Goal: Task Accomplishment & Management: Use online tool/utility

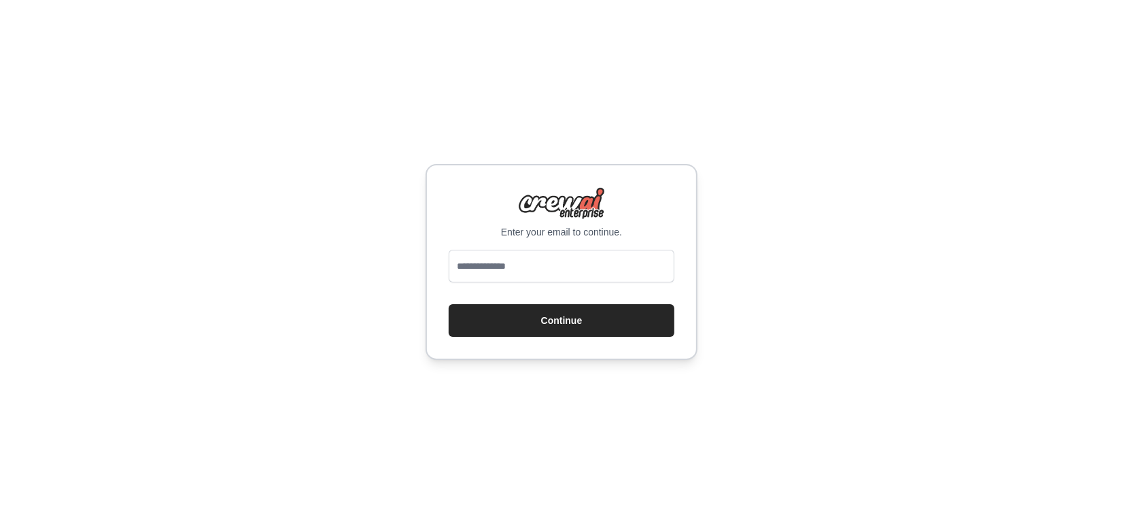
type input "**********"
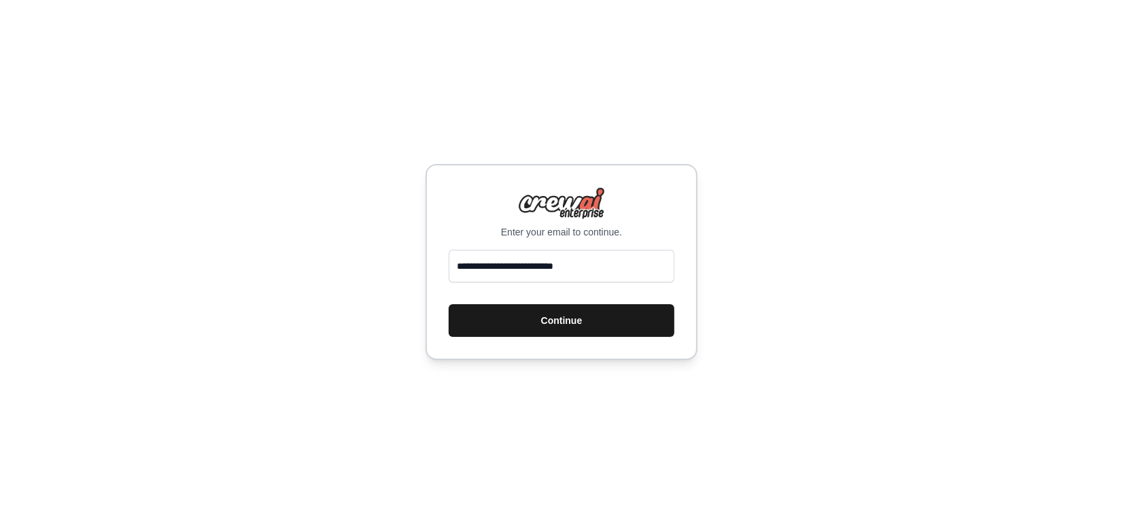
click at [552, 318] on button "Continue" at bounding box center [562, 320] width 226 height 33
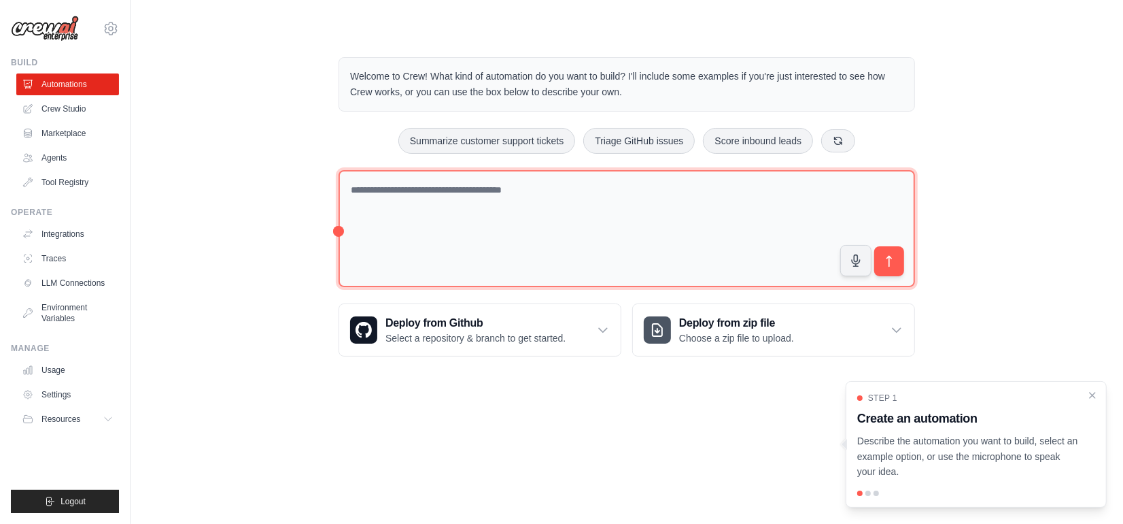
click at [413, 204] on textarea at bounding box center [627, 229] width 577 height 118
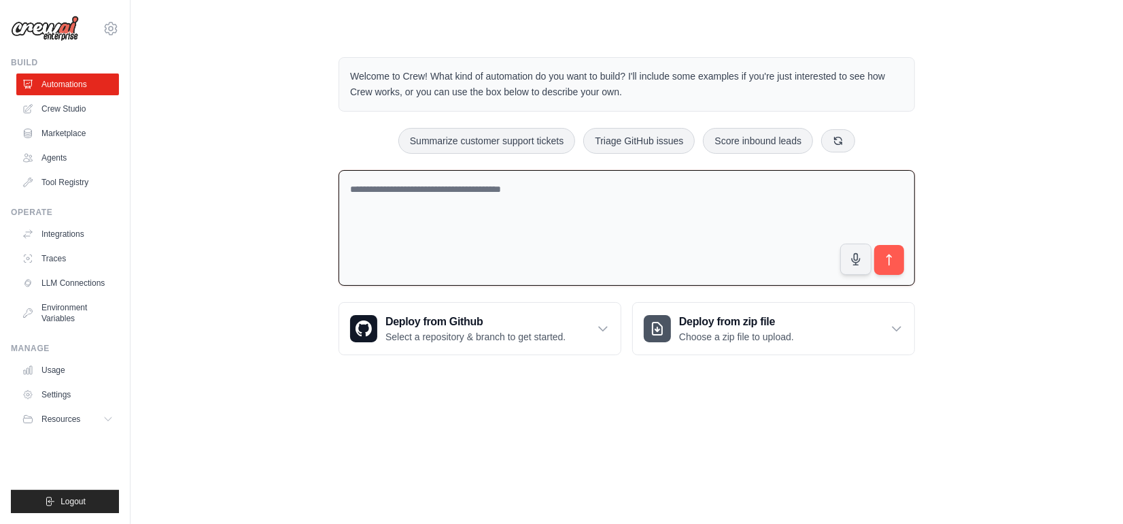
paste textarea "**********"
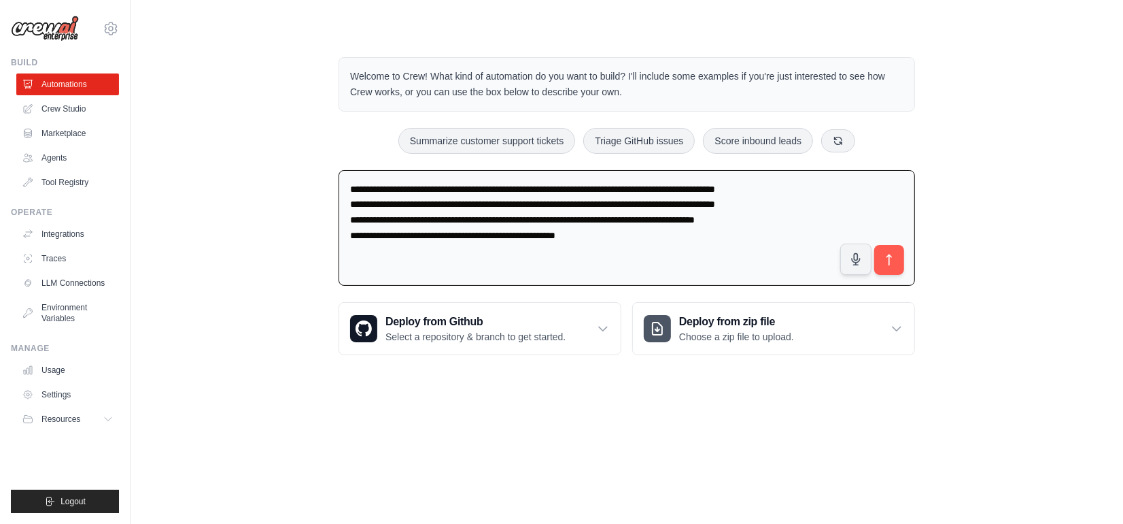
type textarea "**********"
click at [889, 263] on icon "submit" at bounding box center [890, 260] width 14 height 14
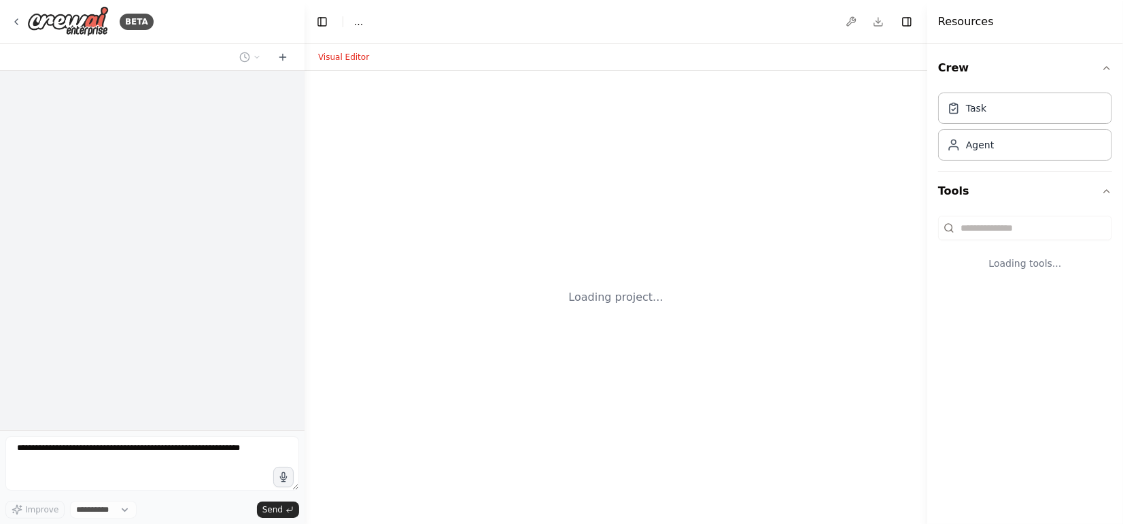
select select "****"
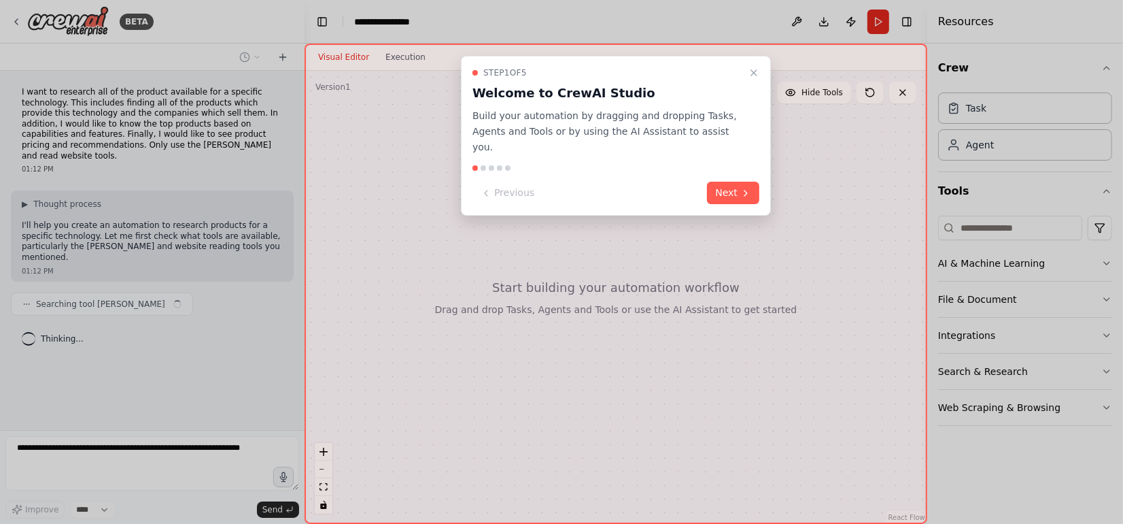
click at [748, 164] on div "Step 1 of 5 Welcome to CrewAI Studio Build your automation by dragging and drop…" at bounding box center [616, 136] width 310 height 160
click at [742, 188] on icon at bounding box center [745, 193] width 11 height 11
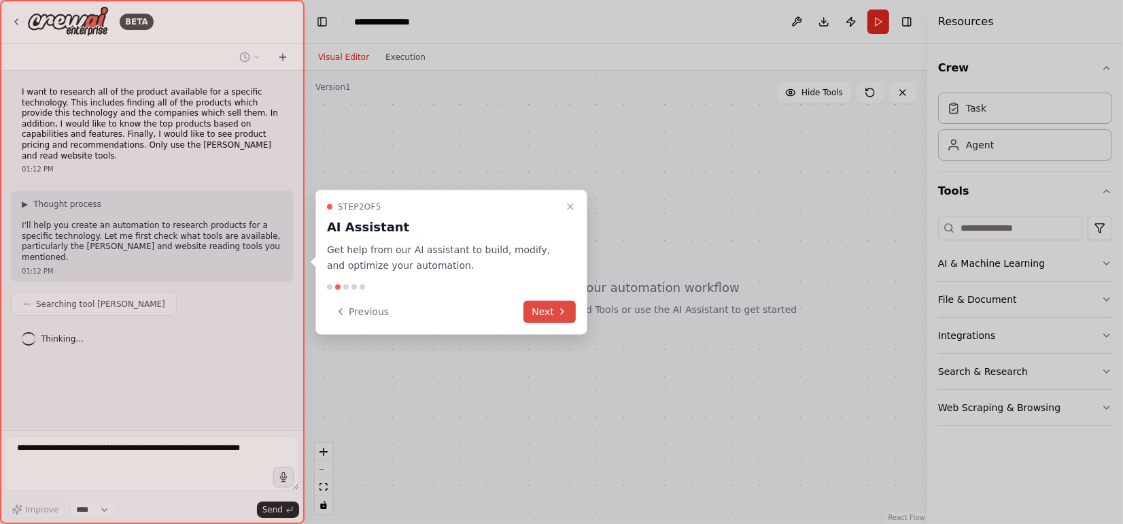
click at [544, 314] on button "Next" at bounding box center [550, 311] width 52 height 22
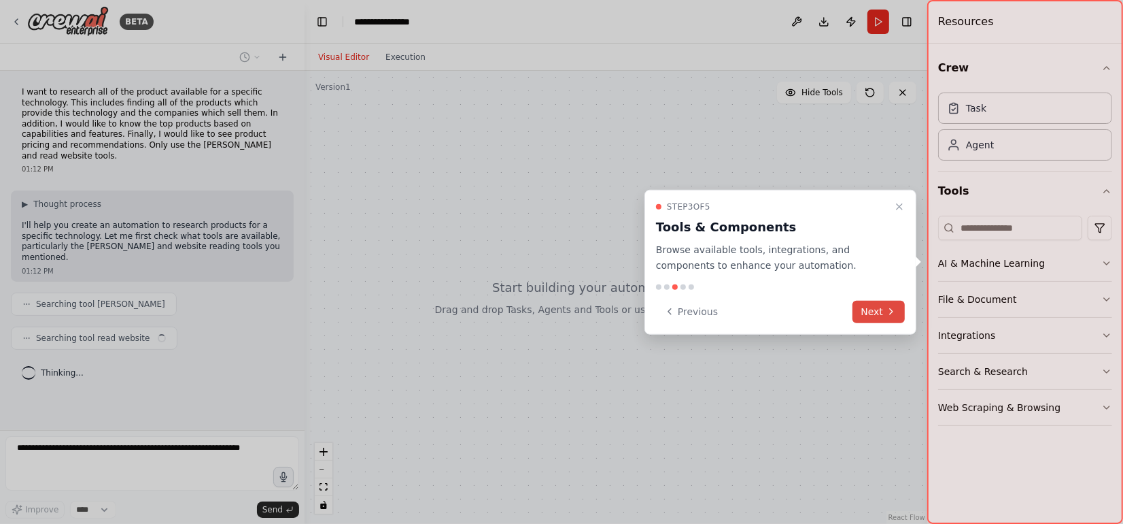
click at [883, 309] on button "Next" at bounding box center [879, 311] width 52 height 22
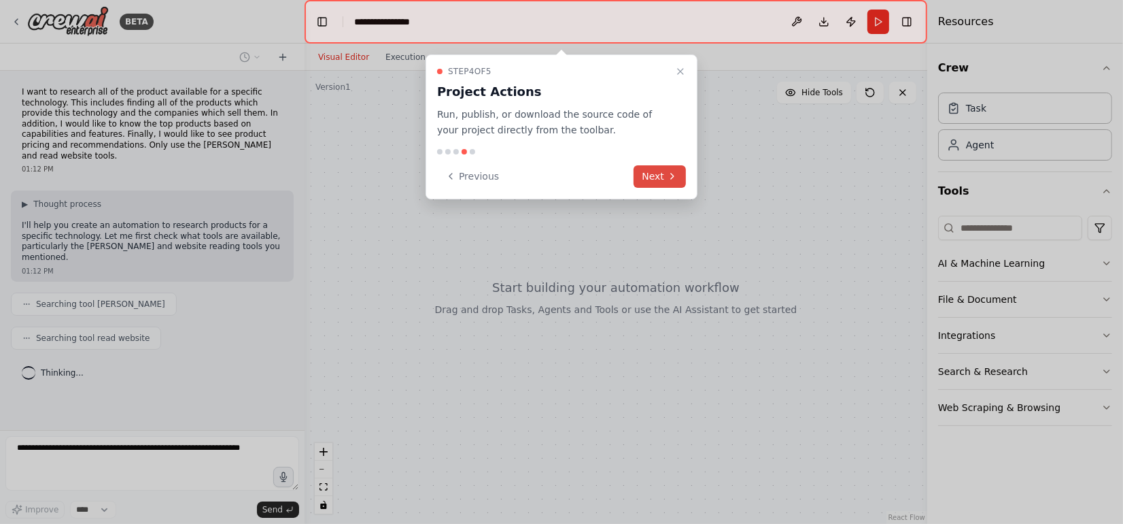
click at [660, 167] on button "Next" at bounding box center [660, 176] width 52 height 22
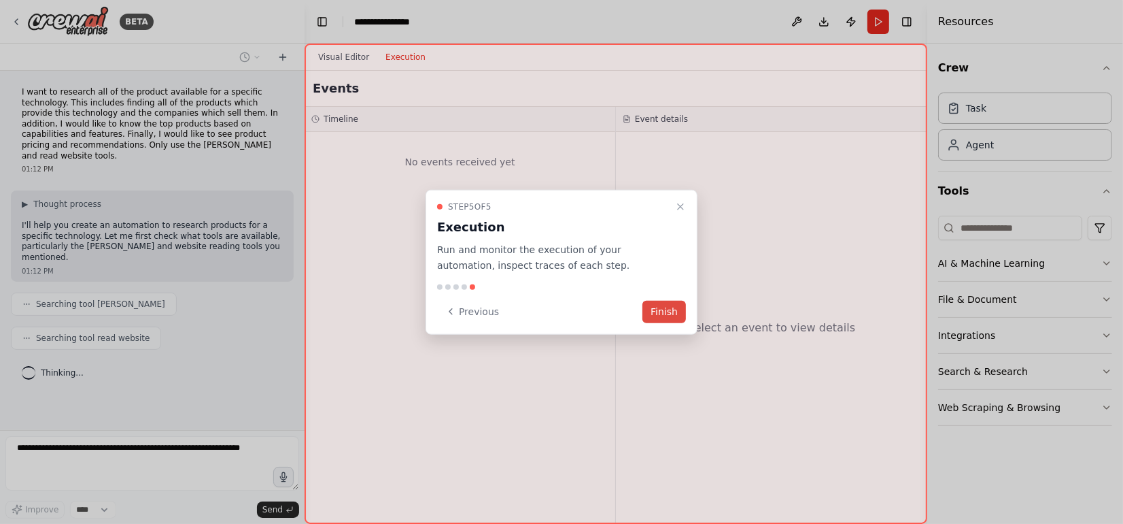
click at [675, 313] on button "Finish" at bounding box center [665, 311] width 44 height 22
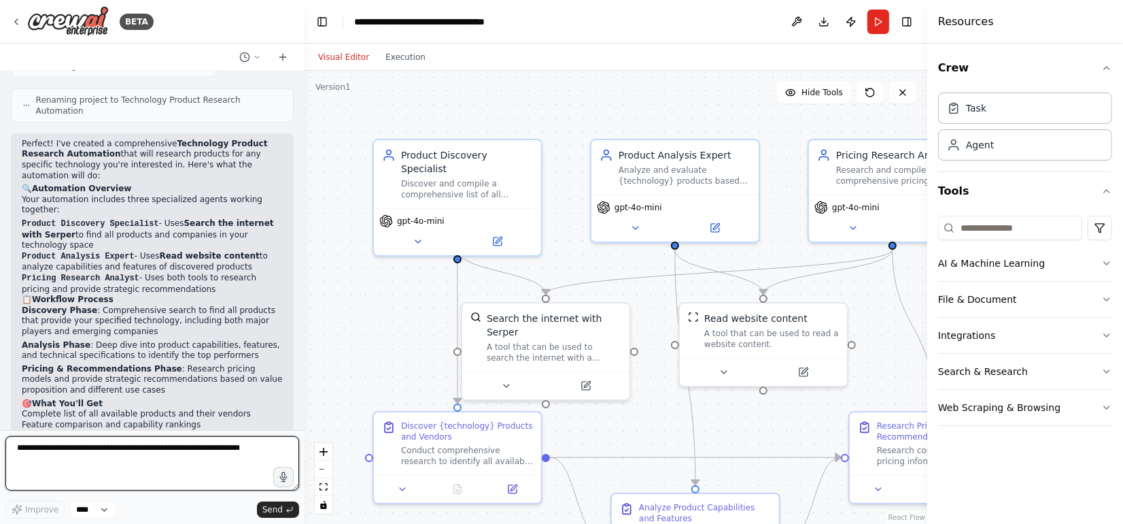
scroll to position [774, 0]
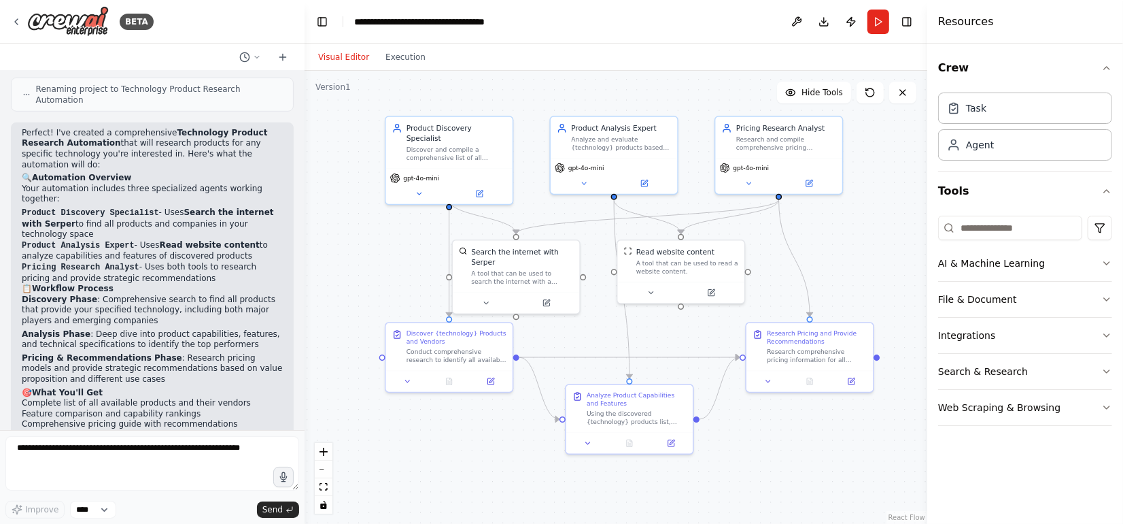
drag, startPoint x: 358, startPoint y: 343, endPoint x: 332, endPoint y: 262, distance: 84.5
click at [332, 262] on div ".deletable-edge-delete-btn { width: 20px; height: 20px; border: 0px solid #ffff…" at bounding box center [616, 297] width 623 height 453
drag, startPoint x: 798, startPoint y: 341, endPoint x: 828, endPoint y: 360, distance: 35.1
click at [828, 360] on div "Research Pricing and Provide Recommendations" at bounding box center [848, 355] width 100 height 16
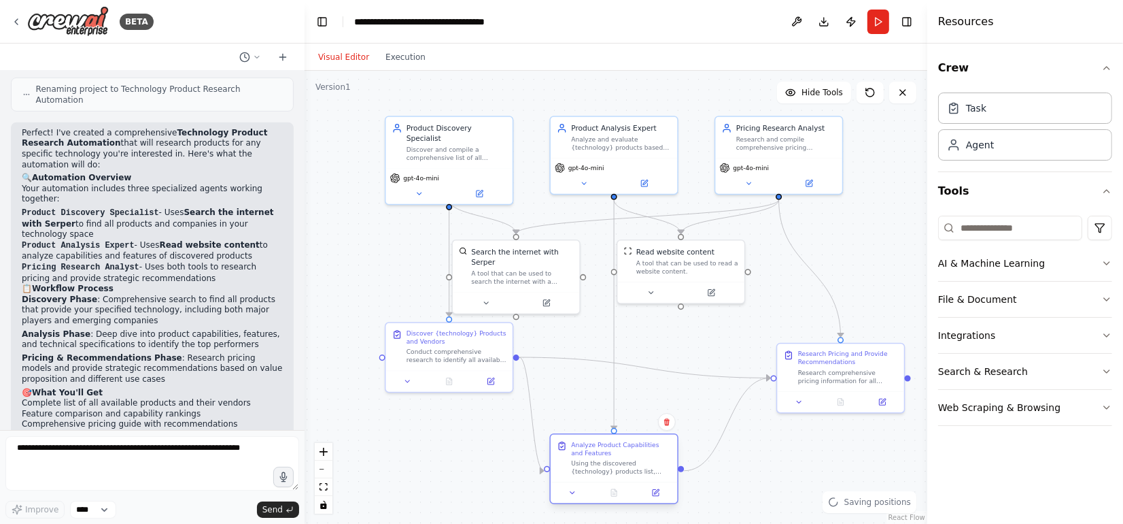
drag, startPoint x: 617, startPoint y: 418, endPoint x: 602, endPoint y: 468, distance: 52.7
click at [602, 468] on div "Using the discovered {technology} products list, conduct detailed analysis of e…" at bounding box center [621, 467] width 100 height 16
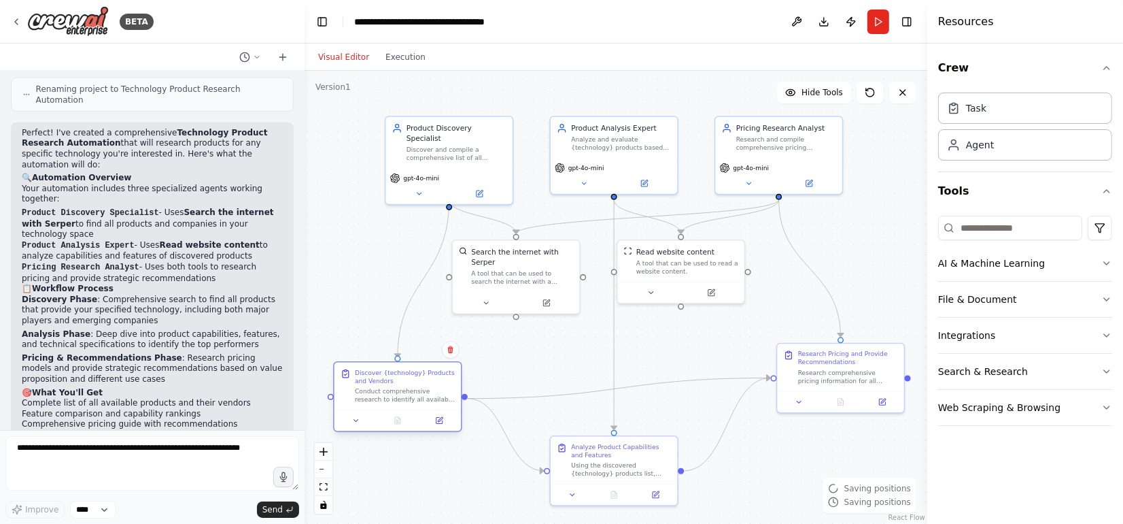
drag, startPoint x: 455, startPoint y: 356, endPoint x: 398, endPoint y: 396, distance: 68.8
click at [398, 396] on div "Conduct comprehensive research to identify all available products that provide …" at bounding box center [405, 395] width 100 height 16
drag, startPoint x: 680, startPoint y: 256, endPoint x: 707, endPoint y: 287, distance: 40.9
click at [707, 287] on div "Read website content A tool that can be used to read a website content." at bounding box center [713, 279] width 102 height 29
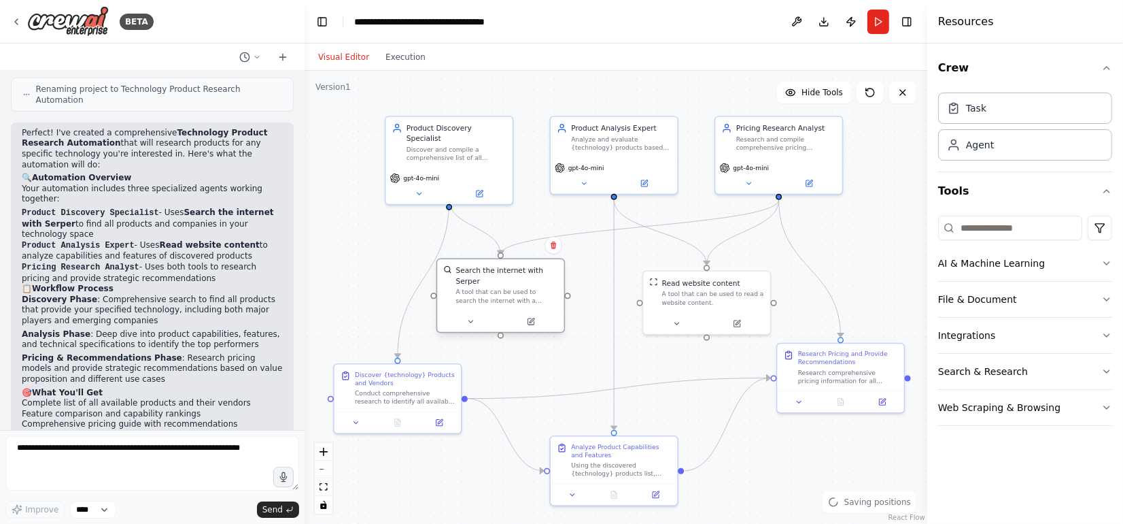
drag, startPoint x: 492, startPoint y: 267, endPoint x: 479, endPoint y: 292, distance: 27.7
click at [479, 292] on div "A tool that can be used to search the internet with a search_query. Supports di…" at bounding box center [507, 296] width 102 height 16
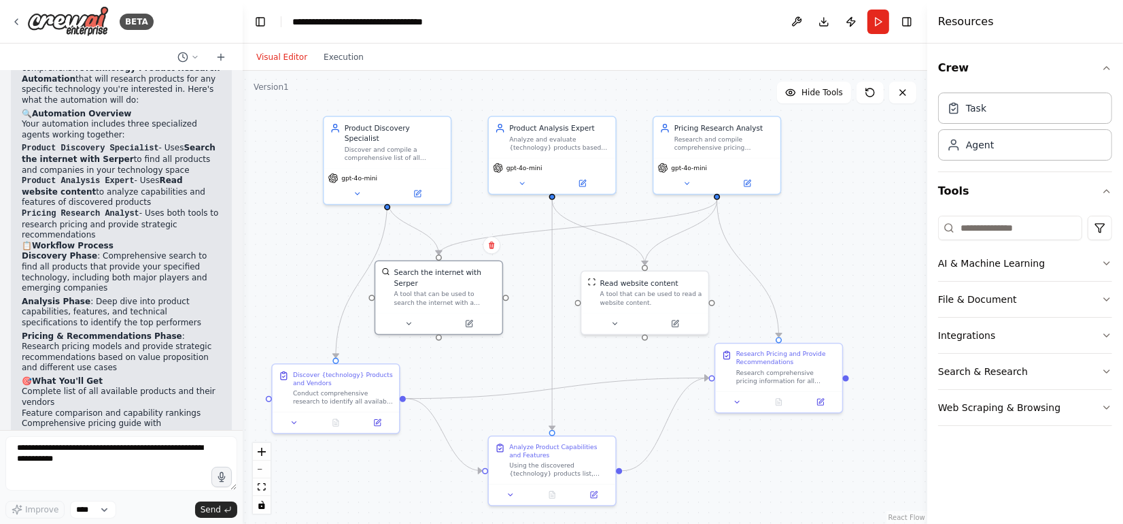
scroll to position [957, 0]
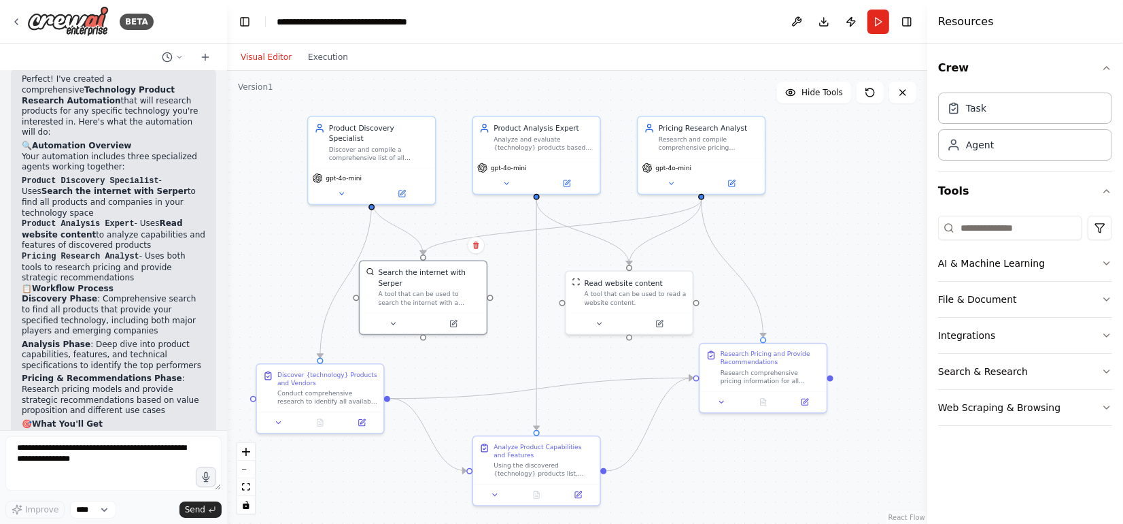
drag, startPoint x: 303, startPoint y: 246, endPoint x: 227, endPoint y: 253, distance: 75.8
click at [227, 253] on div "BETA I want to research all of the product available for a specific technology.…" at bounding box center [561, 262] width 1123 height 524
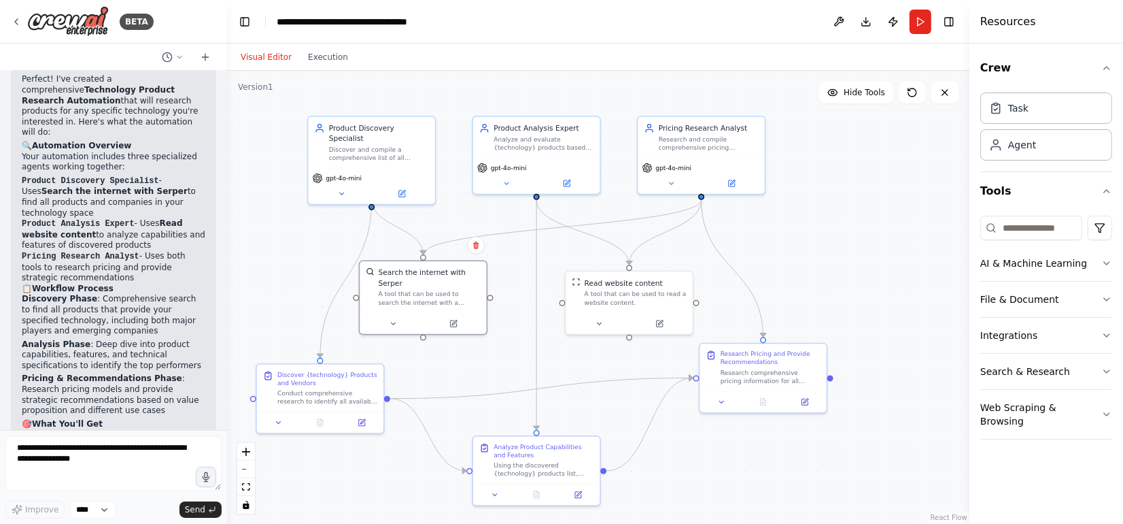
drag, startPoint x: 928, startPoint y: 275, endPoint x: 970, endPoint y: 283, distance: 42.3
click at [970, 283] on div at bounding box center [972, 262] width 5 height 524
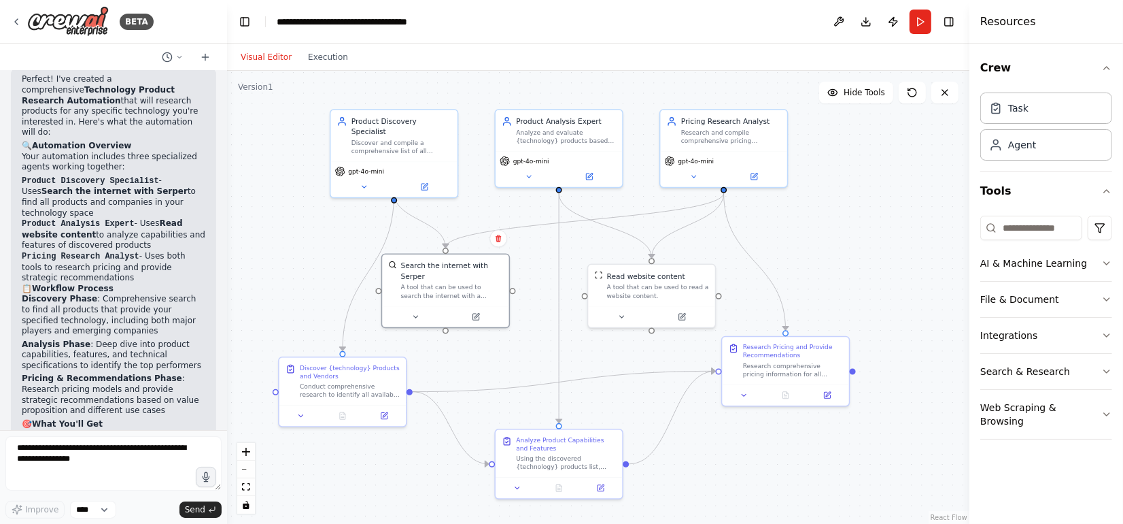
drag, startPoint x: 851, startPoint y: 256, endPoint x: 874, endPoint y: 249, distance: 23.4
click at [874, 249] on div ".deletable-edge-delete-btn { width: 20px; height: 20px; border: 0px solid #ffff…" at bounding box center [598, 297] width 742 height 453
click at [921, 21] on button "Run" at bounding box center [921, 22] width 22 height 24
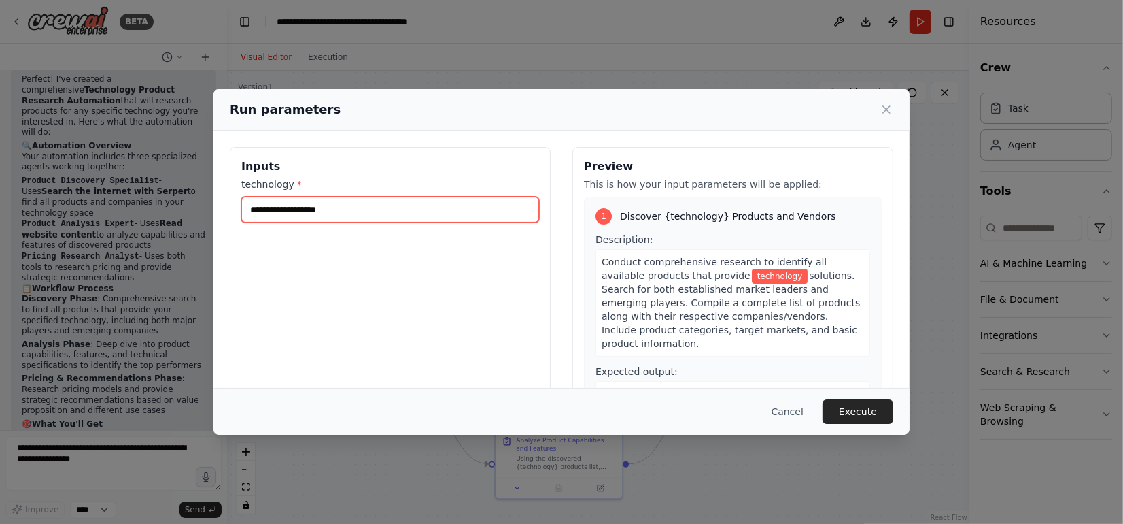
click at [280, 214] on input "technology *" at bounding box center [390, 210] width 298 height 26
type input "**********"
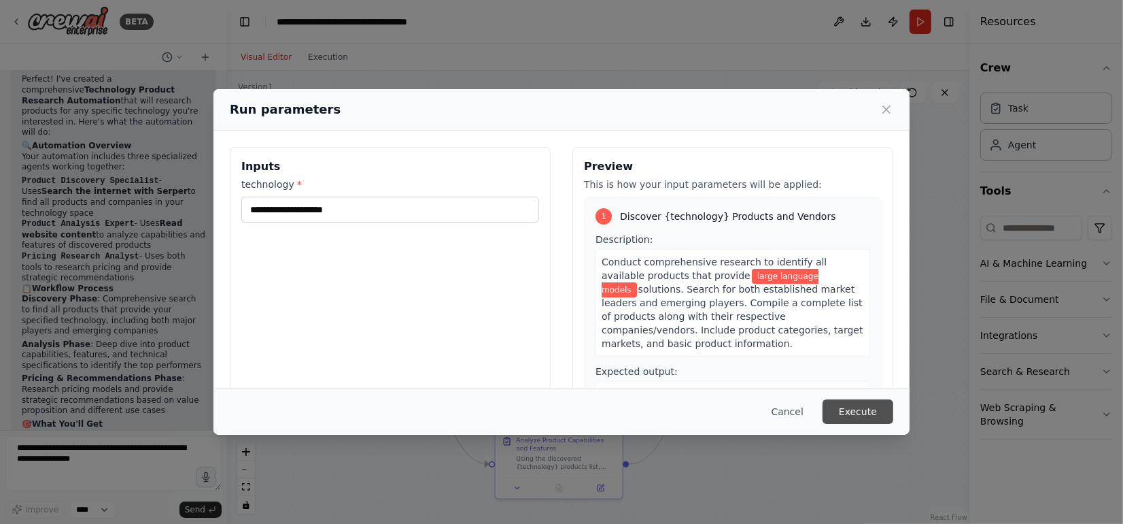
click at [861, 408] on button "Execute" at bounding box center [858, 411] width 71 height 24
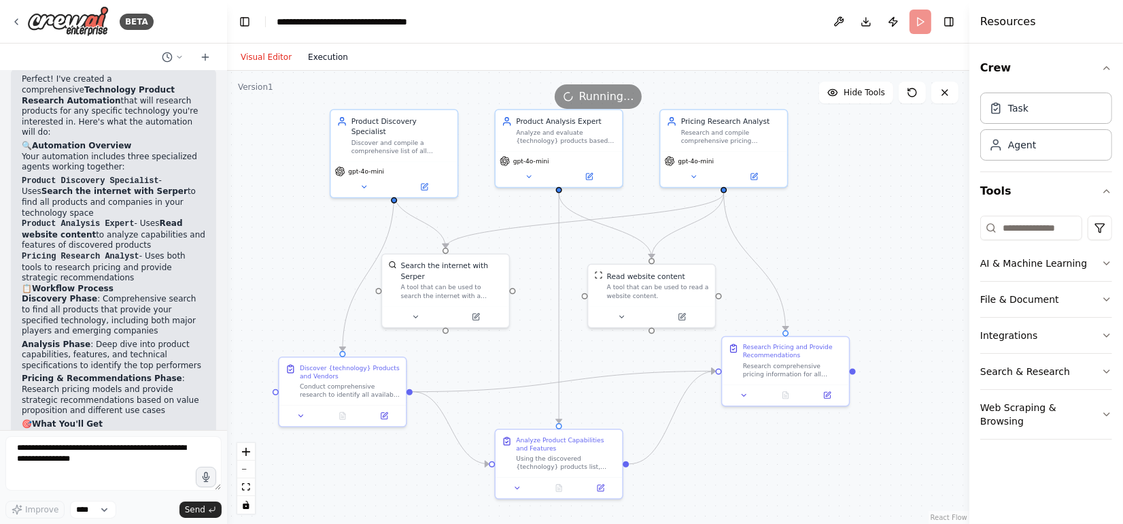
click at [322, 56] on button "Execution" at bounding box center [328, 57] width 56 height 16
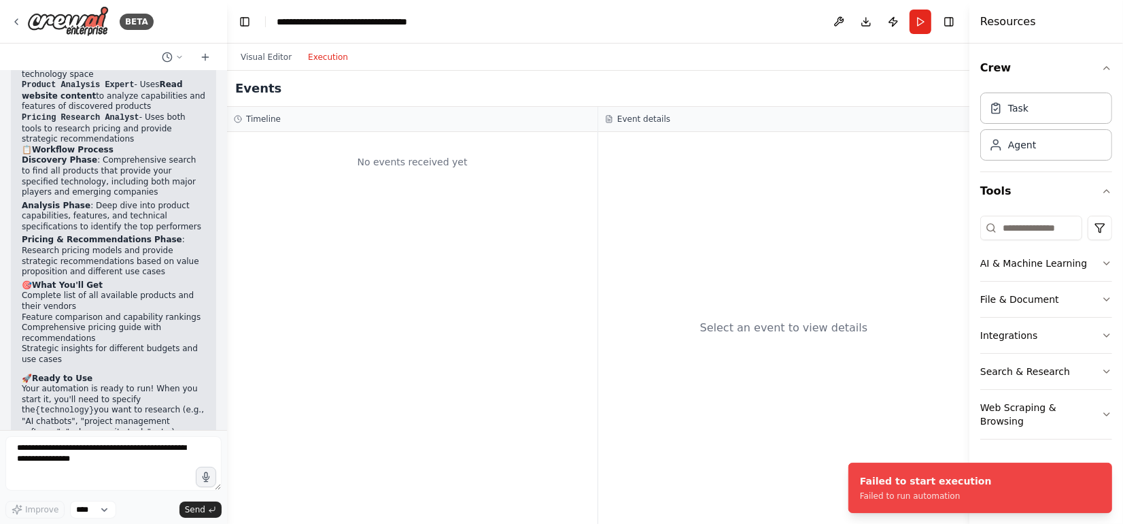
scroll to position [1105, 0]
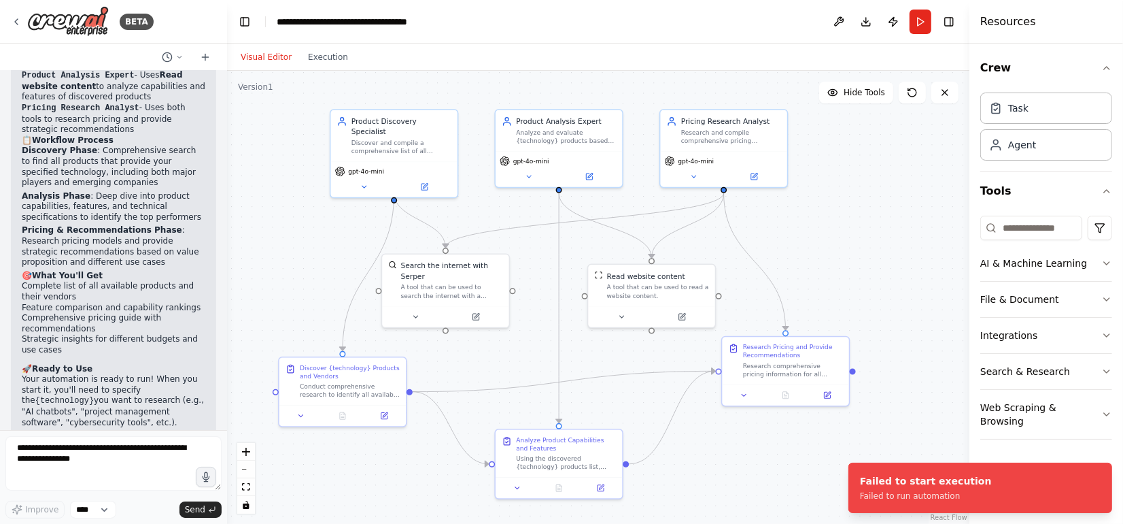
click at [258, 52] on button "Visual Editor" at bounding box center [266, 57] width 67 height 16
drag, startPoint x: 860, startPoint y: 492, endPoint x: 816, endPoint y: 511, distance: 47.9
click at [860, 501] on div "Failed to run automation" at bounding box center [926, 495] width 132 height 11
click at [921, 24] on button "Run" at bounding box center [921, 22] width 22 height 24
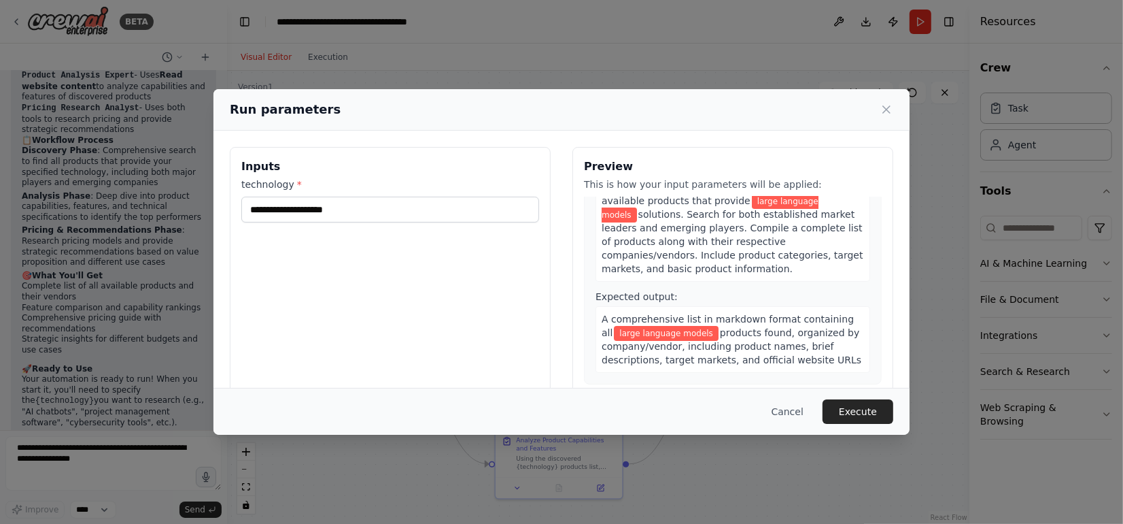
scroll to position [0, 0]
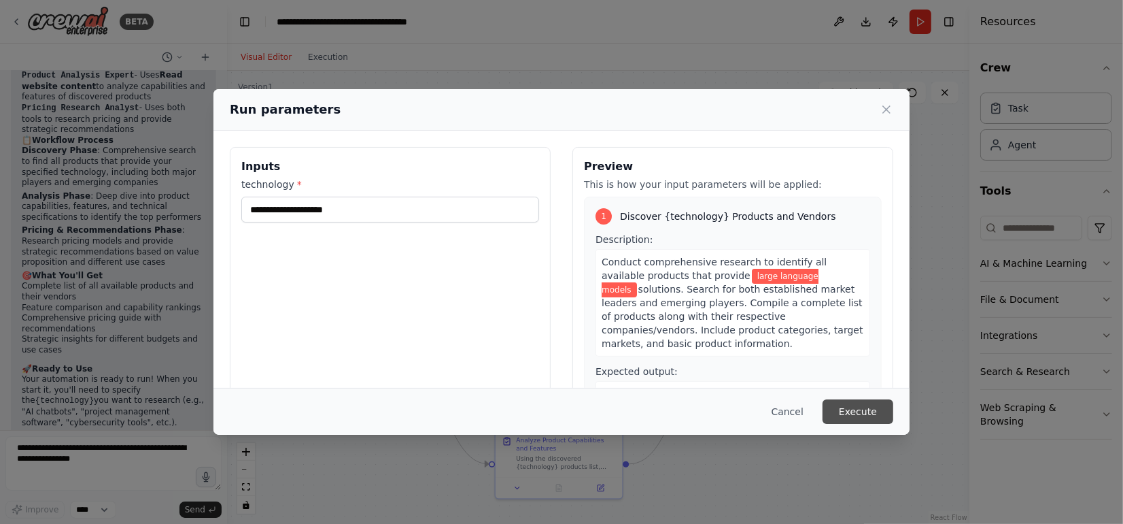
click at [853, 413] on button "Execute" at bounding box center [858, 411] width 71 height 24
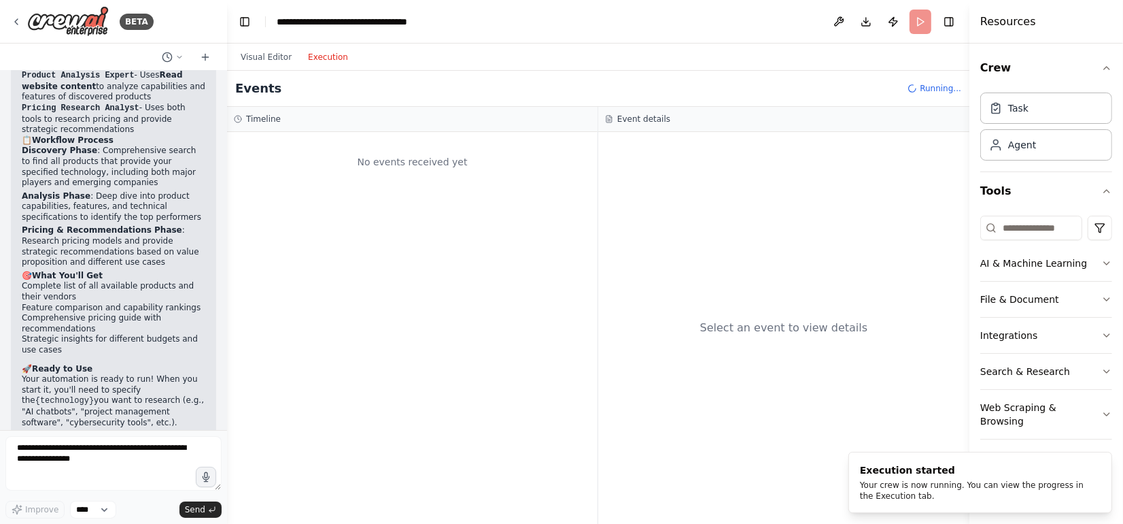
click at [326, 58] on button "Execution" at bounding box center [328, 57] width 56 height 16
click at [630, 115] on h3 "Event details" at bounding box center [643, 119] width 53 height 11
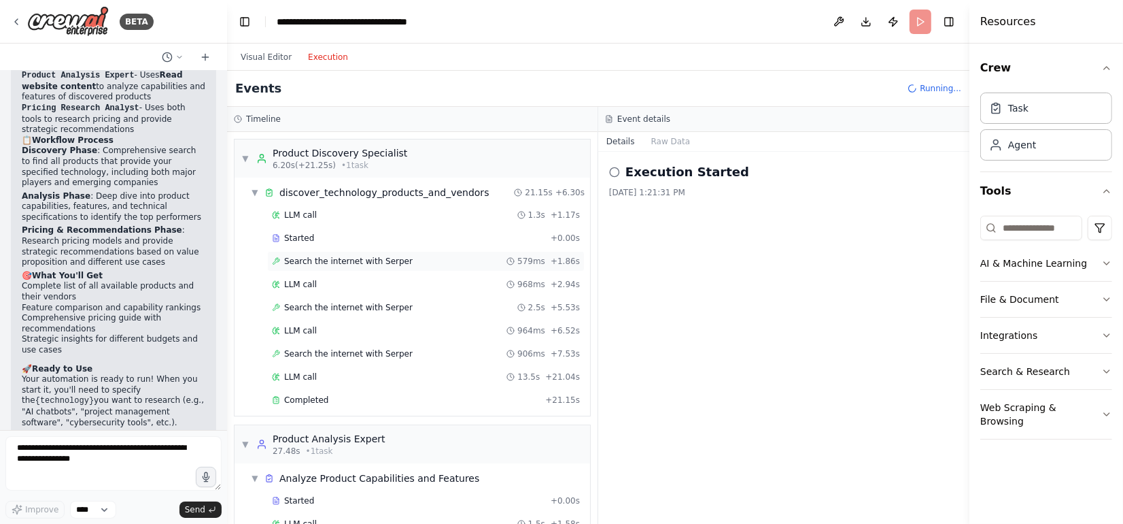
click at [296, 258] on span "Search the internet with Serper" at bounding box center [348, 261] width 129 height 11
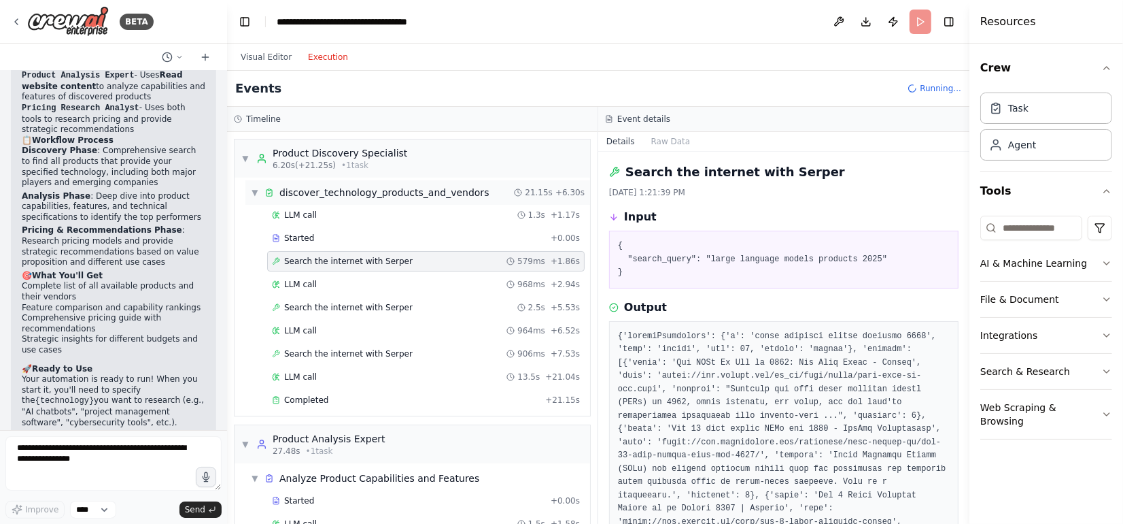
click at [311, 194] on div "discover_technology_products_and_vendors" at bounding box center [383, 193] width 209 height 14
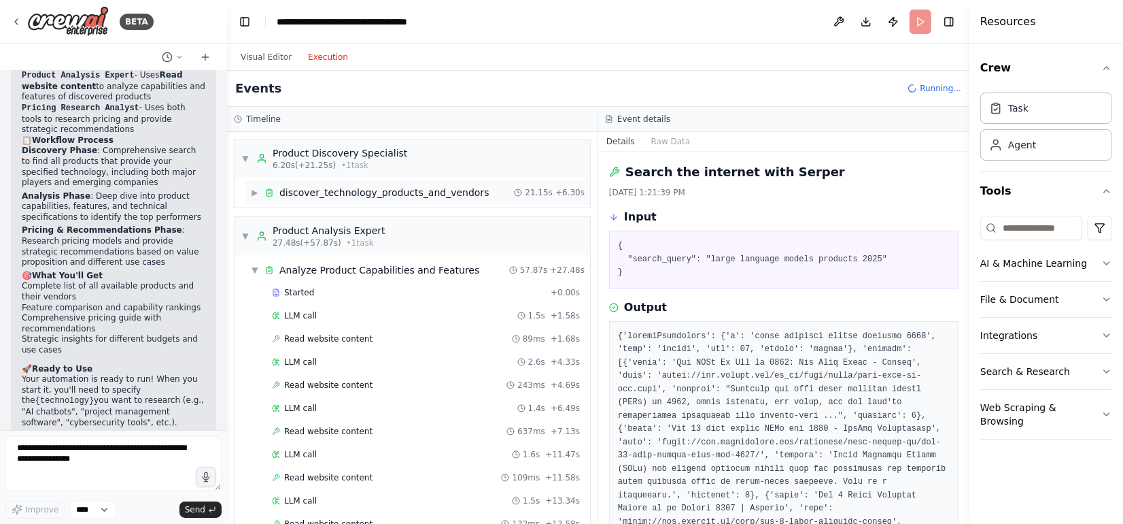
click at [279, 191] on div "discover_technology_products_and_vendors" at bounding box center [383, 193] width 209 height 14
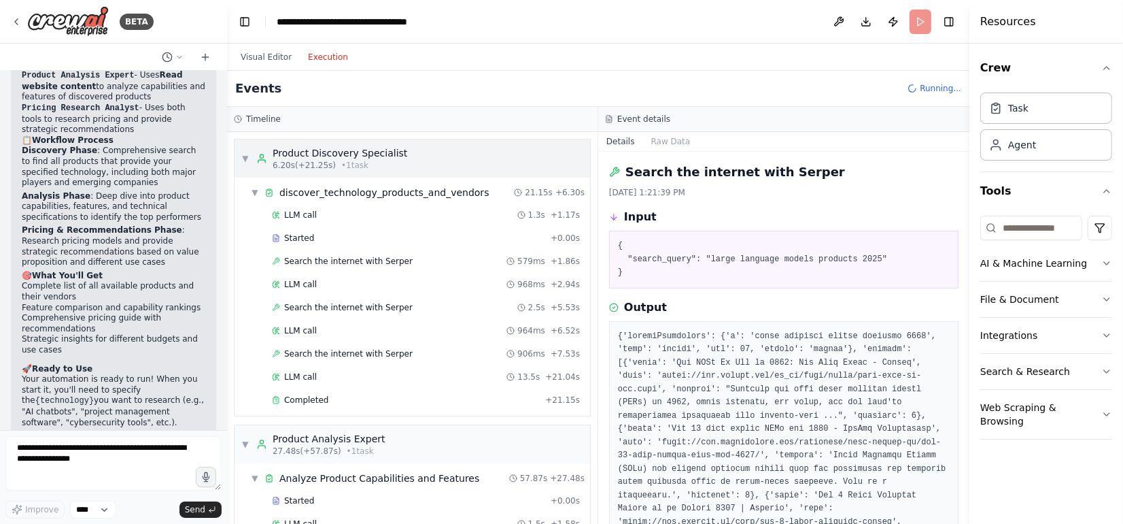
click at [244, 156] on span "▼" at bounding box center [245, 158] width 8 height 11
click at [251, 194] on span "▼" at bounding box center [255, 192] width 8 height 11
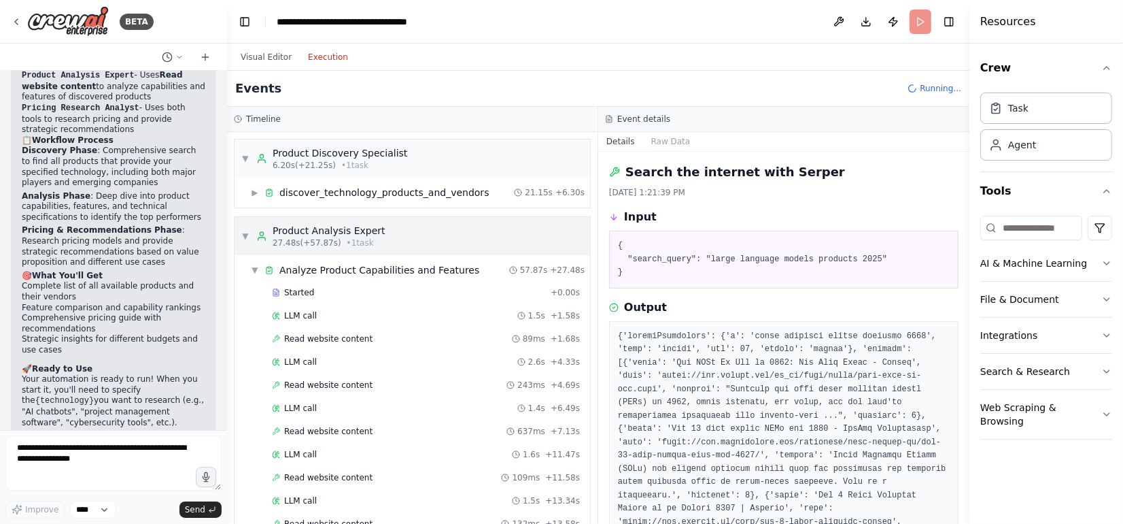
click at [245, 233] on span "▼" at bounding box center [245, 236] width 8 height 11
click at [252, 271] on span "▼" at bounding box center [255, 269] width 8 height 11
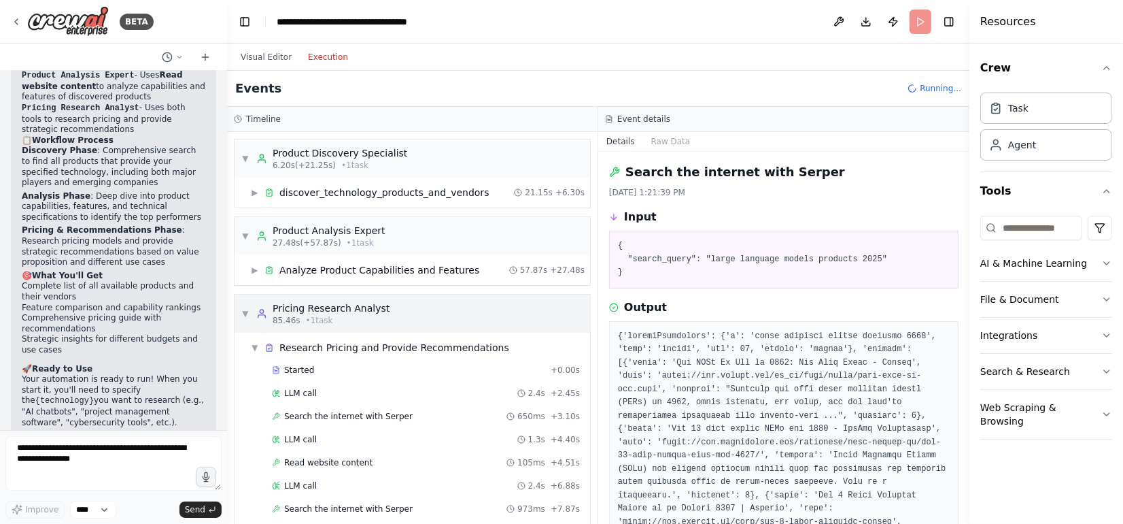
click at [245, 311] on span "▼" at bounding box center [245, 313] width 8 height 11
click at [255, 345] on span "▼" at bounding box center [255, 347] width 8 height 11
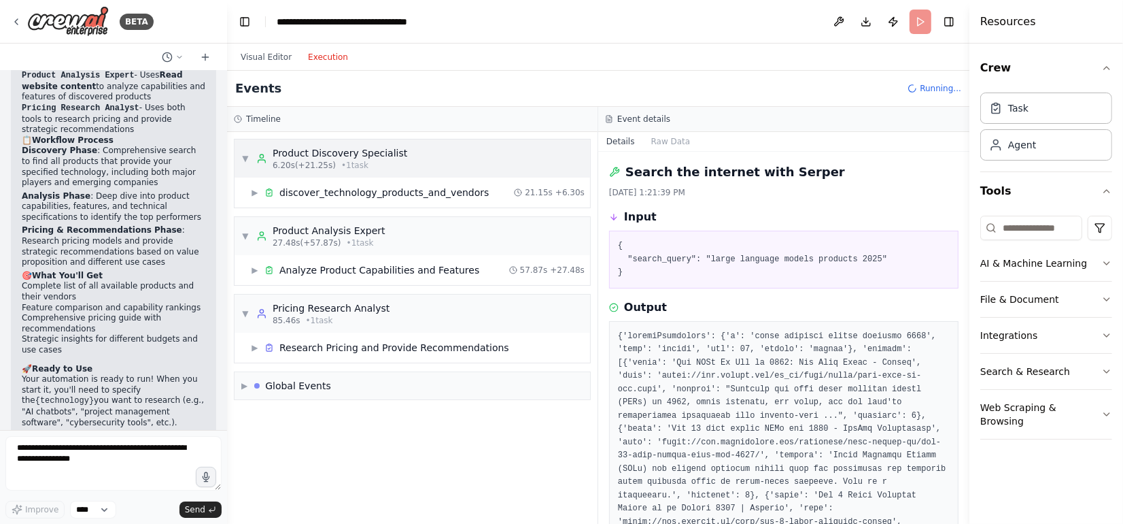
click at [251, 156] on div "▼ Product Discovery Specialist 6.20s (+21.25s) • 1 task" at bounding box center [324, 158] width 166 height 24
click at [293, 191] on div "discover_technology_products_and_vendors" at bounding box center [383, 193] width 209 height 14
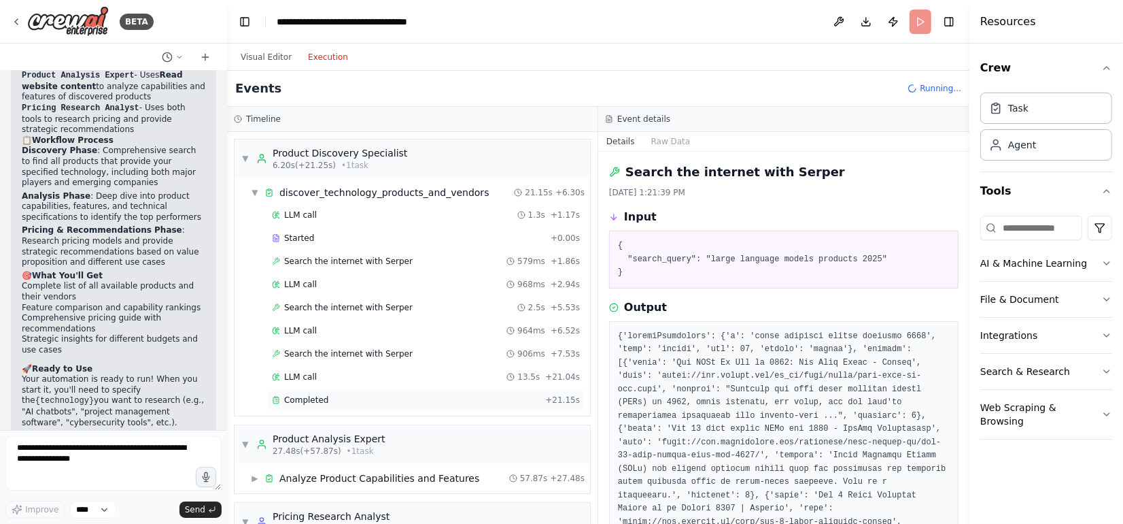
click at [315, 394] on span "Completed" at bounding box center [306, 399] width 44 height 11
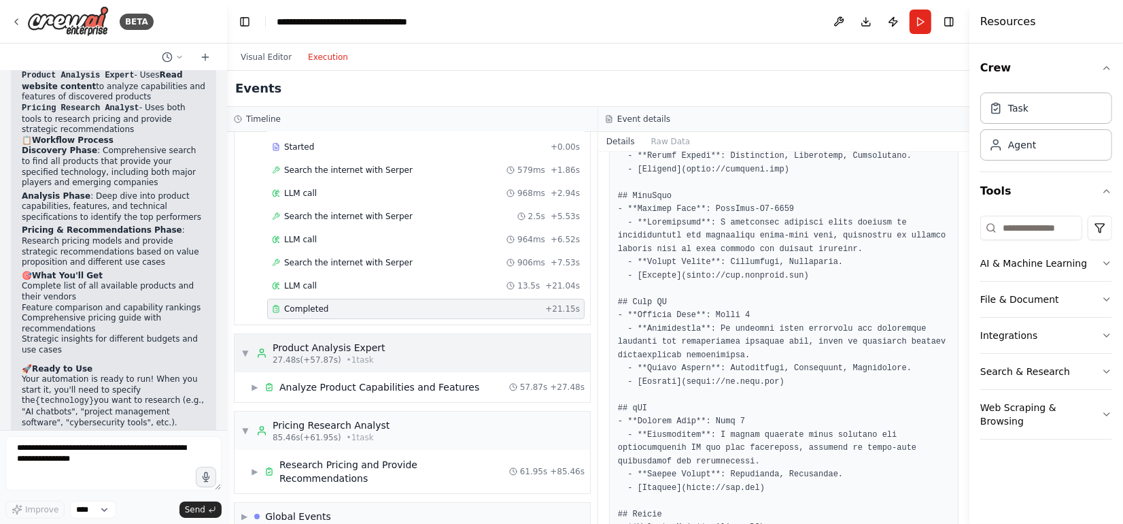
scroll to position [92, 0]
click at [263, 509] on div "Global Events" at bounding box center [292, 516] width 77 height 14
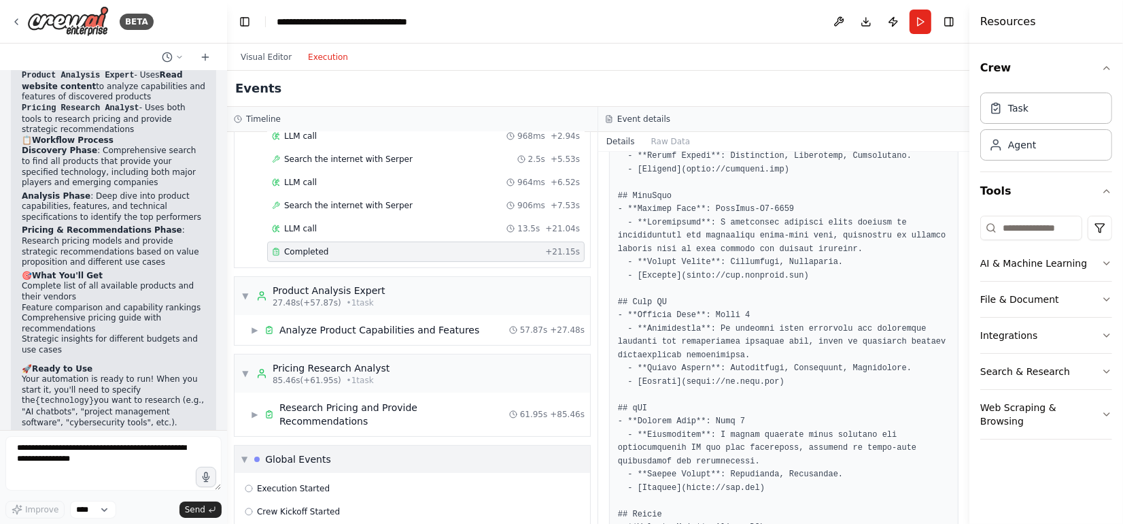
scroll to position [190, 0]
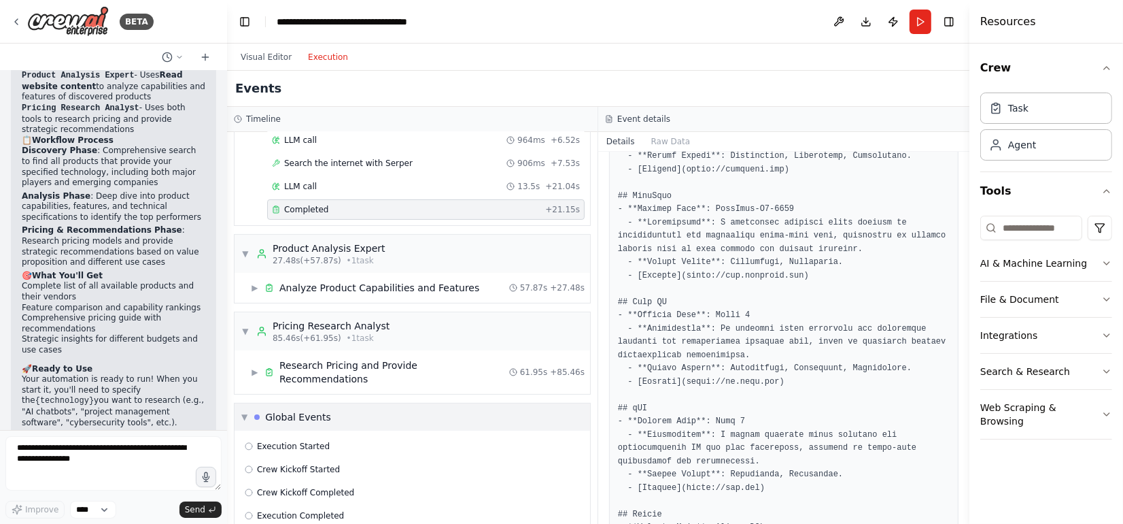
click at [241, 411] on span "▼" at bounding box center [244, 416] width 6 height 11
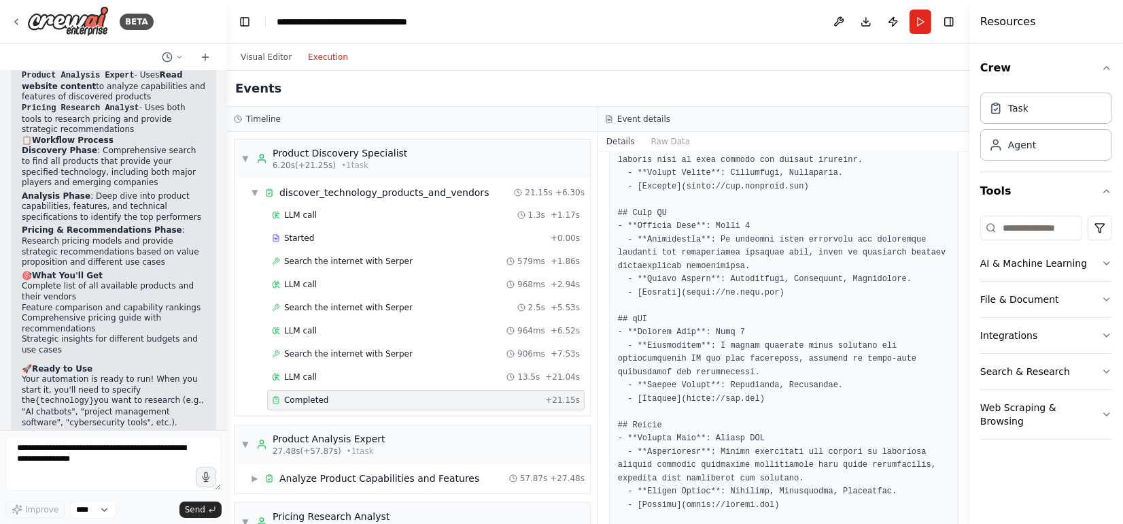
scroll to position [544, 0]
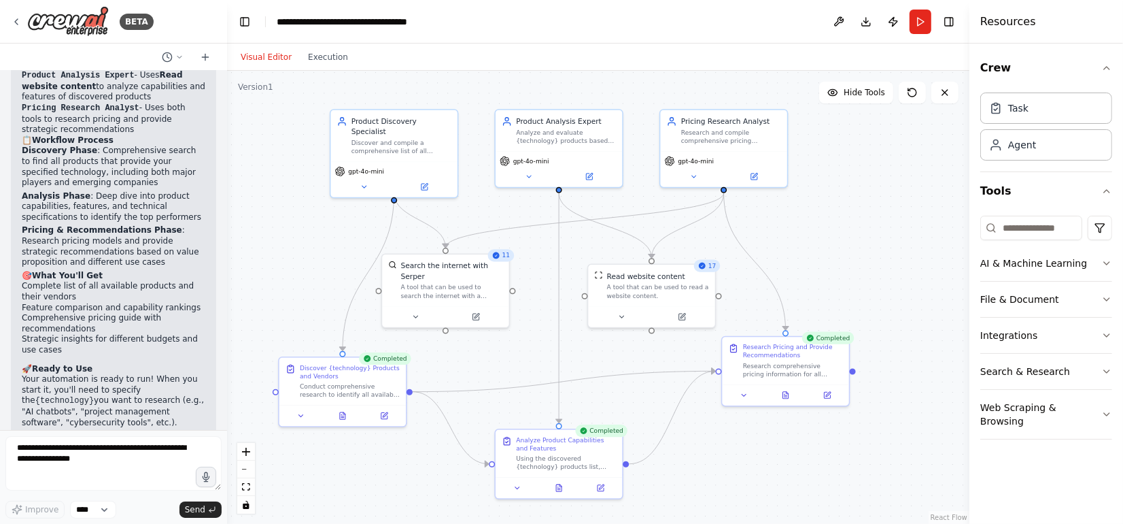
click at [254, 56] on button "Visual Editor" at bounding box center [266, 57] width 67 height 16
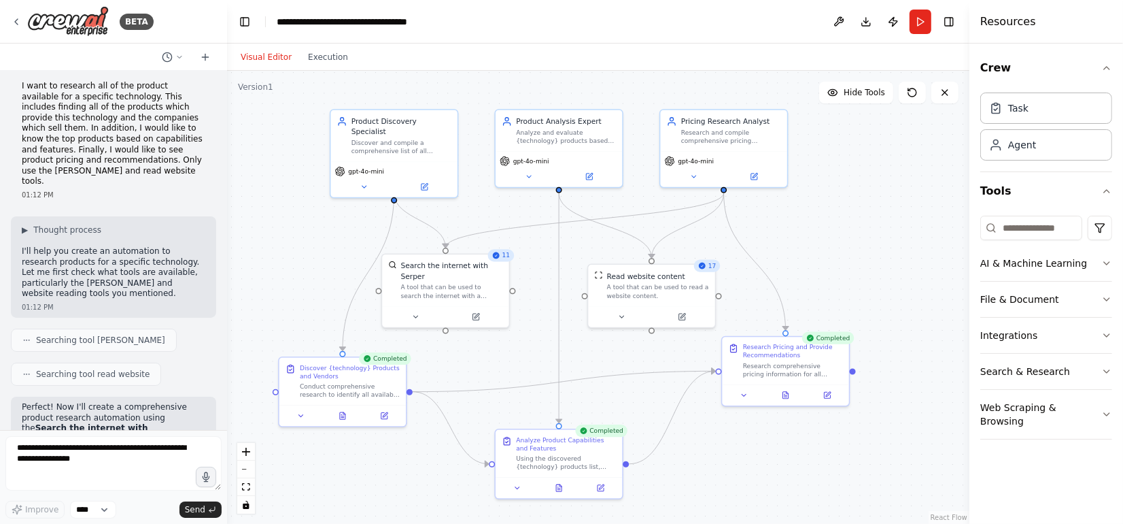
scroll to position [0, 0]
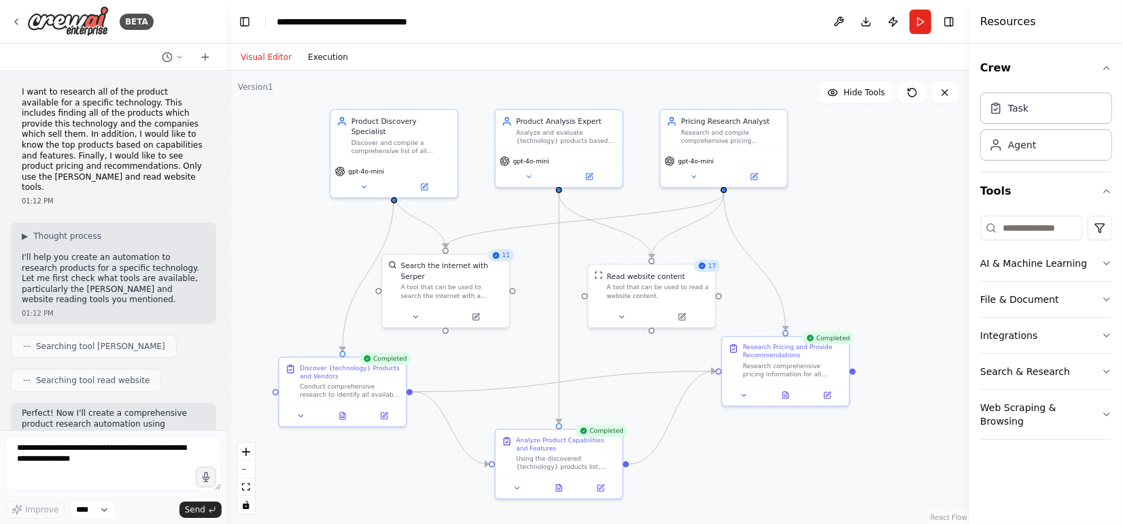
click at [320, 54] on button "Execution" at bounding box center [328, 57] width 56 height 16
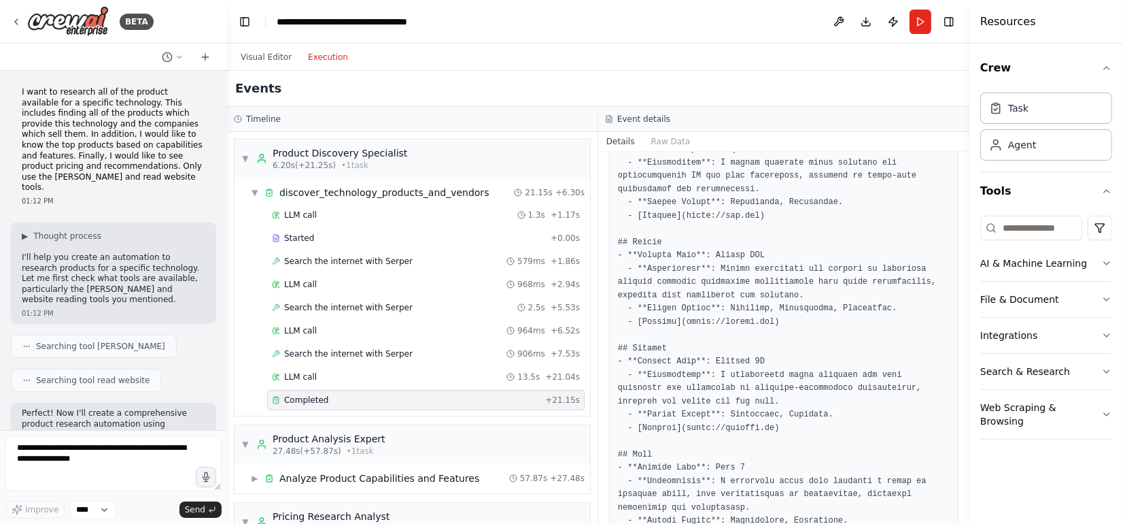
scroll to position [748, 0]
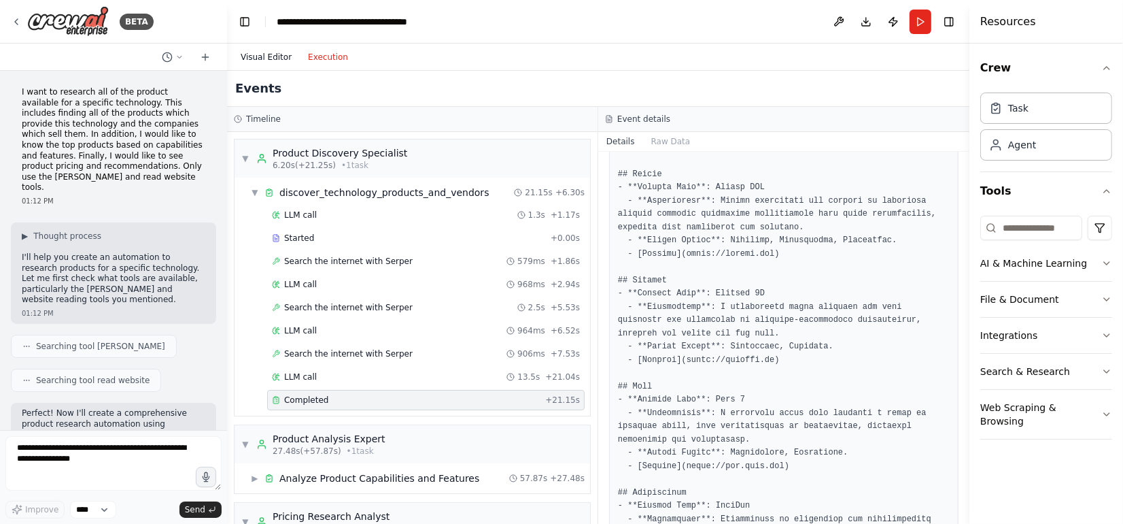
click at [277, 58] on button "Visual Editor" at bounding box center [266, 57] width 67 height 16
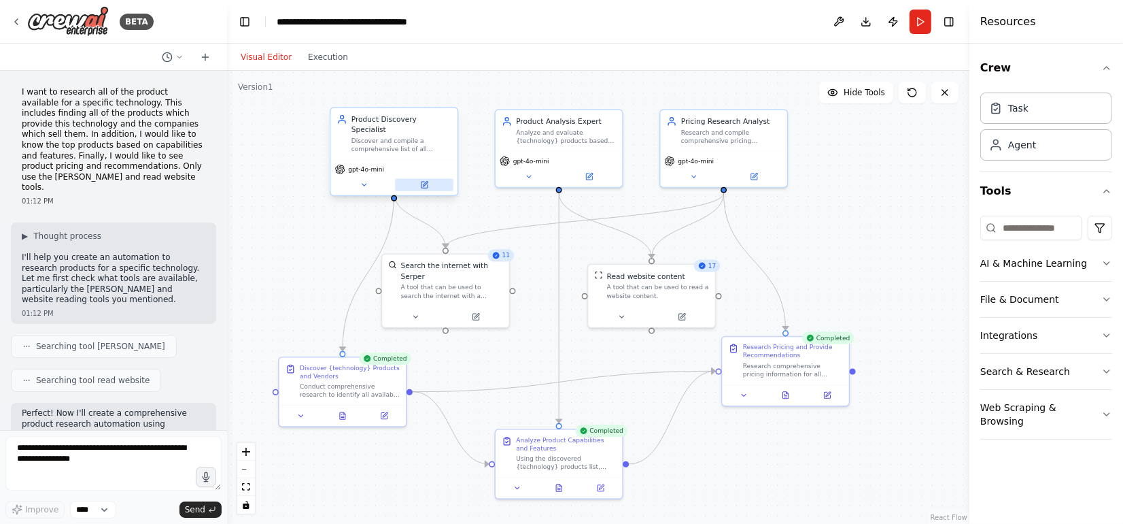
click at [426, 182] on icon at bounding box center [425, 185] width 6 height 6
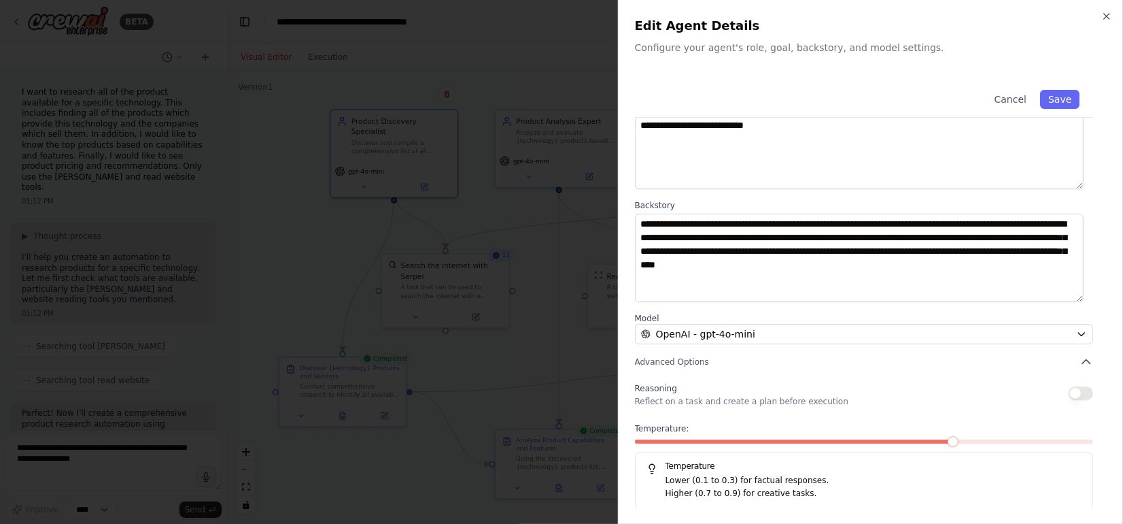
scroll to position [0, 0]
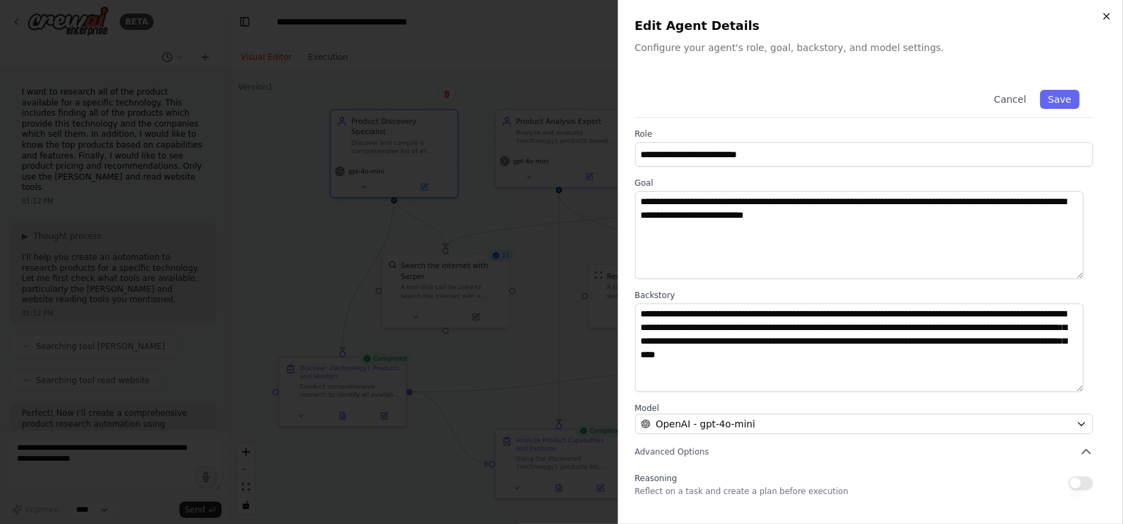
click at [1104, 20] on icon "button" at bounding box center [1107, 16] width 11 height 11
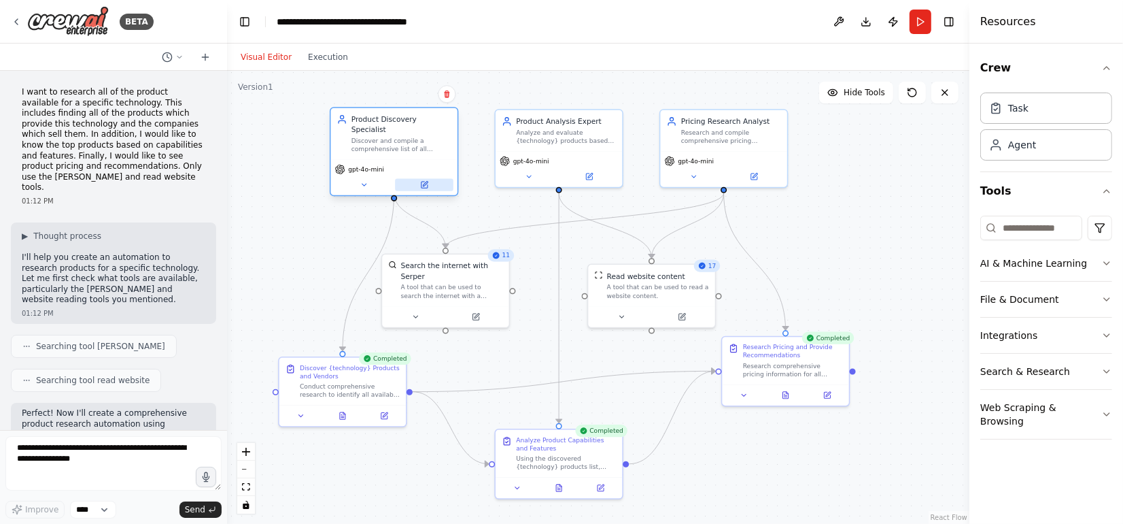
click at [426, 182] on icon at bounding box center [425, 185] width 6 height 6
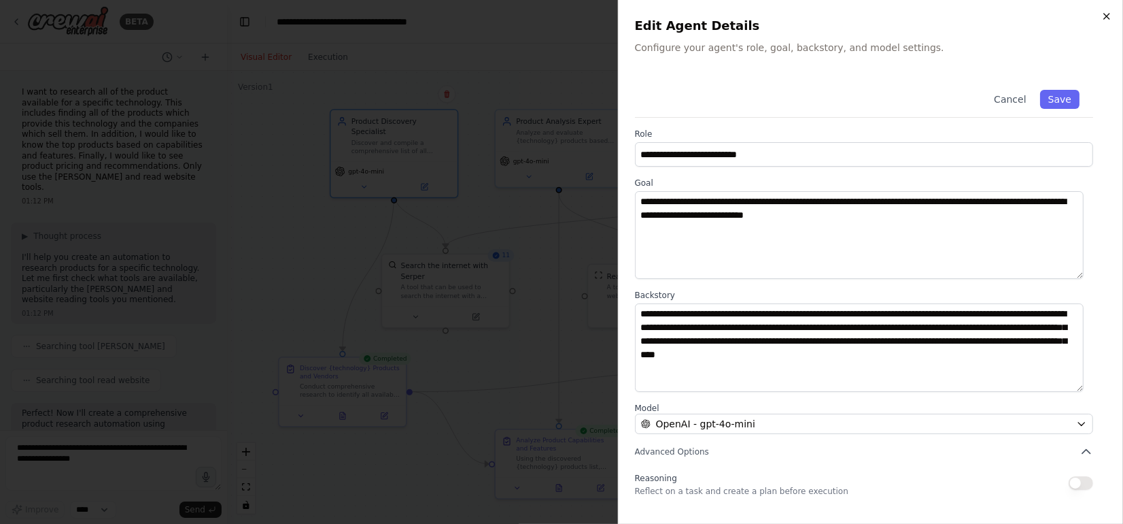
click at [1102, 20] on icon "button" at bounding box center [1107, 16] width 11 height 11
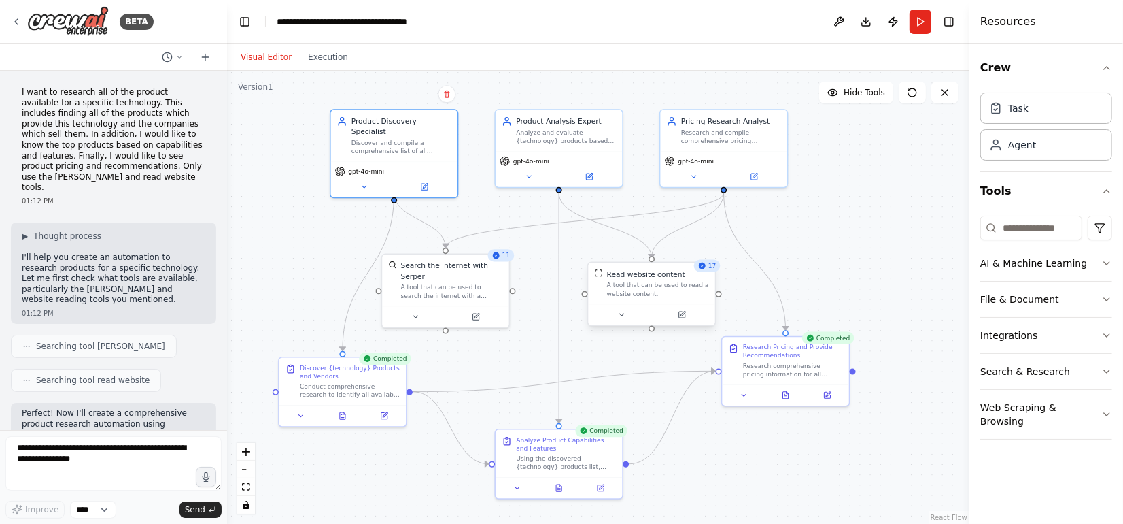
click at [684, 322] on div at bounding box center [651, 314] width 126 height 21
click at [681, 320] on button at bounding box center [682, 315] width 58 height 12
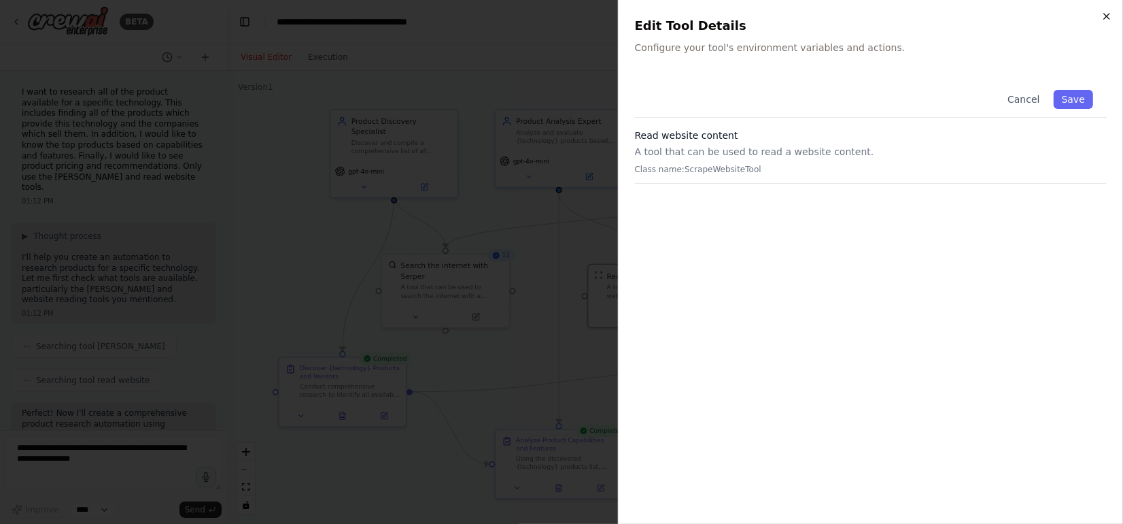
click at [1108, 15] on icon "button" at bounding box center [1106, 16] width 5 height 5
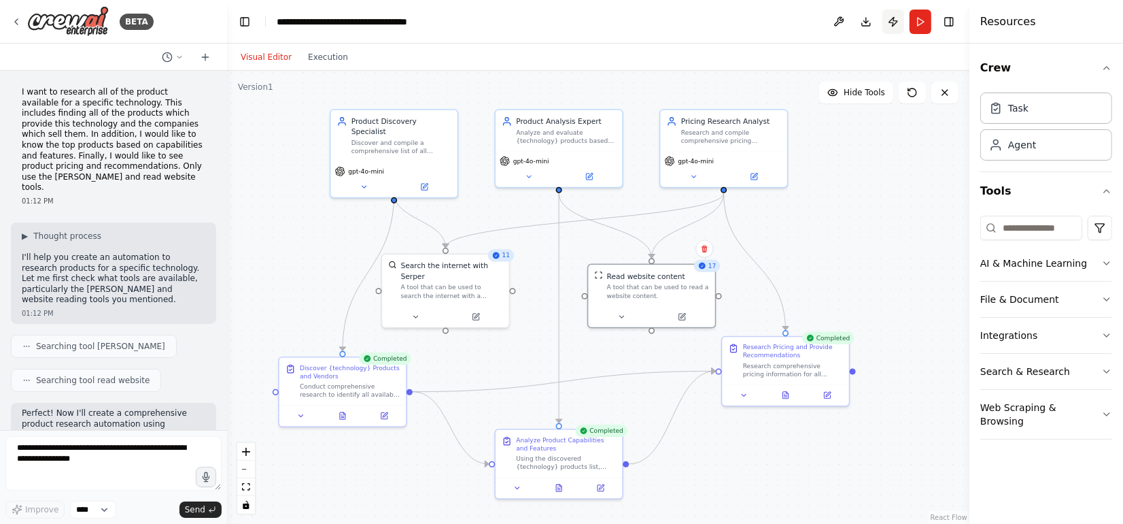
click at [895, 24] on button "Publish" at bounding box center [894, 22] width 22 height 24
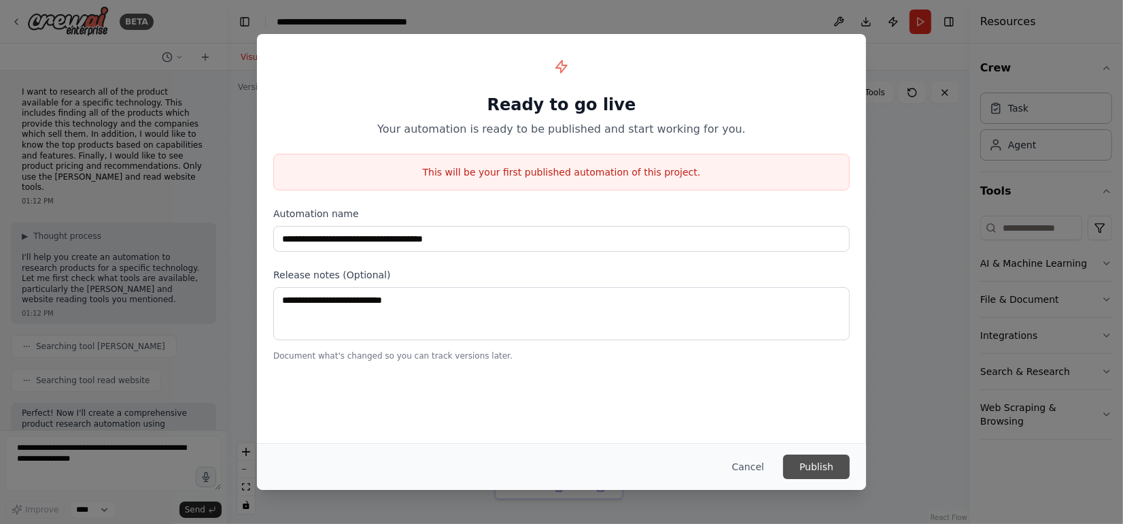
click at [811, 459] on button "Publish" at bounding box center [816, 466] width 67 height 24
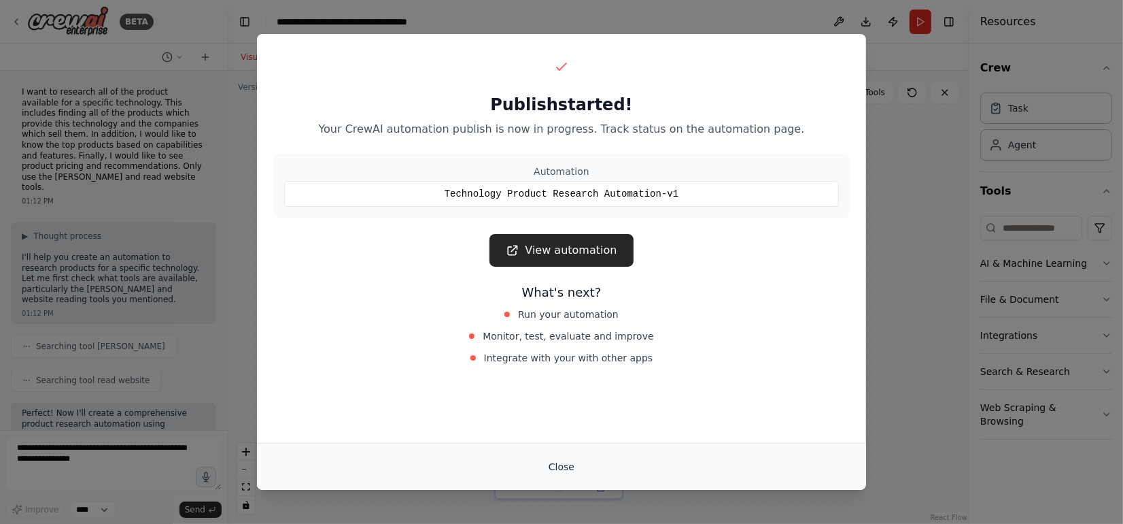
click at [564, 462] on button "Close" at bounding box center [562, 466] width 48 height 24
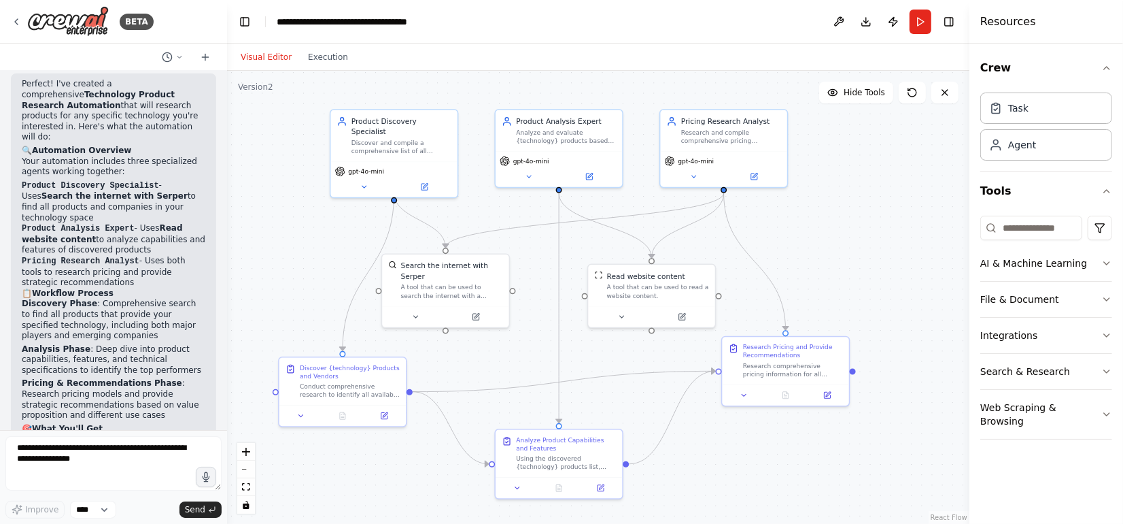
scroll to position [1105, 0]
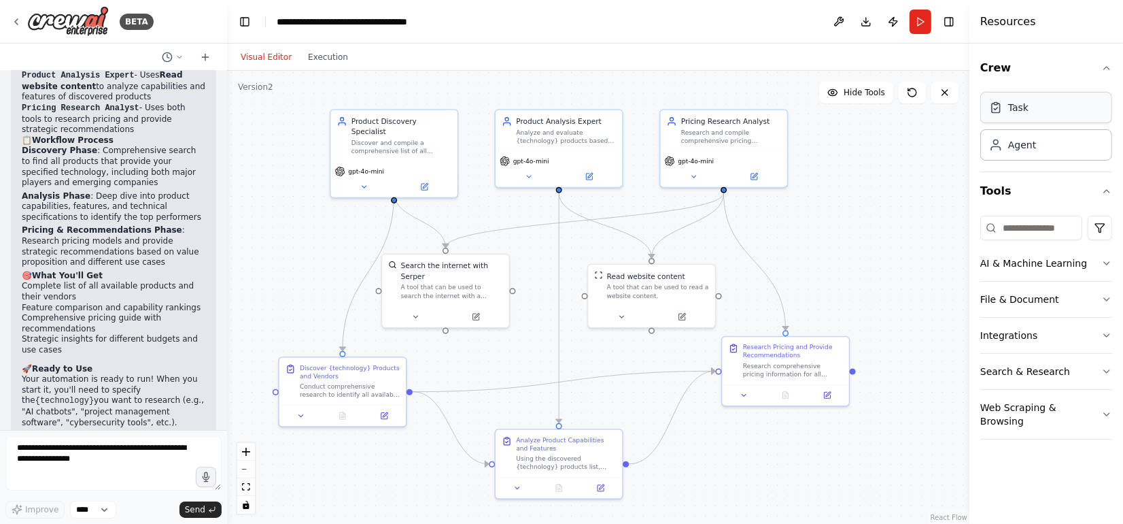
click at [1019, 110] on div "Task" at bounding box center [1018, 108] width 20 height 14
click at [1007, 115] on div "Task" at bounding box center [1046, 107] width 132 height 31
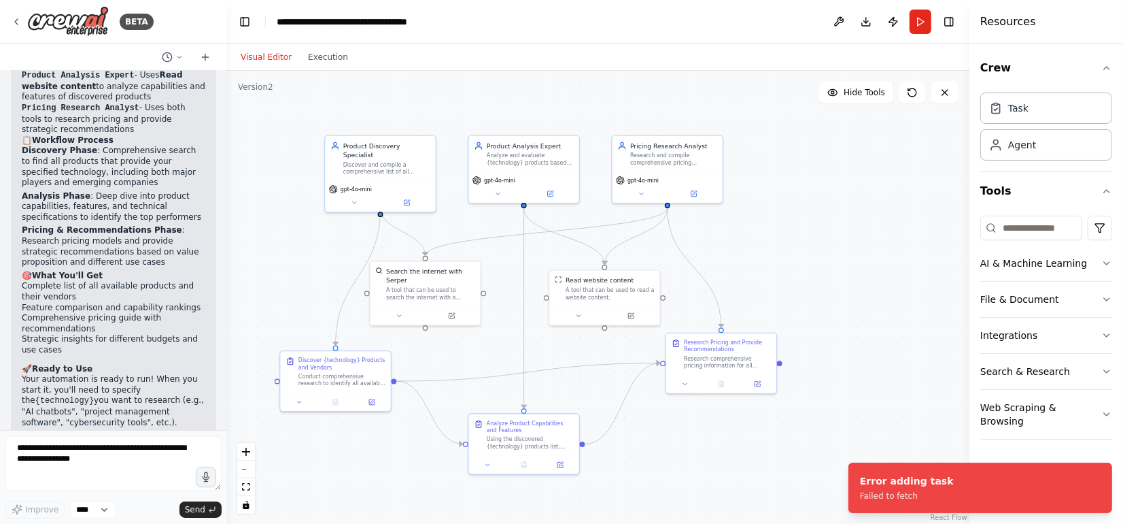
drag, startPoint x: 883, startPoint y: 269, endPoint x: 803, endPoint y: 269, distance: 79.6
click at [803, 269] on div ".deletable-edge-delete-btn { width: 20px; height: 20px; border: 0px solid #ffff…" at bounding box center [598, 297] width 742 height 453
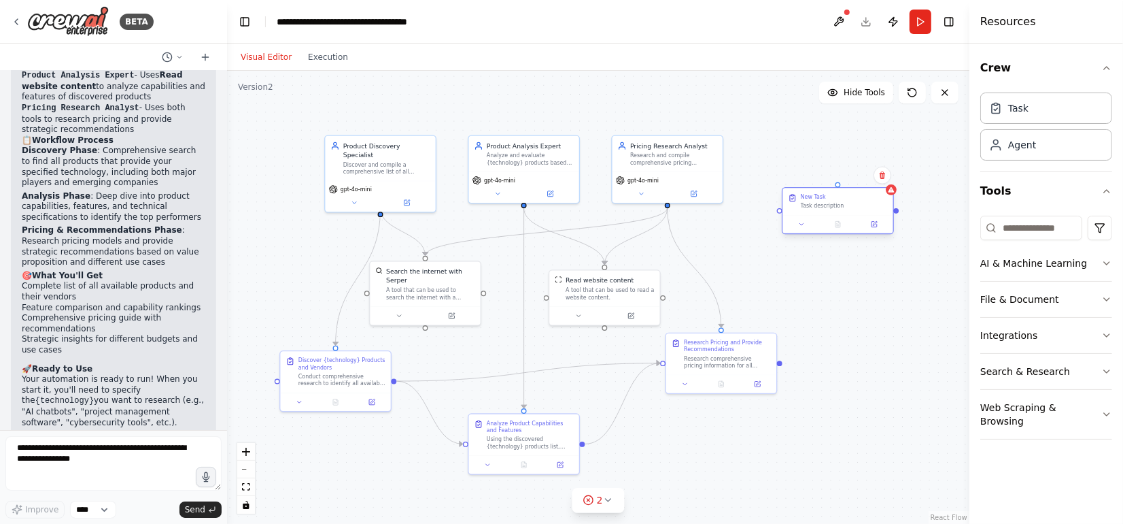
drag, startPoint x: 904, startPoint y: 231, endPoint x: 833, endPoint y: 195, distance: 80.0
click at [833, 195] on div "New Task" at bounding box center [844, 196] width 87 height 7
click at [880, 226] on button at bounding box center [874, 224] width 31 height 11
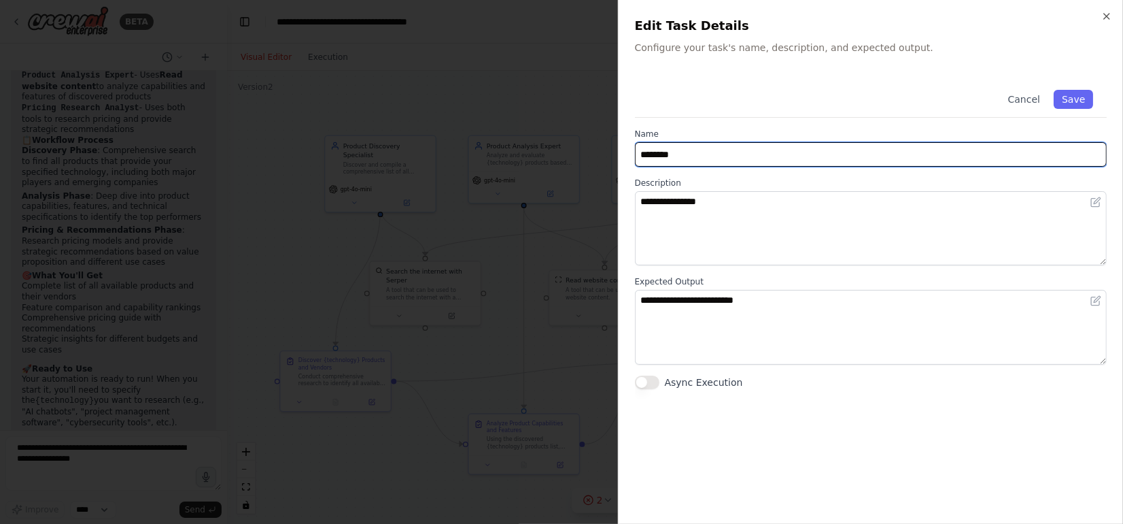
drag, startPoint x: 720, startPoint y: 158, endPoint x: 580, endPoint y: 157, distance: 140.1
click at [580, 157] on body "BETA I want to research all of the product available for a specific technology.…" at bounding box center [561, 262] width 1123 height 524
type input "**********"
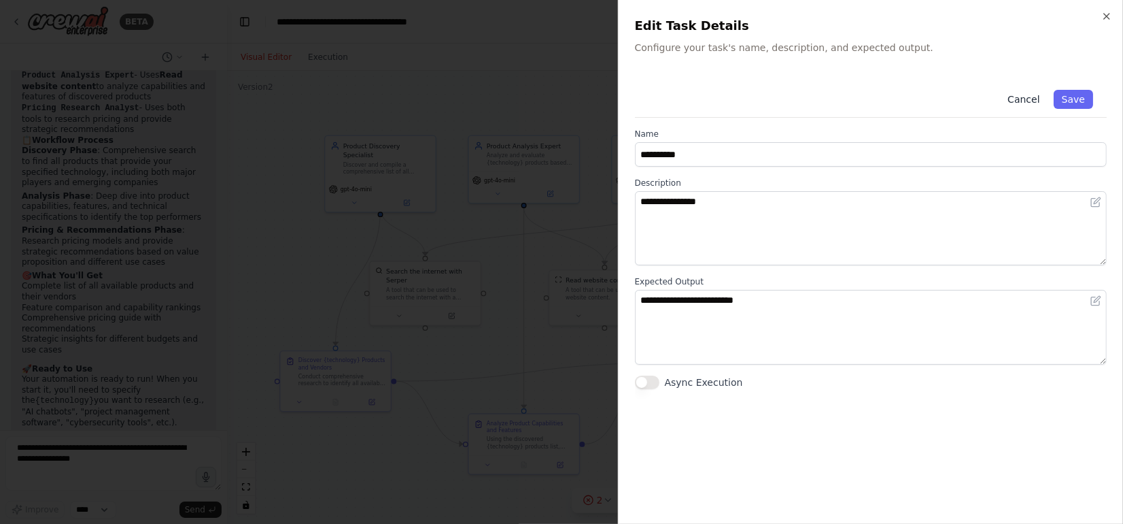
click at [1040, 94] on button "Cancel" at bounding box center [1024, 99] width 48 height 19
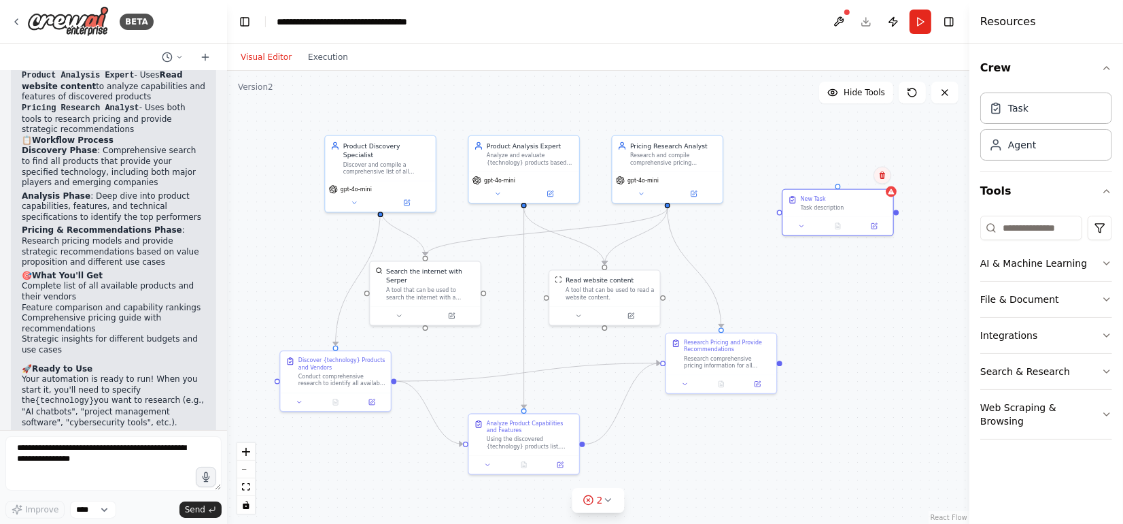
click at [886, 175] on icon at bounding box center [882, 175] width 8 height 8
click at [857, 171] on button "Confirm" at bounding box center [844, 175] width 48 height 16
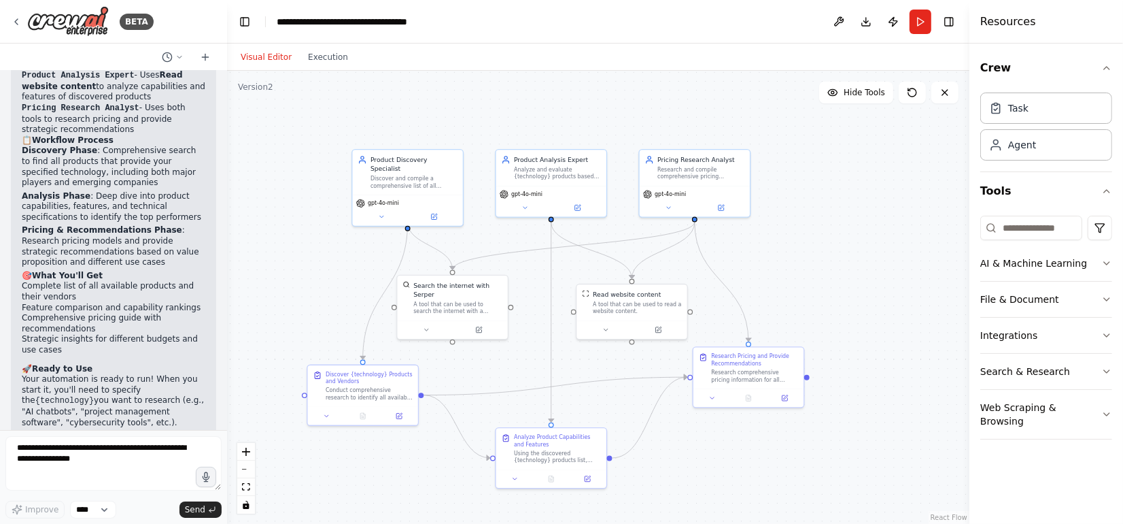
drag, startPoint x: 267, startPoint y: 209, endPoint x: 313, endPoint y: 237, distance: 53.6
click at [313, 237] on div ".deletable-edge-delete-btn { width: 20px; height: 20px; border: 0px solid #ffff…" at bounding box center [598, 297] width 742 height 453
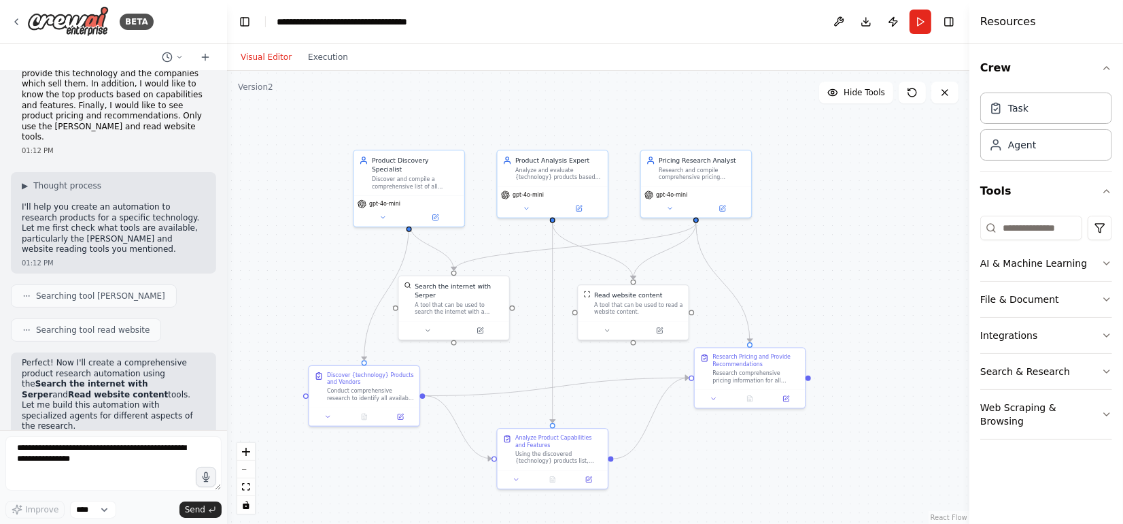
scroll to position [0, 0]
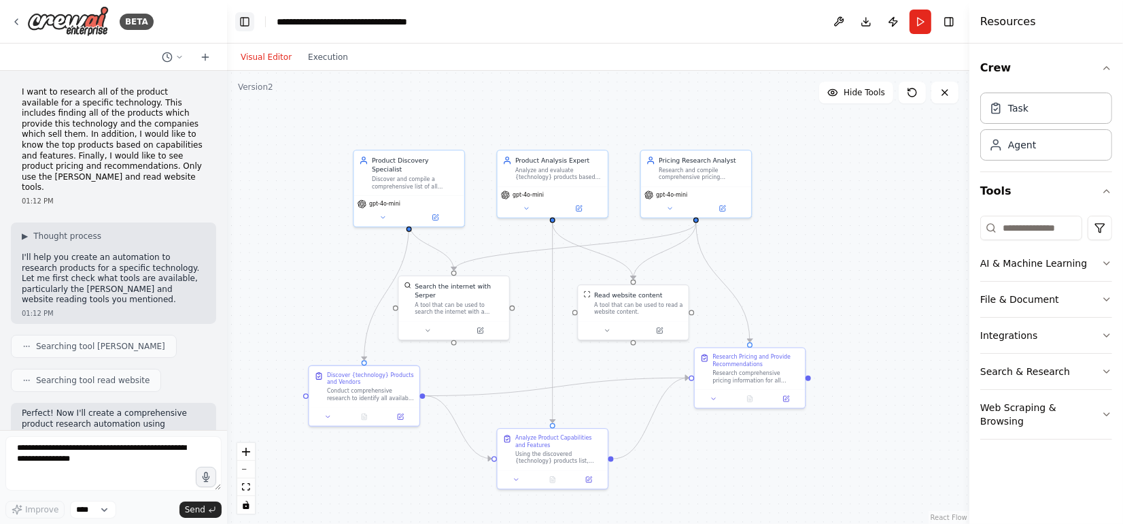
click at [242, 27] on button "Toggle Left Sidebar" at bounding box center [244, 21] width 19 height 19
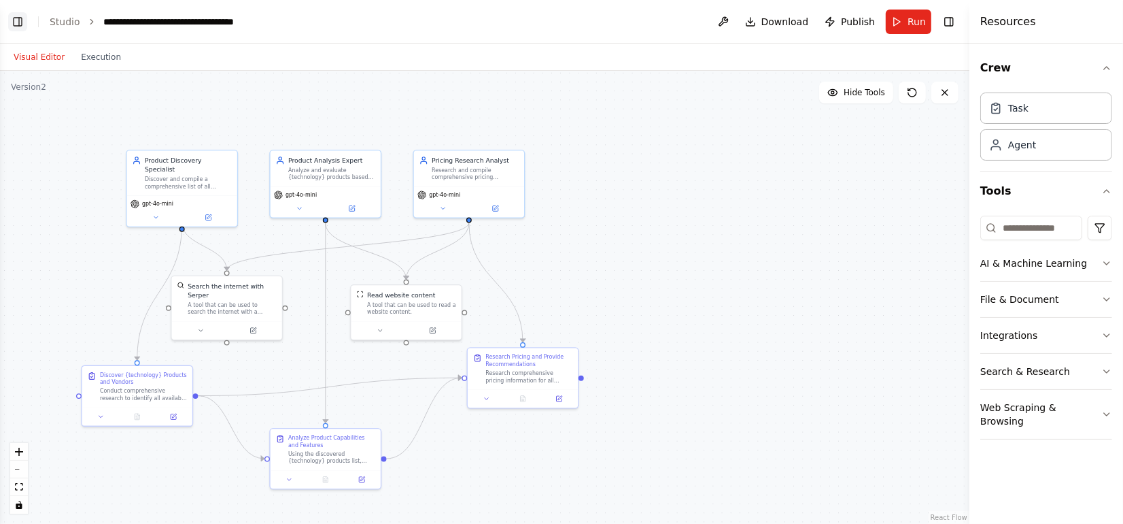
click at [20, 19] on button "Toggle Left Sidebar" at bounding box center [17, 21] width 19 height 19
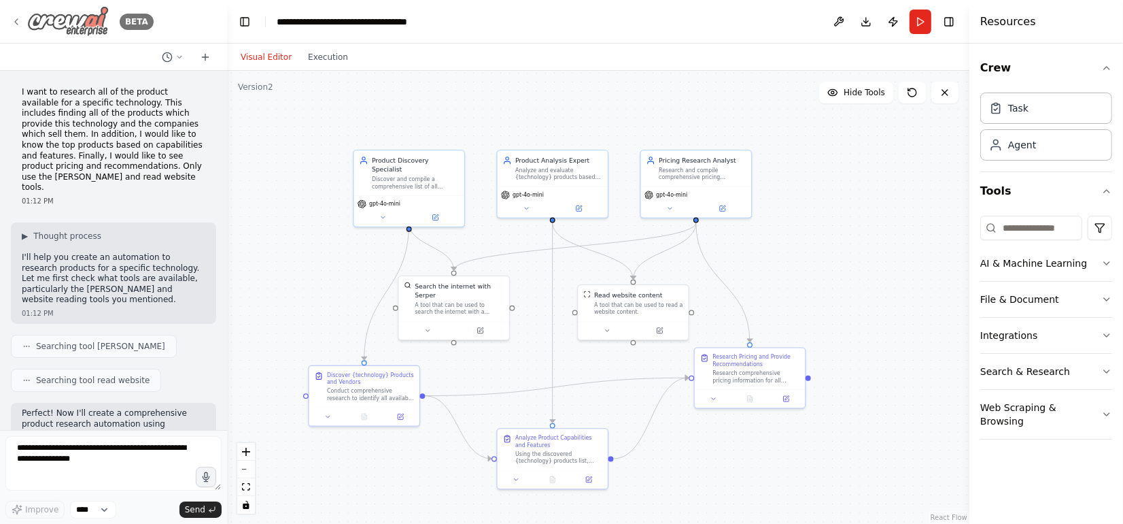
click at [16, 20] on icon at bounding box center [16, 21] width 11 height 11
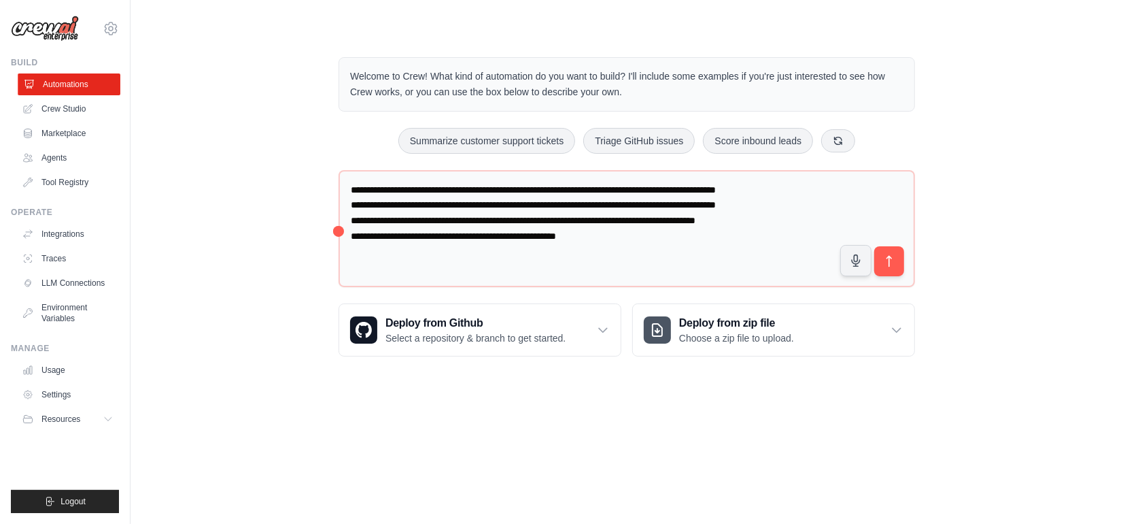
click at [50, 84] on link "Automations" at bounding box center [69, 84] width 103 height 22
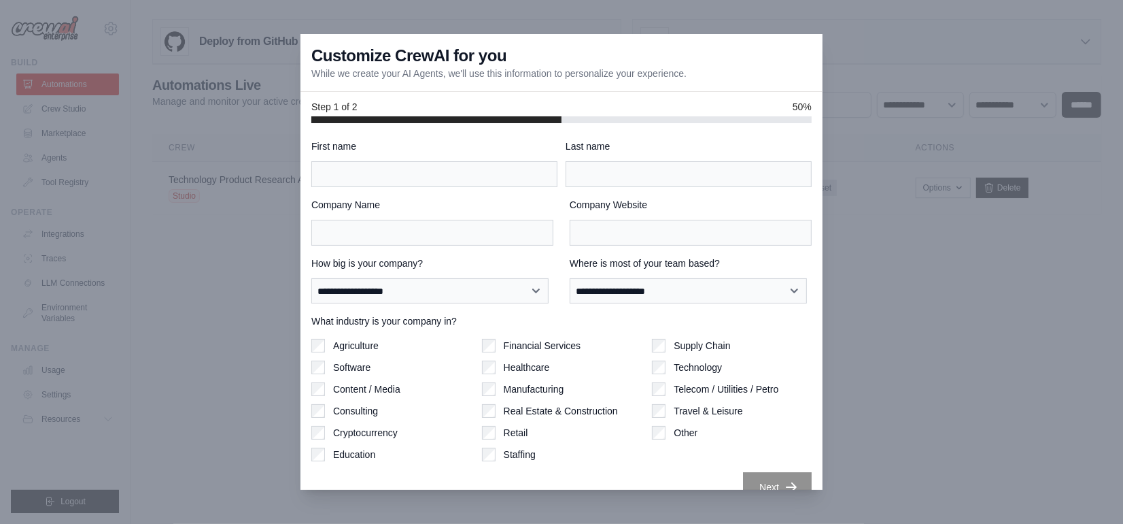
scroll to position [22, 0]
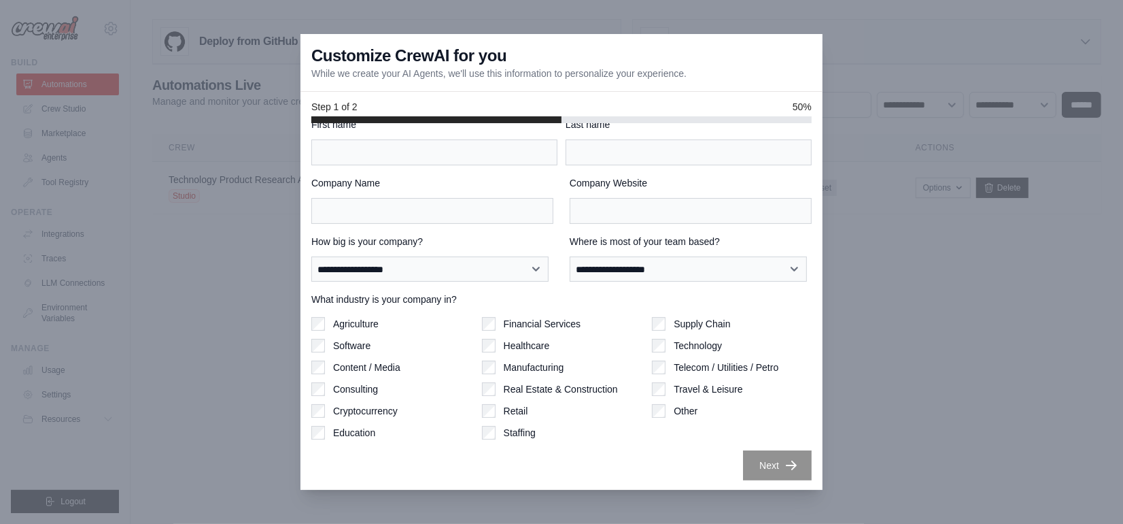
click at [191, 171] on div at bounding box center [561, 262] width 1123 height 524
click at [951, 201] on div at bounding box center [561, 262] width 1123 height 524
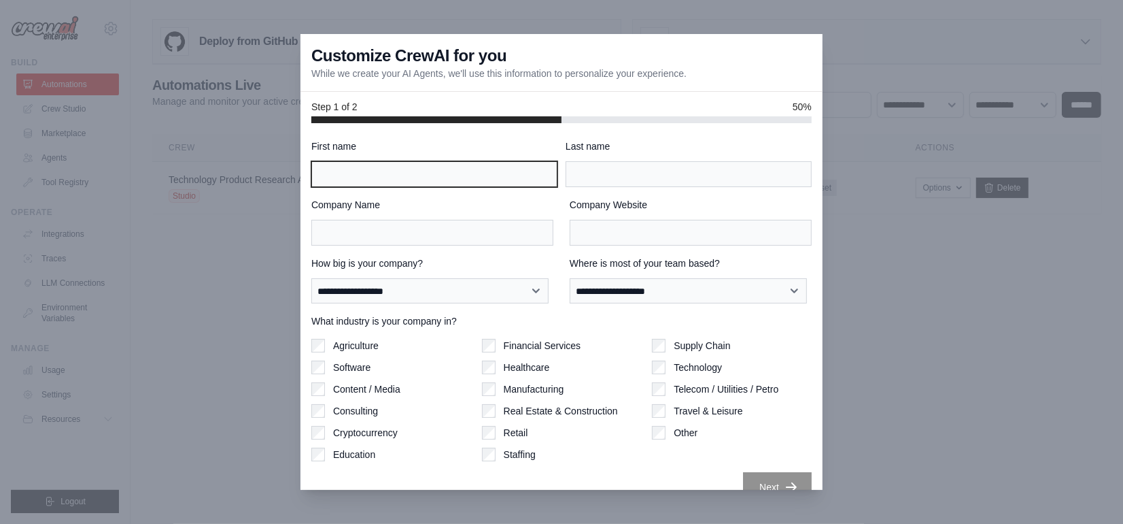
click at [396, 168] on input "First name" at bounding box center [434, 174] width 246 height 26
type input "****"
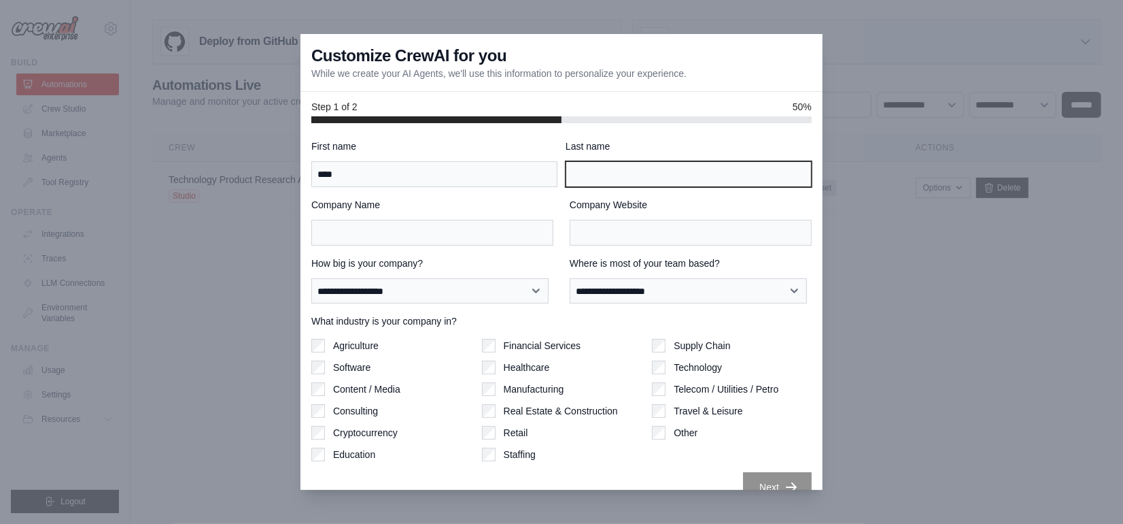
click at [567, 177] on input "Last name" at bounding box center [689, 174] width 246 height 26
type input "*****"
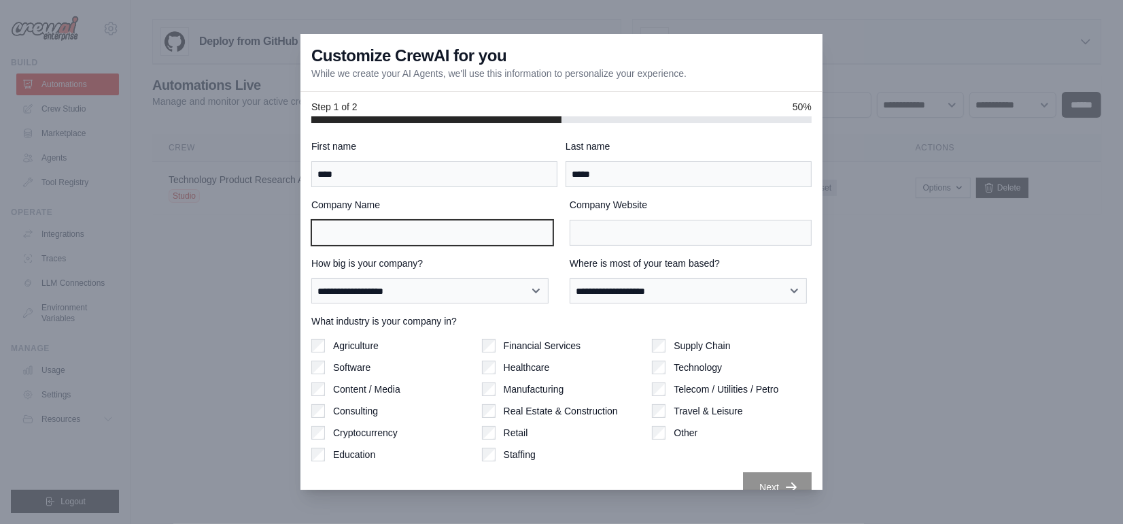
click at [409, 224] on input "Company Name" at bounding box center [432, 233] width 242 height 26
type input "**********"
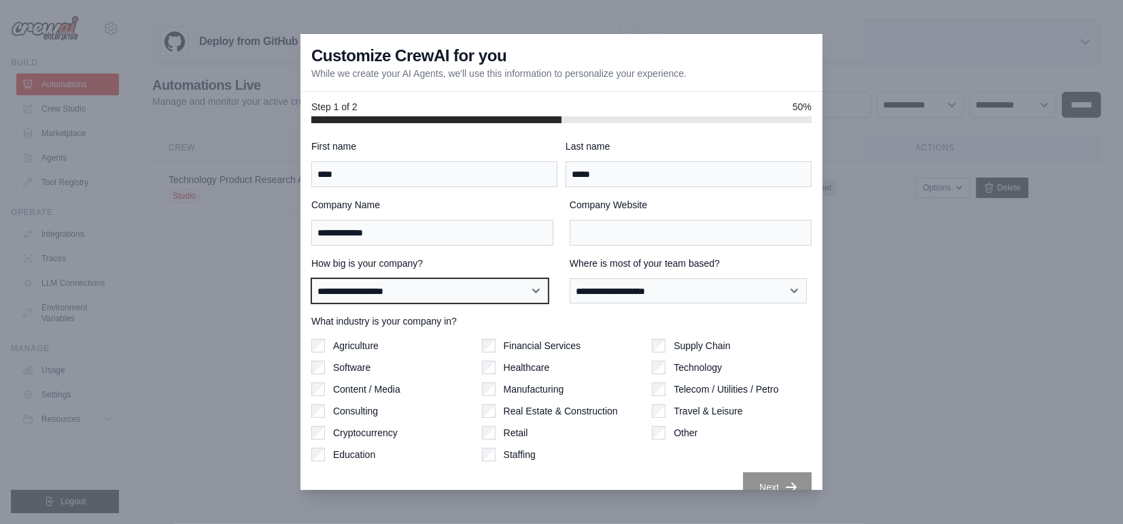
click at [443, 291] on select "**********" at bounding box center [429, 290] width 237 height 25
select select "**********"
click at [311, 278] on select "**********" at bounding box center [429, 290] width 237 height 25
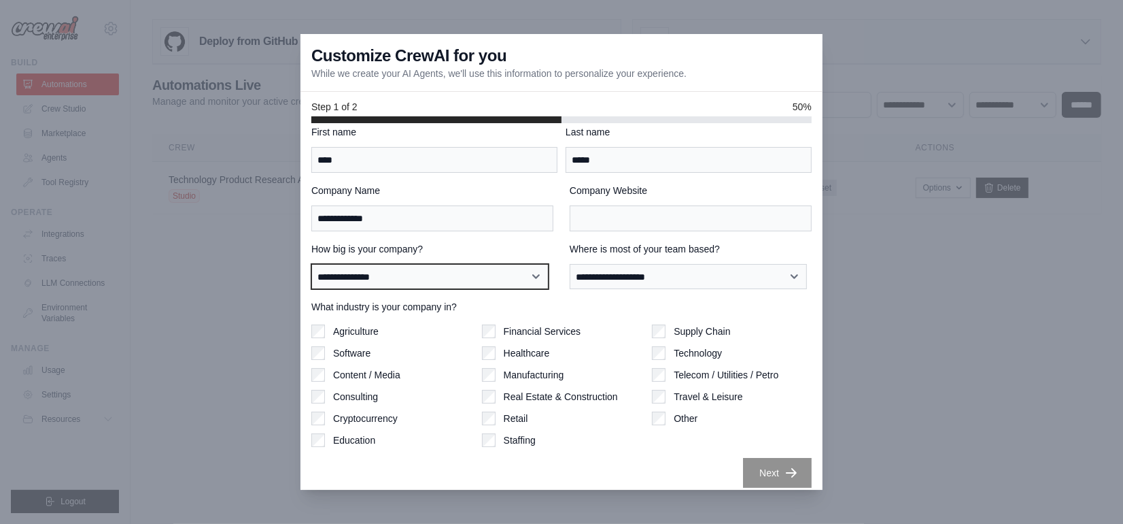
scroll to position [22, 0]
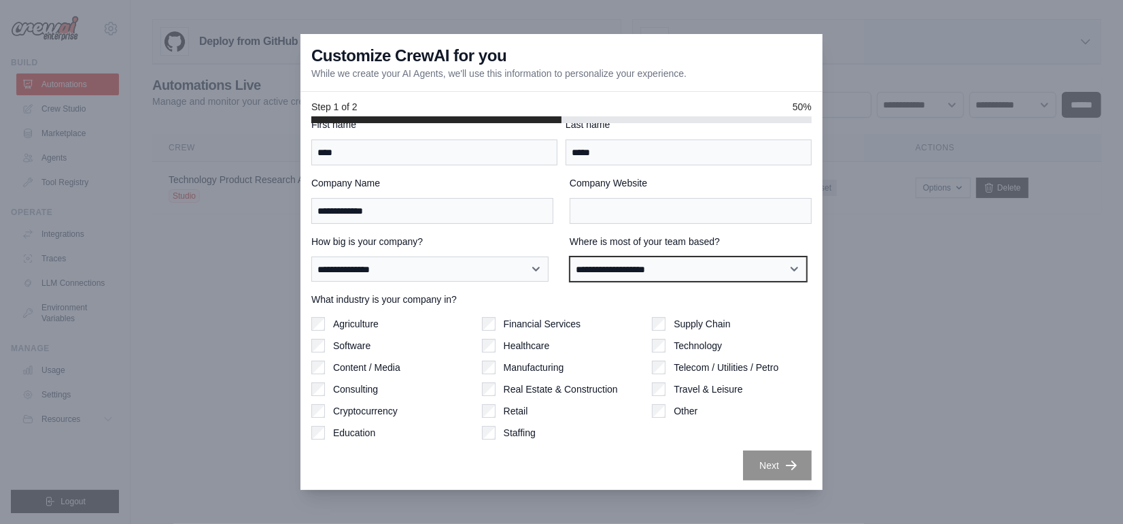
click at [662, 264] on select "**********" at bounding box center [688, 268] width 237 height 25
select select "**********"
click at [570, 256] on select "**********" at bounding box center [688, 268] width 237 height 25
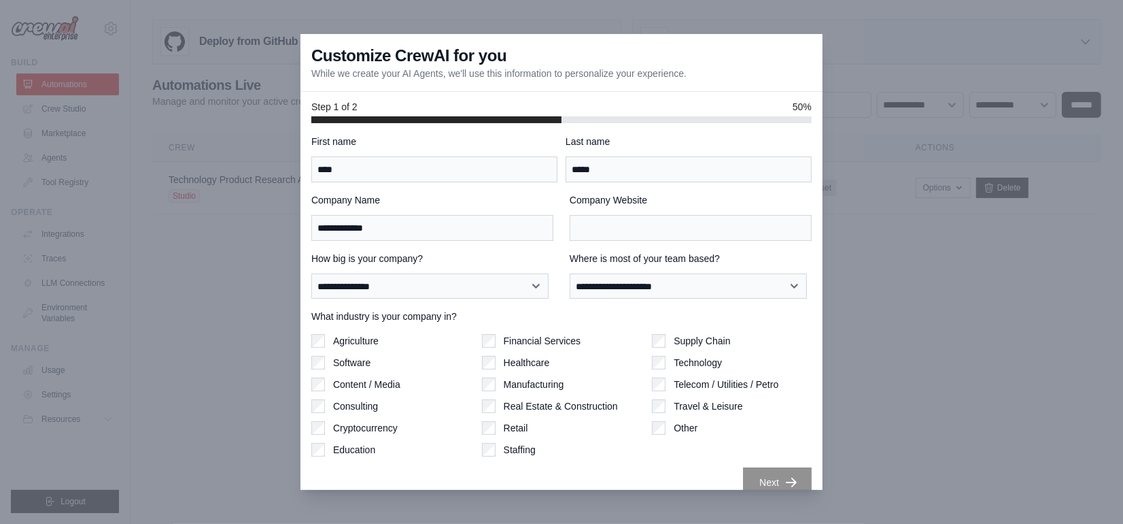
scroll to position [0, 0]
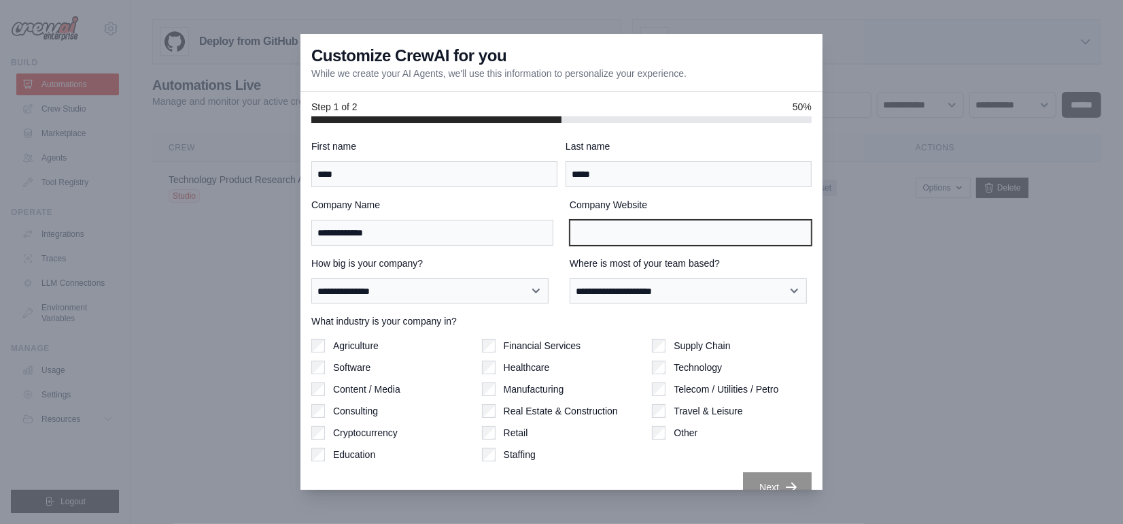
click at [601, 231] on input "Company Website" at bounding box center [691, 233] width 242 height 26
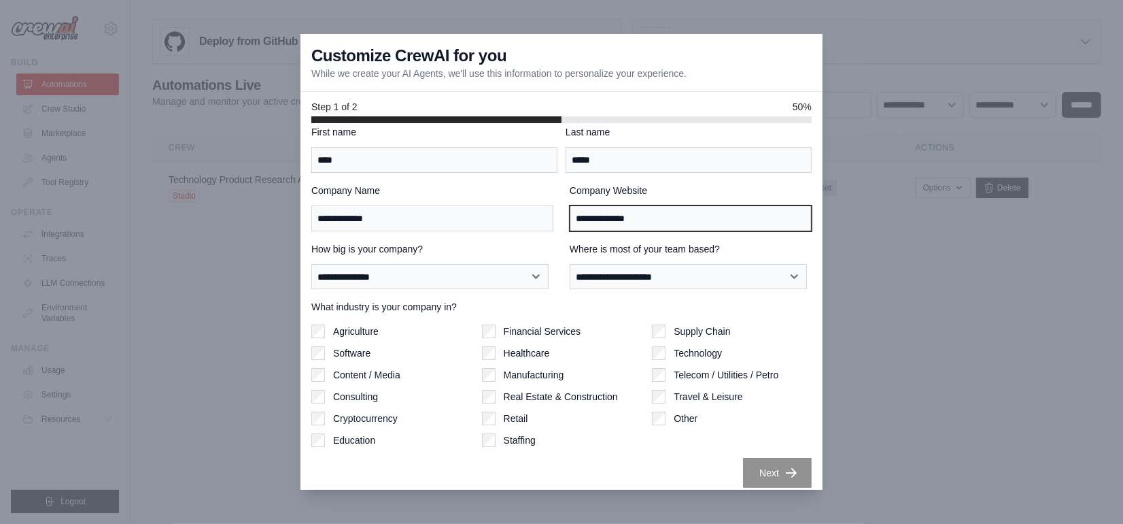
scroll to position [22, 0]
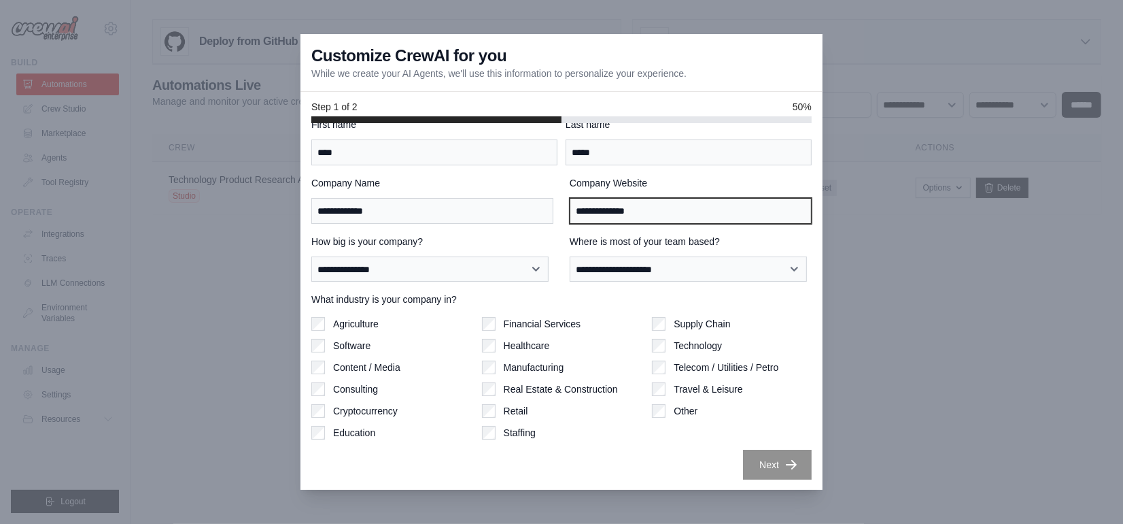
type input "**********"
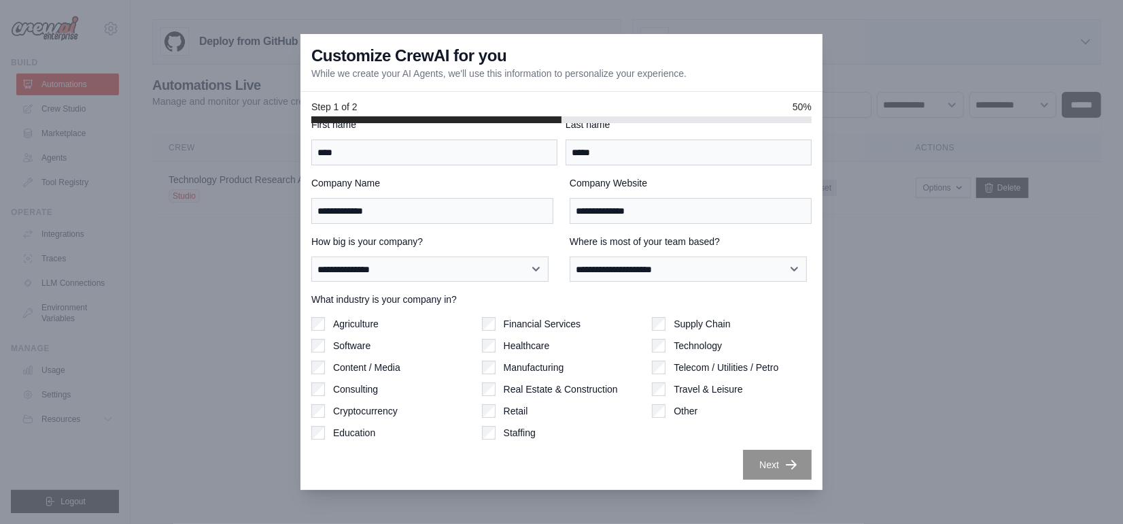
click at [772, 471] on button "Next" at bounding box center [777, 464] width 69 height 30
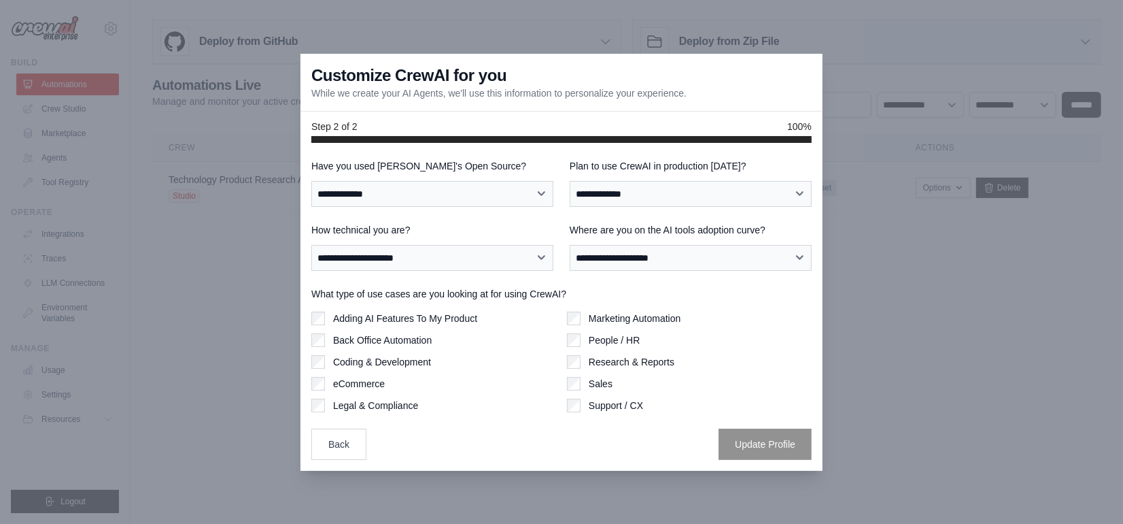
scroll to position [0, 0]
click at [343, 437] on button "Back" at bounding box center [338, 442] width 55 height 31
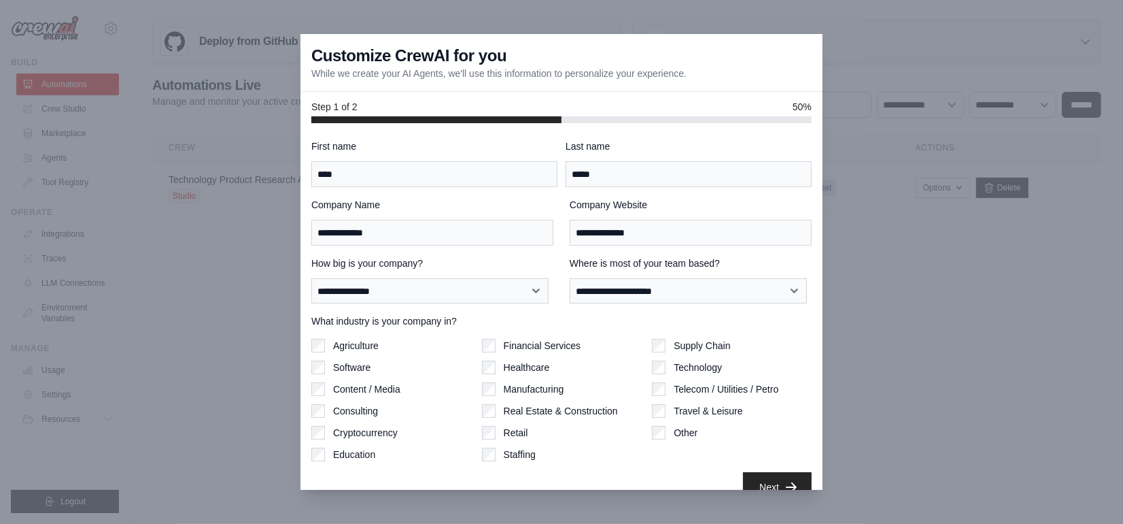
scroll to position [22, 0]
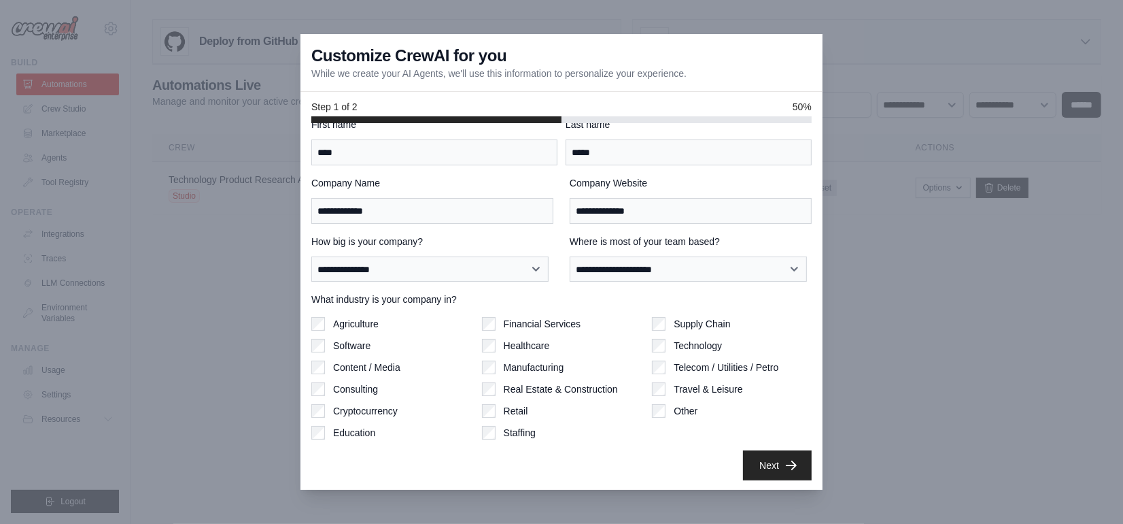
click at [258, 269] on div at bounding box center [561, 262] width 1123 height 524
click at [239, 323] on div at bounding box center [561, 262] width 1123 height 524
click at [150, 138] on div at bounding box center [561, 262] width 1123 height 524
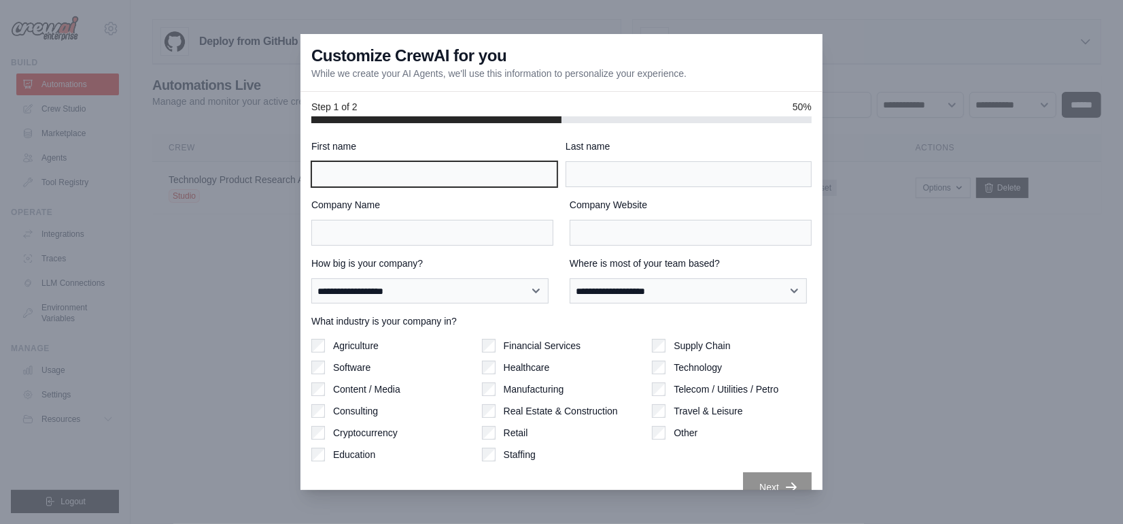
click at [402, 166] on input "First name" at bounding box center [434, 174] width 246 height 26
type input "*****"
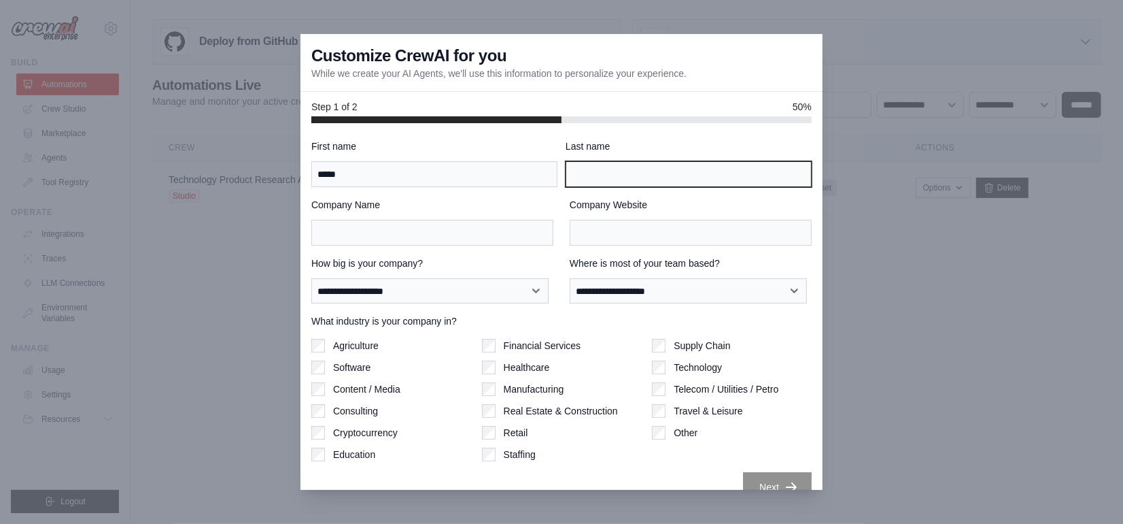
click at [578, 180] on input "Last name" at bounding box center [689, 174] width 246 height 26
type input "****"
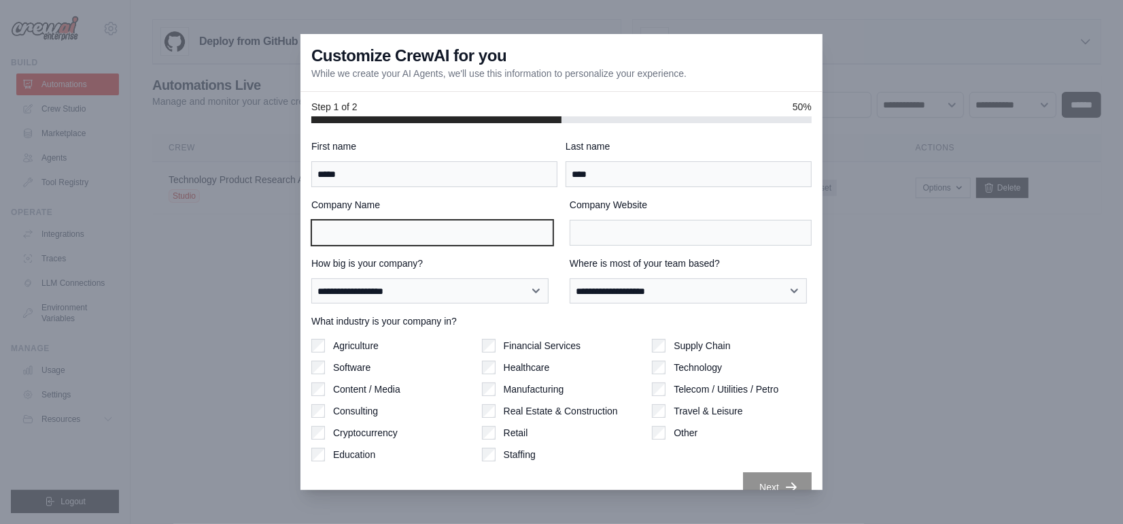
click at [422, 226] on input "Company Name" at bounding box center [432, 233] width 242 height 26
type input "****"
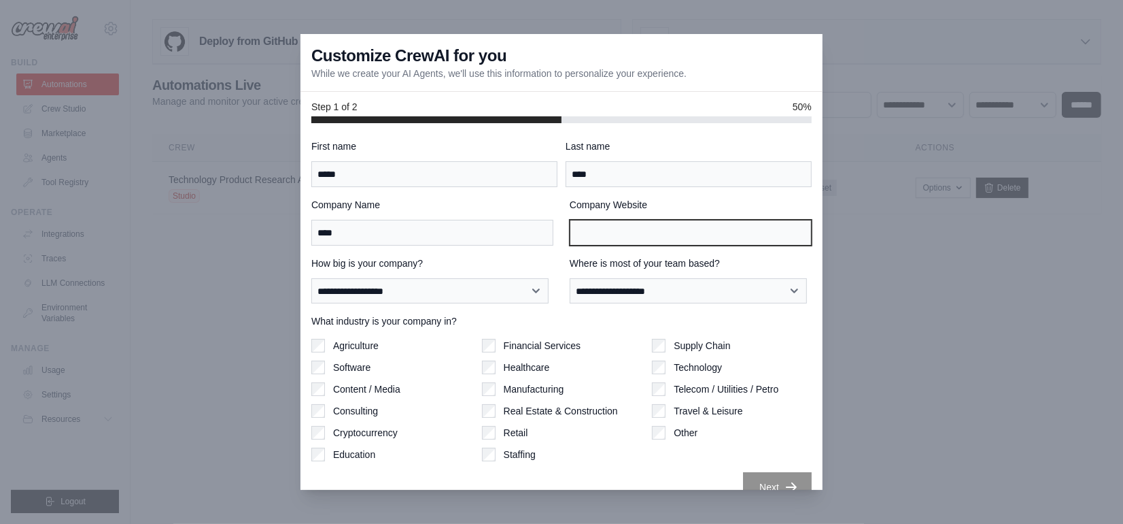
click at [651, 228] on input "Company Website" at bounding box center [691, 233] width 242 height 26
type input "**********"
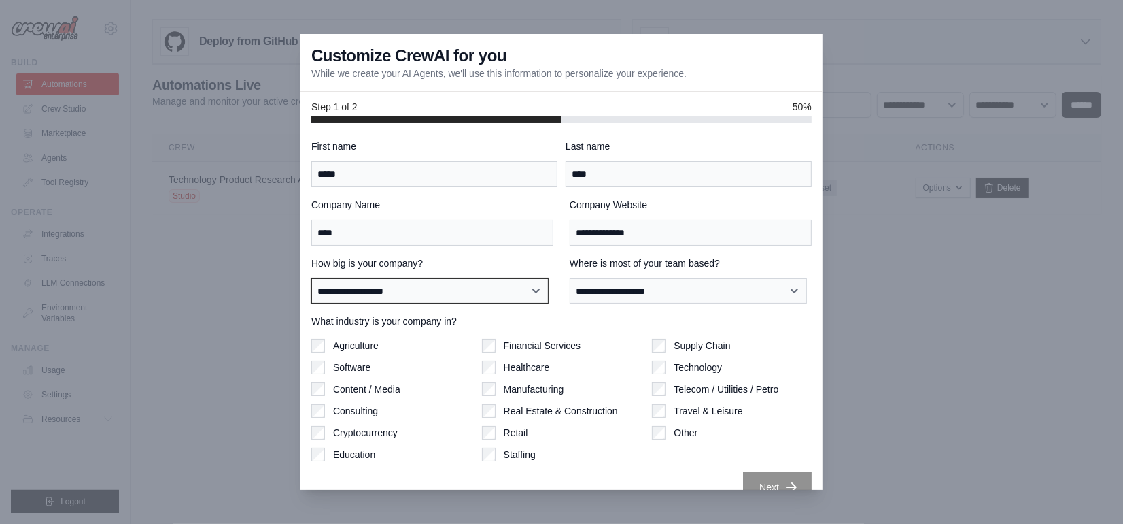
click at [424, 284] on select "**********" at bounding box center [429, 290] width 237 height 25
select select "**********"
click at [311, 278] on select "**********" at bounding box center [429, 290] width 237 height 25
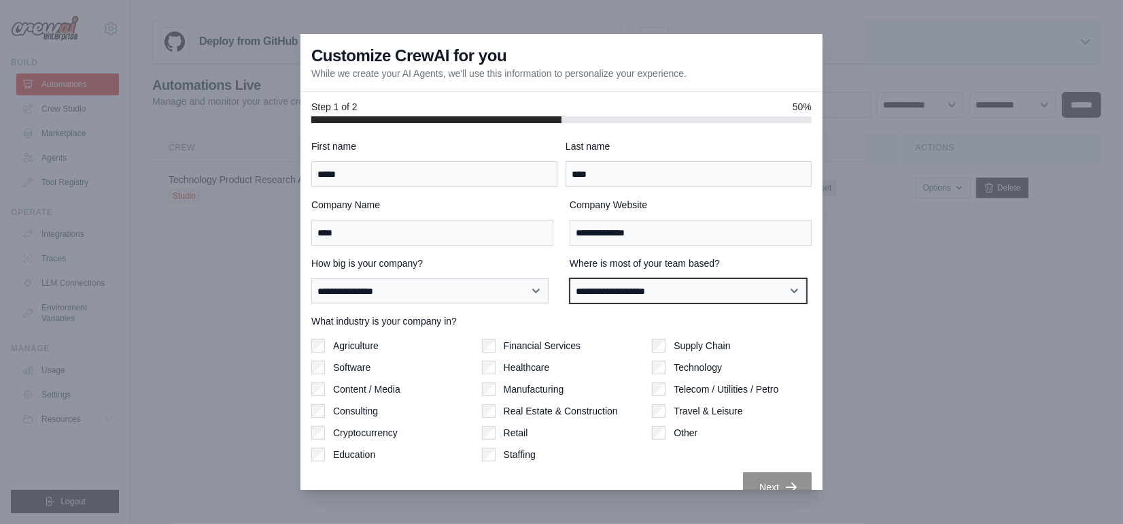
click at [617, 284] on select "**********" at bounding box center [688, 290] width 237 height 25
select select "**********"
click at [570, 278] on select "**********" at bounding box center [688, 290] width 237 height 25
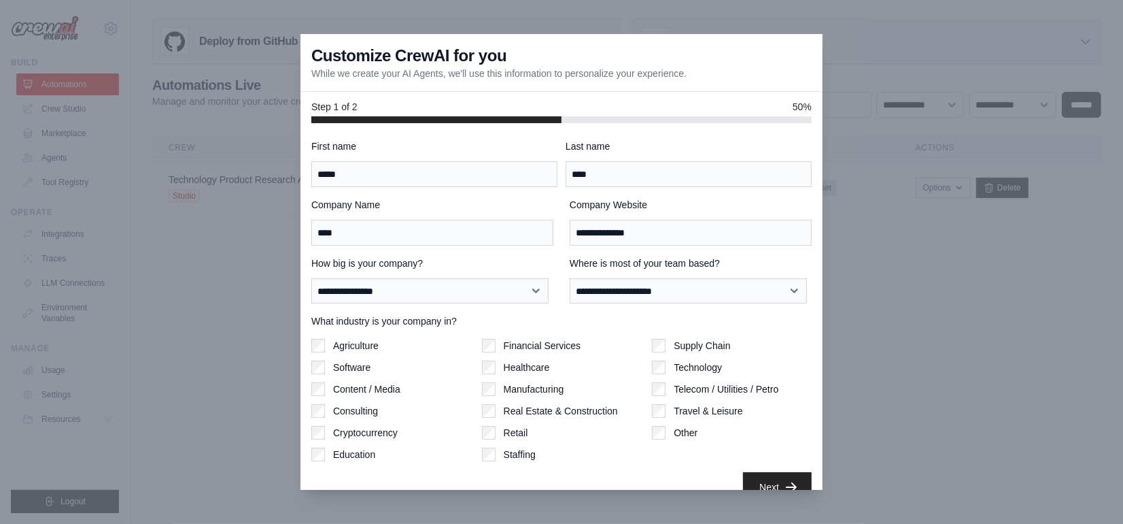
click at [325, 411] on div "Consulting" at bounding box center [391, 411] width 160 height 14
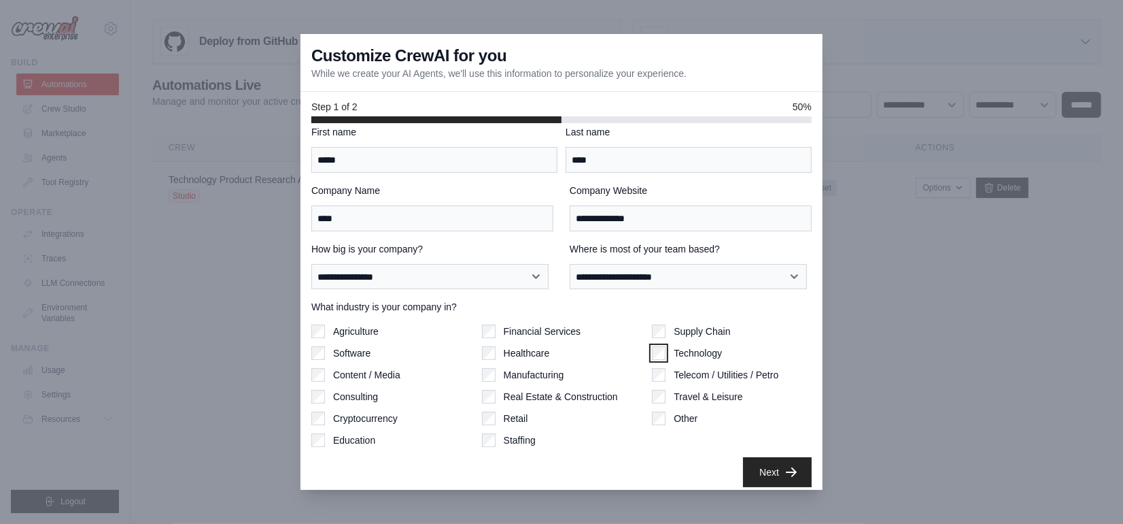
scroll to position [22, 0]
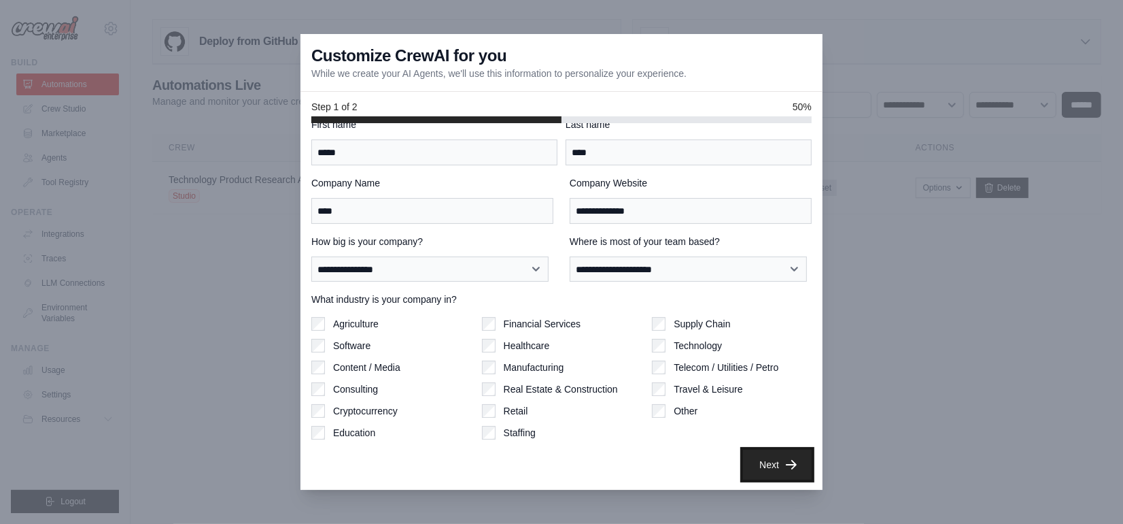
click at [753, 458] on button "Next" at bounding box center [777, 464] width 69 height 30
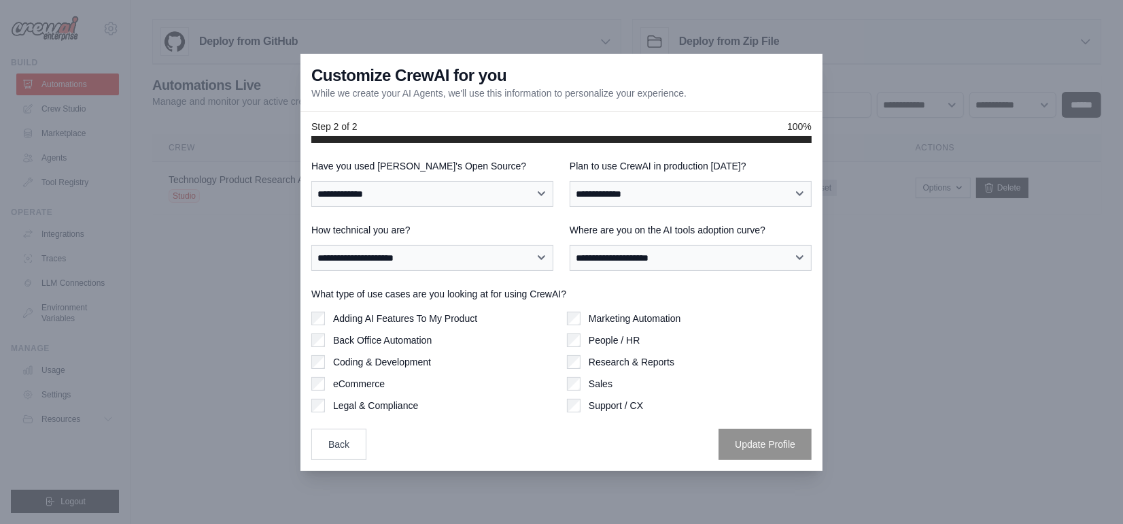
scroll to position [0, 0]
click at [460, 197] on select "**********" at bounding box center [432, 193] width 242 height 25
select select "**"
click at [311, 181] on select "**********" at bounding box center [432, 193] width 242 height 25
click at [628, 200] on select "**********" at bounding box center [691, 193] width 242 height 25
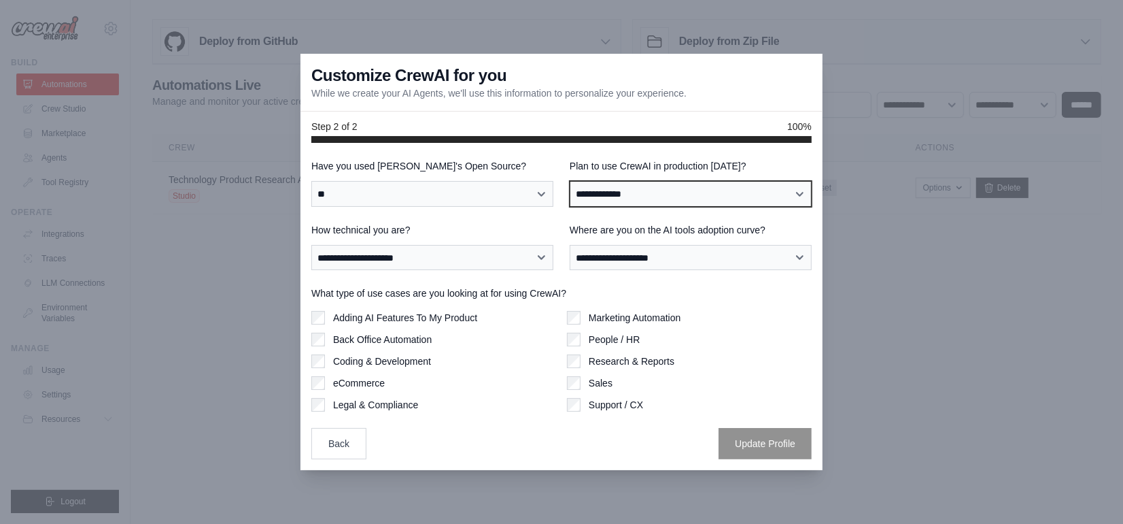
select select "****"
click at [570, 181] on select "**********" at bounding box center [691, 193] width 242 height 25
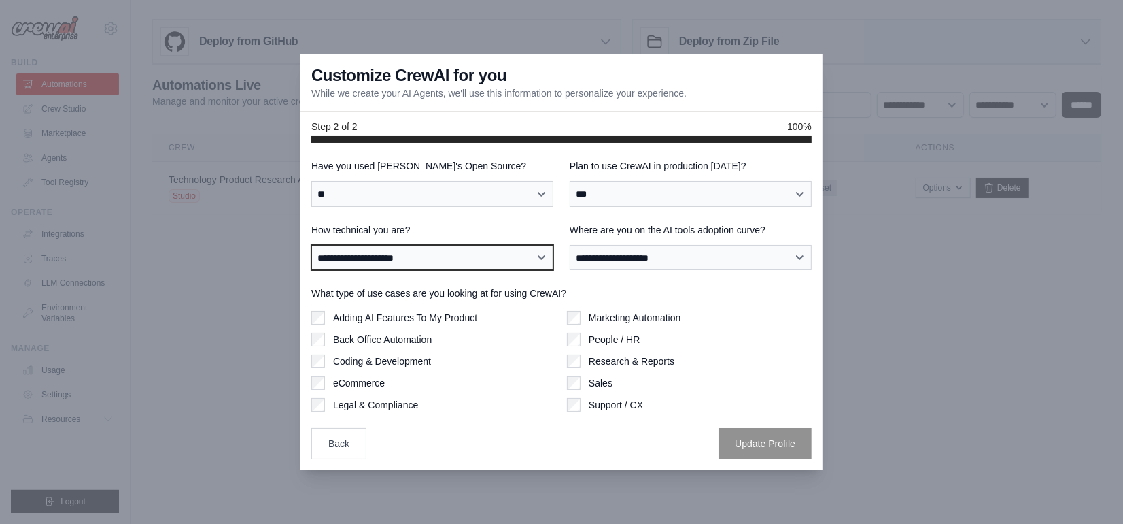
click at [492, 258] on select "**********" at bounding box center [432, 257] width 242 height 25
select select "**********"
click at [311, 245] on select "**********" at bounding box center [432, 257] width 242 height 25
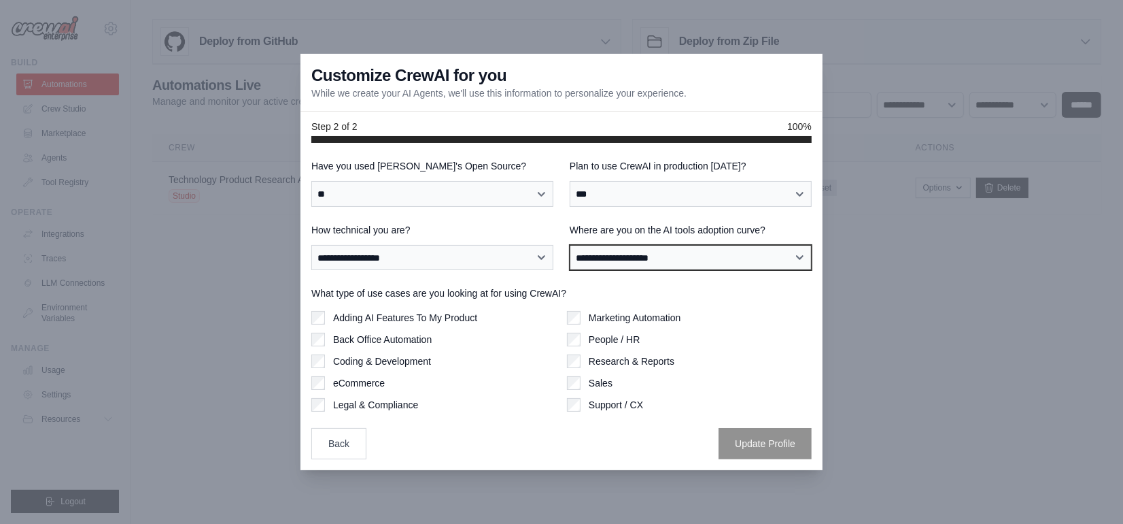
click at [620, 260] on select "**********" at bounding box center [691, 257] width 242 height 25
select select "**********"
click at [570, 245] on select "**********" at bounding box center [691, 257] width 242 height 25
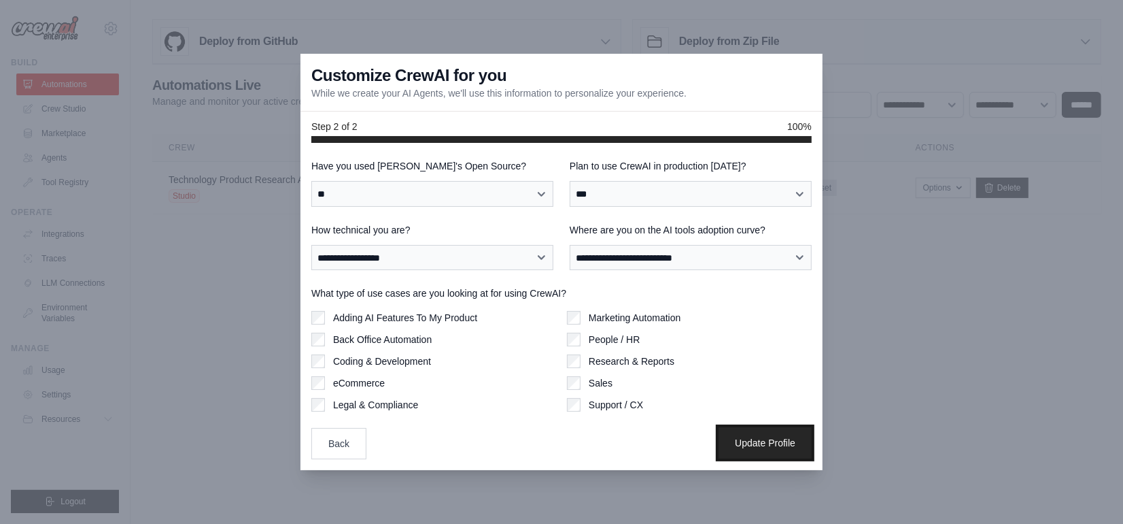
click at [753, 438] on button "Update Profile" at bounding box center [765, 442] width 93 height 31
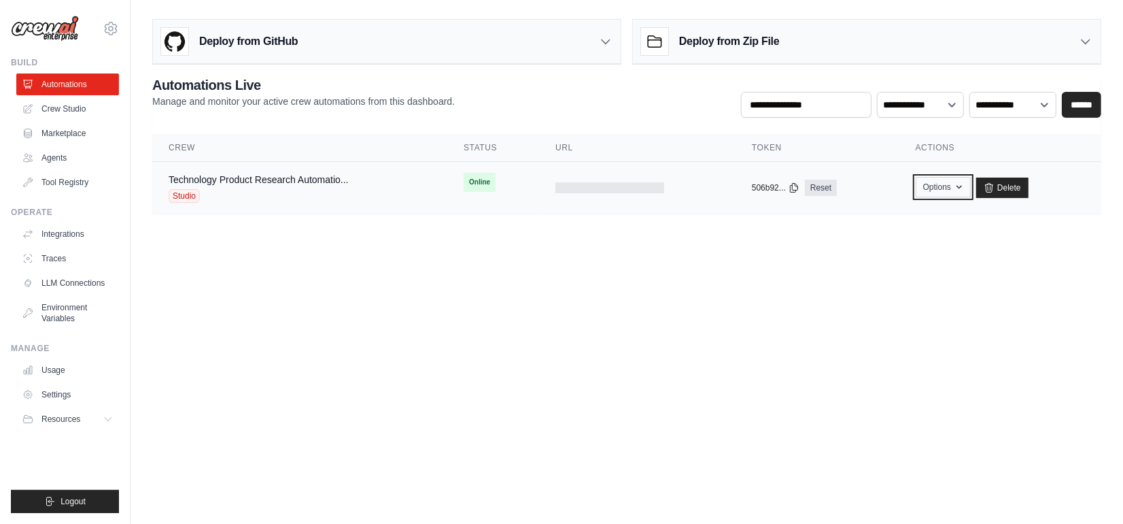
click at [942, 188] on button "Options" at bounding box center [943, 187] width 55 height 20
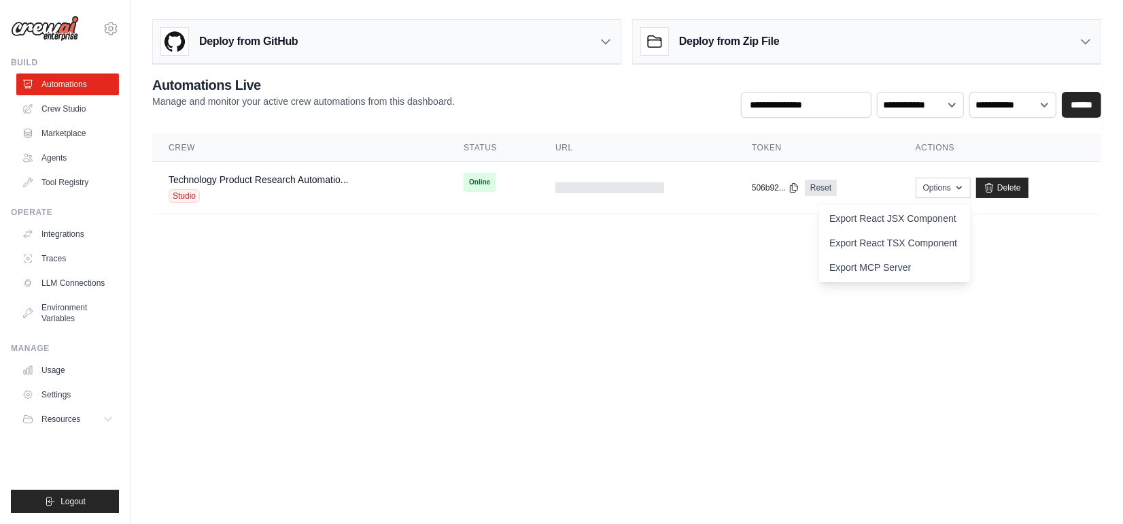
click at [717, 247] on body "[EMAIL_ADDRESS][PERSON_NAME][DOMAIN_NAME] Settings Build Automations Crew Studio" at bounding box center [561, 262] width 1123 height 524
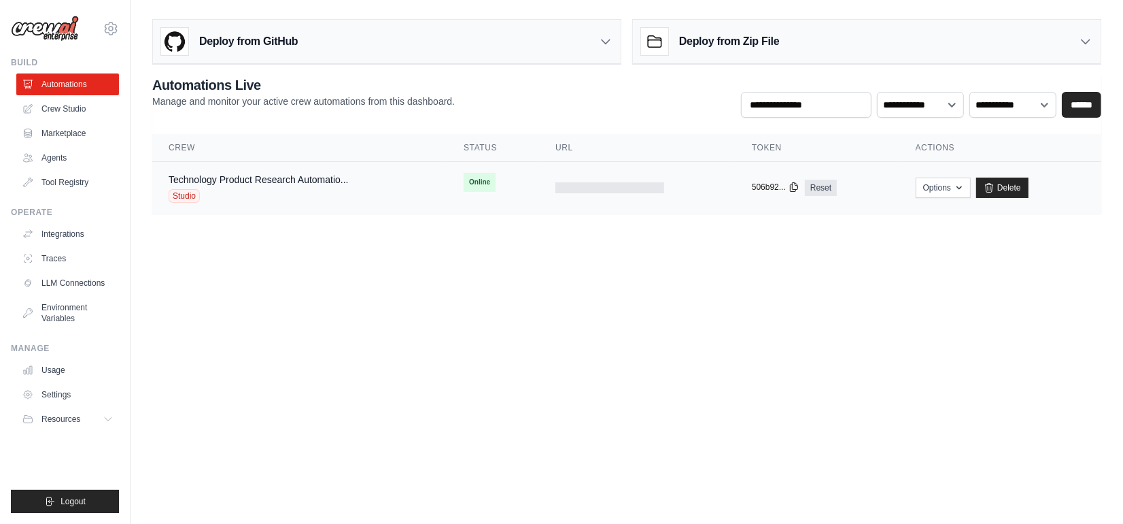
click at [793, 186] on icon at bounding box center [794, 187] width 11 height 11
click at [59, 109] on link "Crew Studio" at bounding box center [69, 109] width 103 height 22
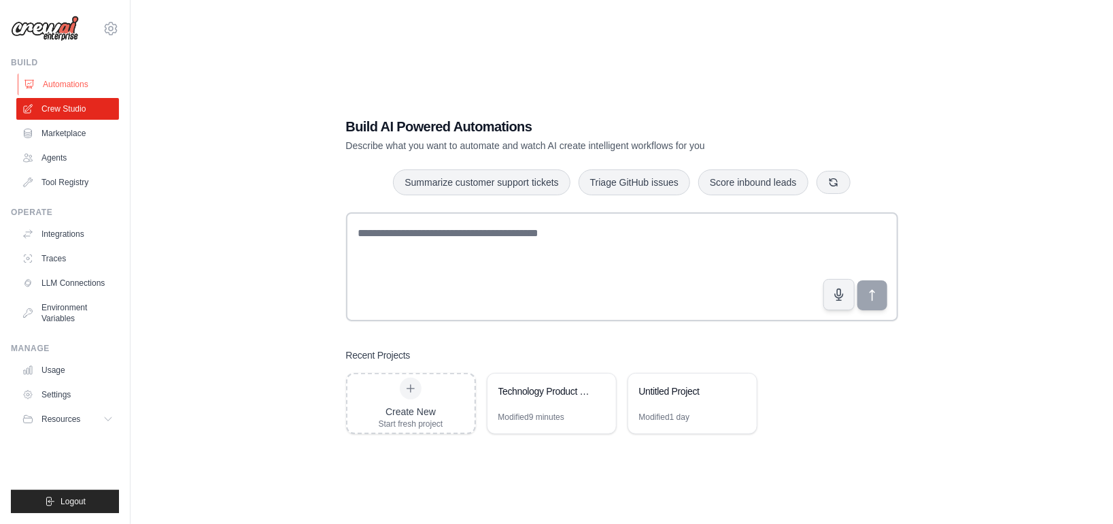
click at [60, 82] on link "Automations" at bounding box center [69, 84] width 103 height 22
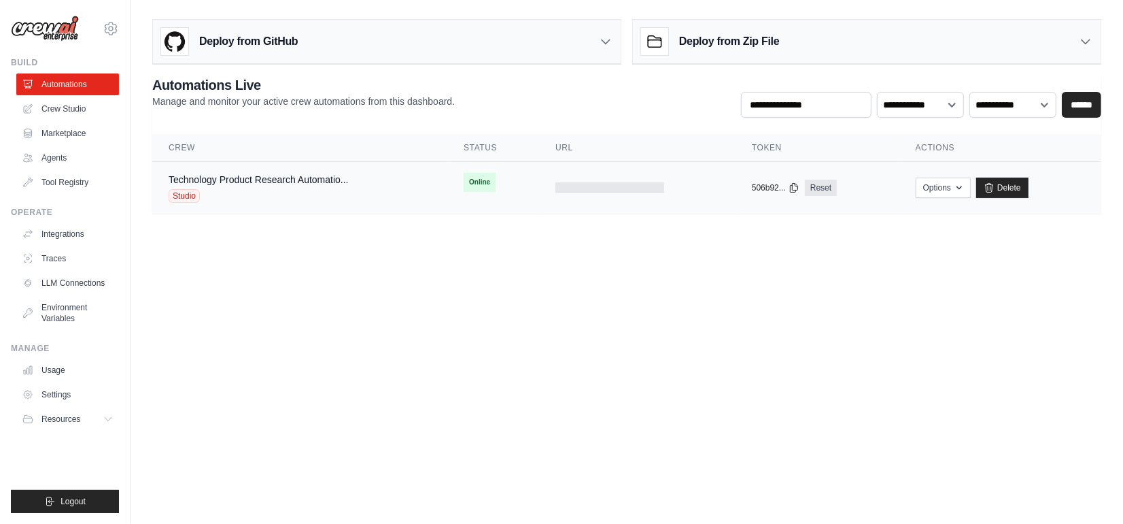
click at [201, 186] on div "Technology Product Research Automatio... Studio" at bounding box center [259, 188] width 180 height 30
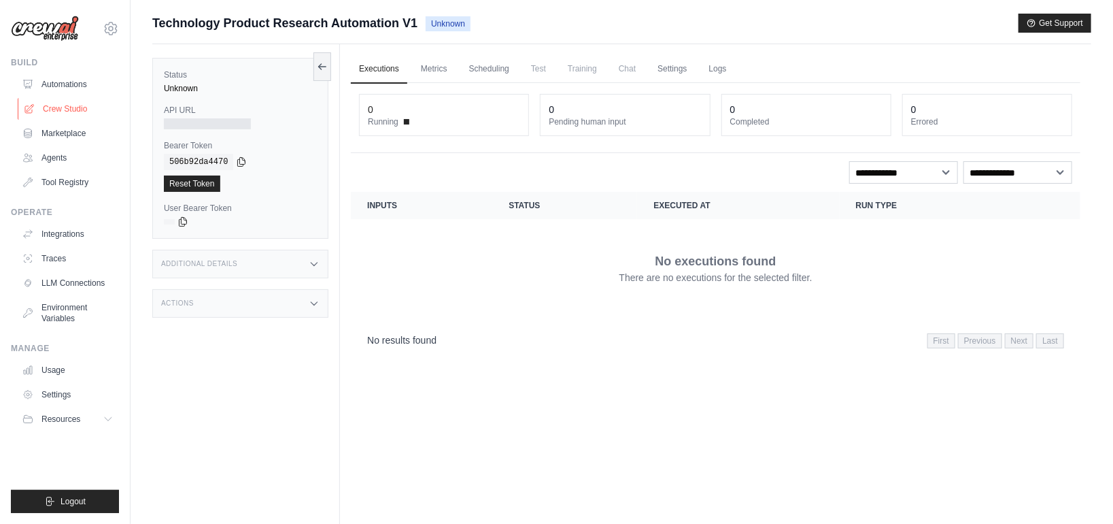
click at [61, 110] on link "Crew Studio" at bounding box center [69, 109] width 103 height 22
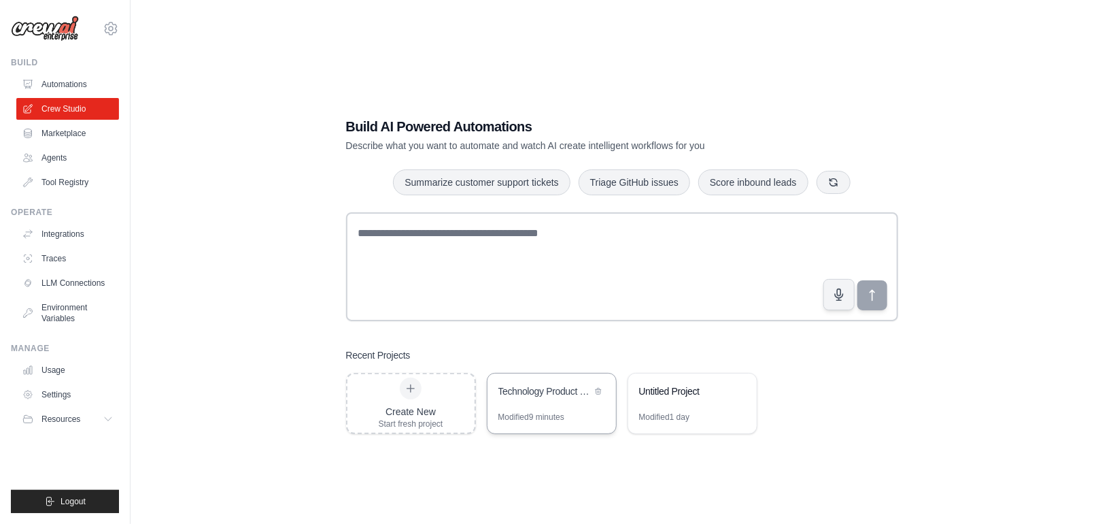
click at [564, 400] on div "Technology Product Research Automation" at bounding box center [544, 392] width 93 height 16
click at [60, 77] on link "Automations" at bounding box center [69, 84] width 103 height 22
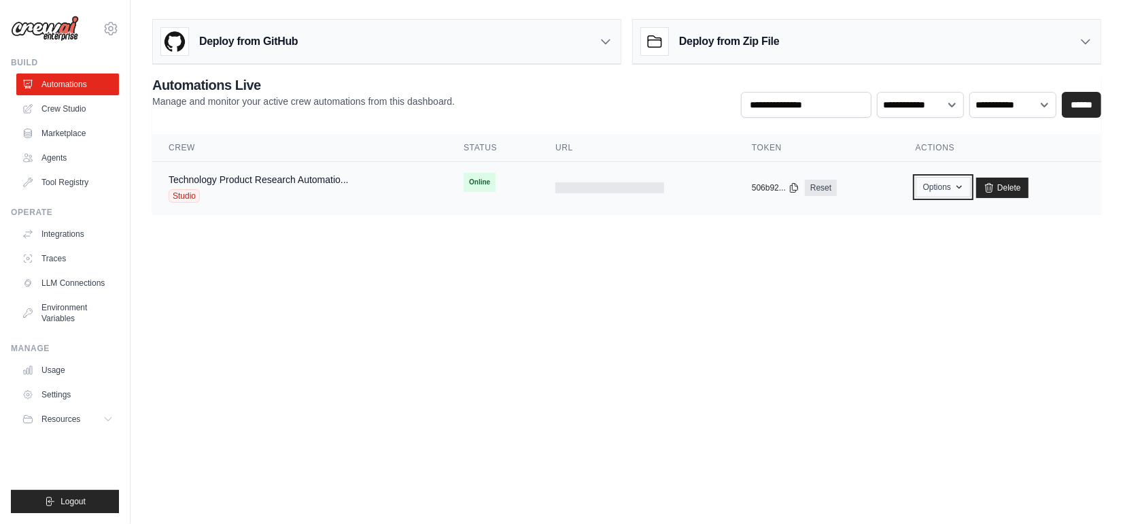
click at [957, 184] on icon "button" at bounding box center [959, 187] width 11 height 11
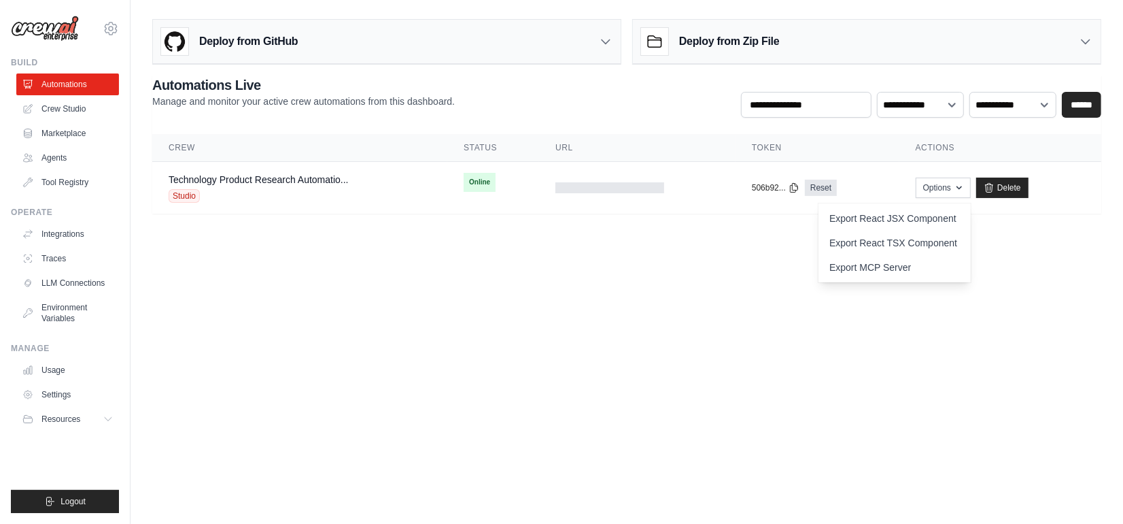
click at [656, 256] on body "[EMAIL_ADDRESS][PERSON_NAME][DOMAIN_NAME] Settings Build Automations Crew Studio" at bounding box center [561, 262] width 1123 height 524
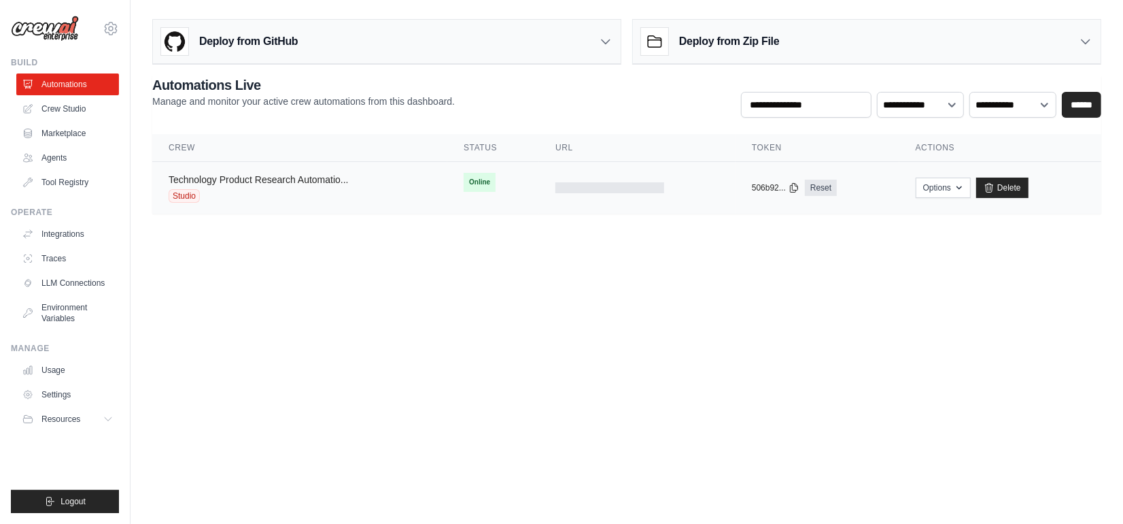
click at [258, 181] on link "Technology Product Research Automatio..." at bounding box center [259, 179] width 180 height 11
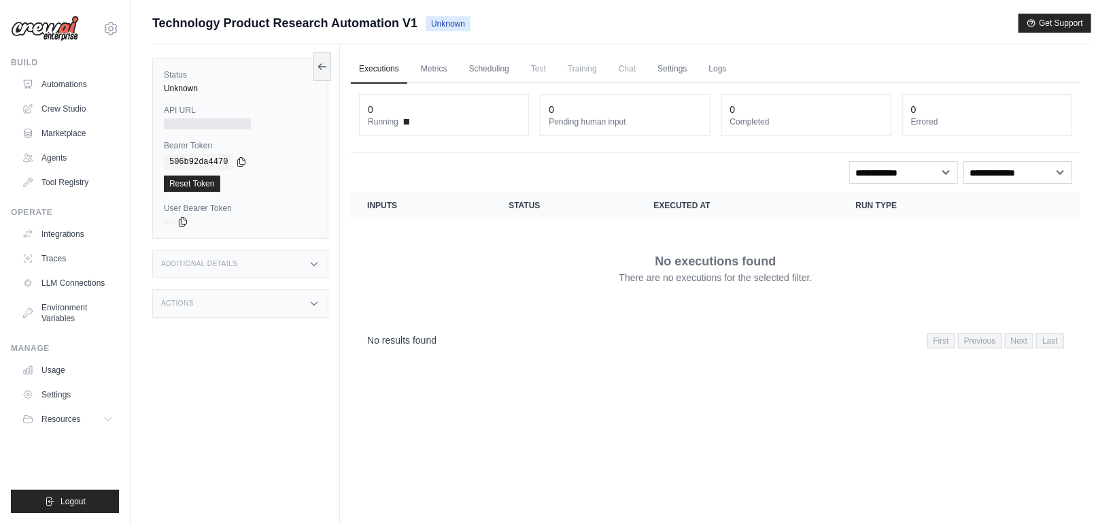
click at [319, 262] on icon at bounding box center [314, 263] width 11 height 11
click at [311, 302] on icon at bounding box center [314, 303] width 6 height 3
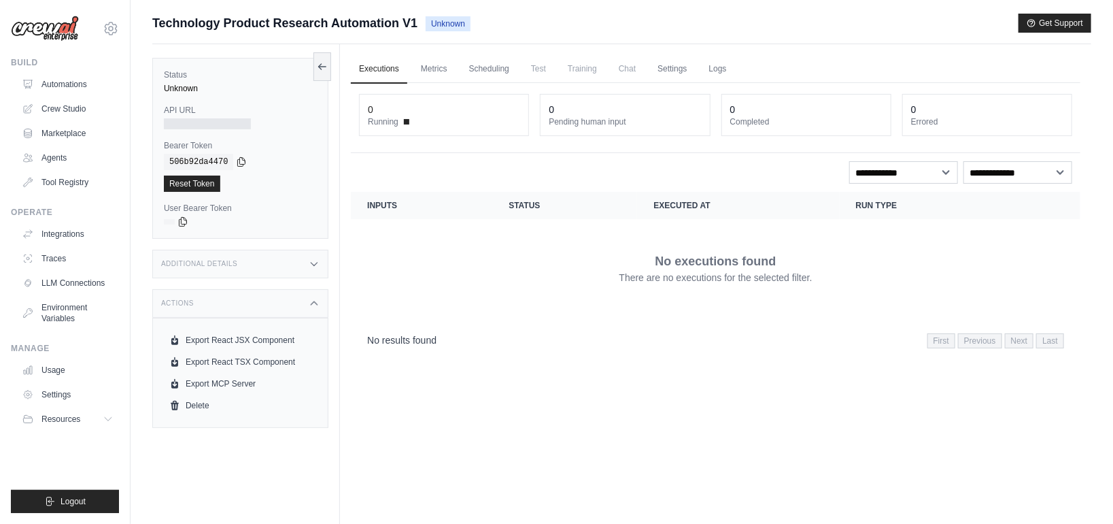
click at [311, 301] on icon at bounding box center [314, 303] width 11 height 11
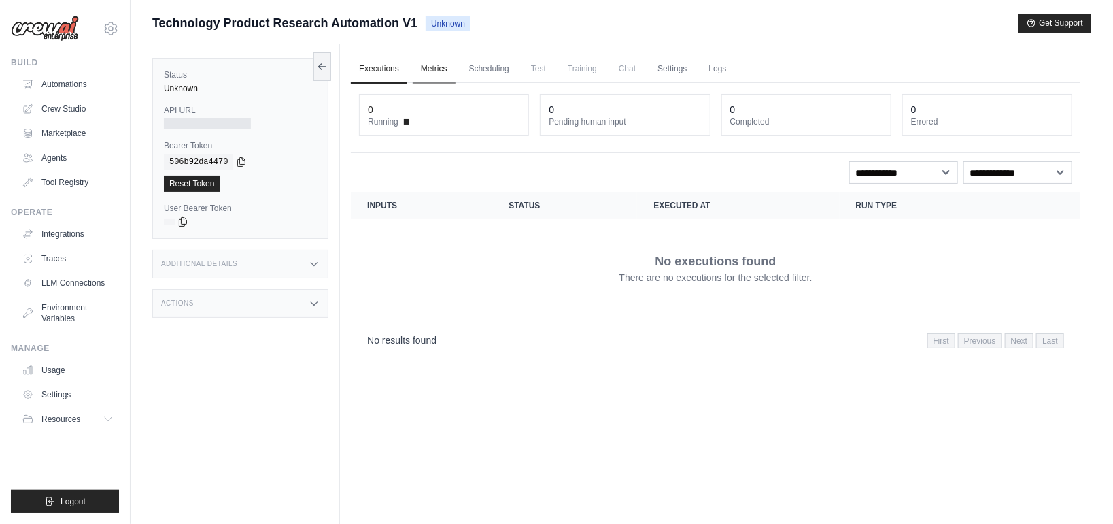
click at [419, 64] on link "Metrics" at bounding box center [434, 69] width 43 height 29
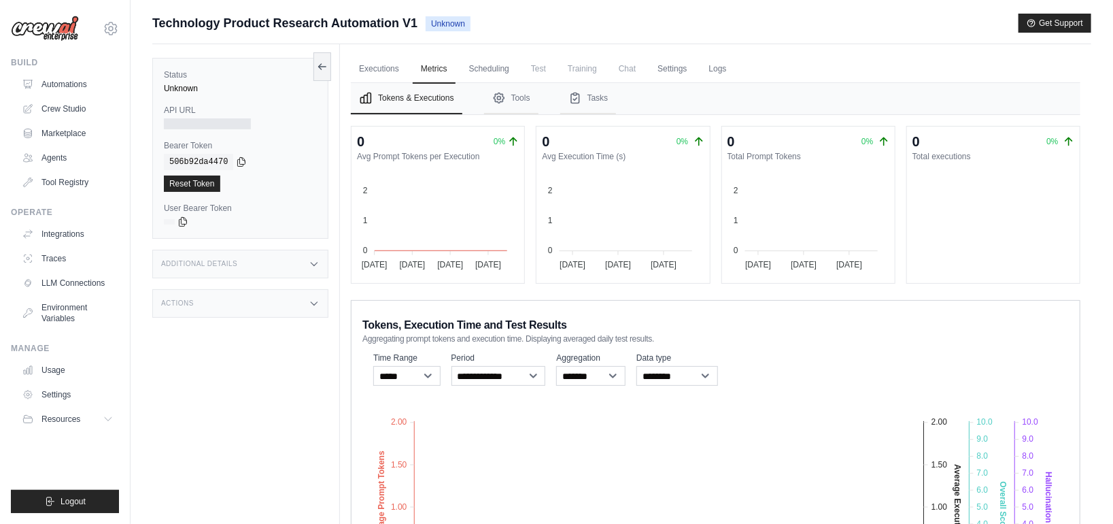
click at [543, 69] on span "Test" at bounding box center [538, 68] width 31 height 27
click at [478, 71] on link "Scheduling" at bounding box center [489, 69] width 56 height 29
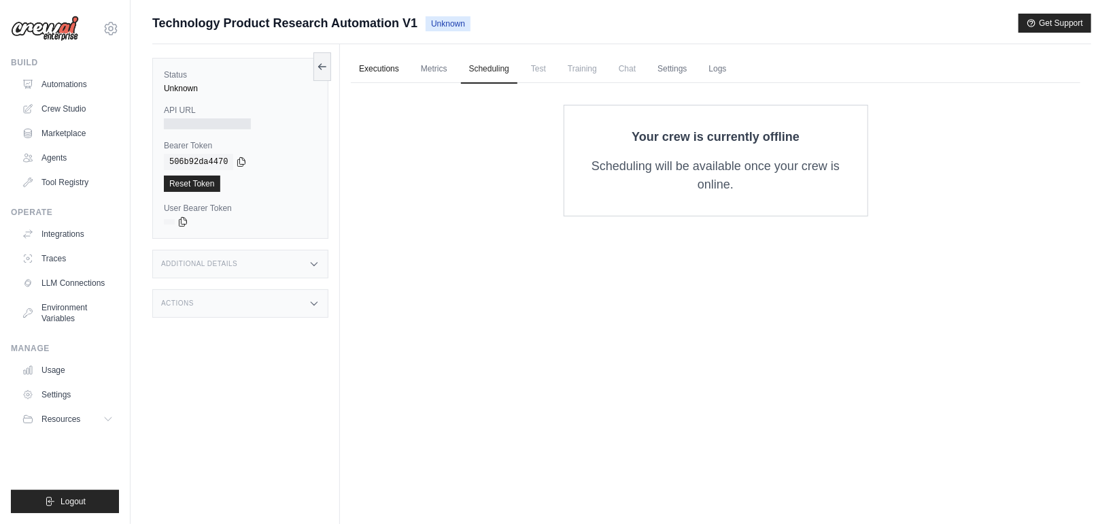
click at [372, 69] on link "Executions" at bounding box center [379, 69] width 56 height 29
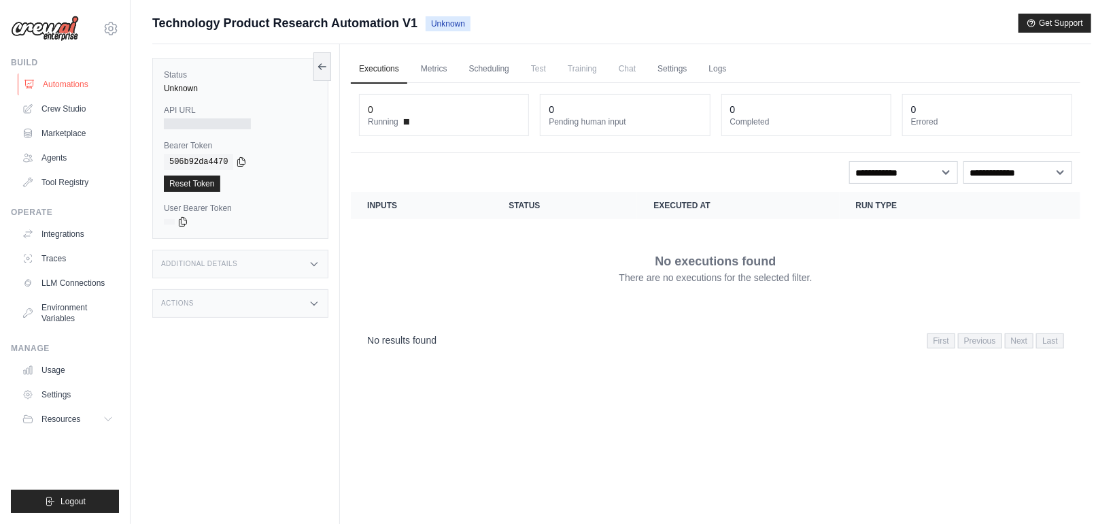
click at [61, 80] on link "Automations" at bounding box center [69, 84] width 103 height 22
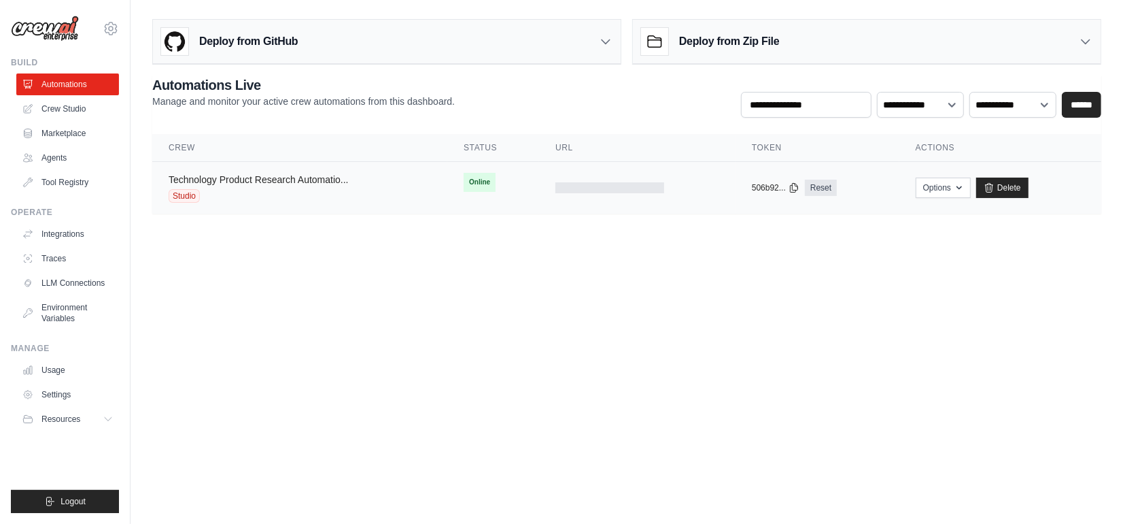
click at [293, 176] on link "Technology Product Research Automatio..." at bounding box center [259, 179] width 180 height 11
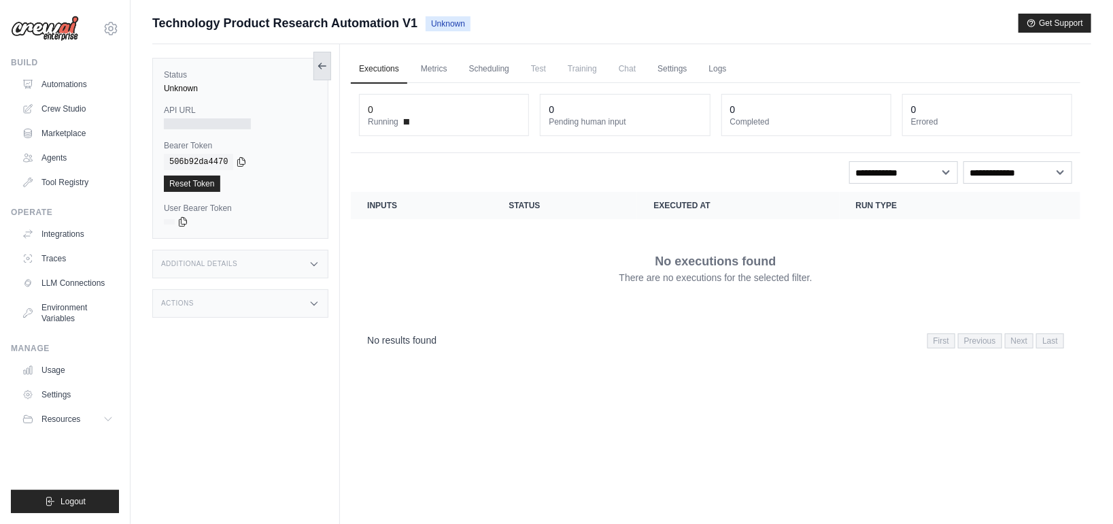
click at [324, 61] on icon at bounding box center [322, 66] width 11 height 11
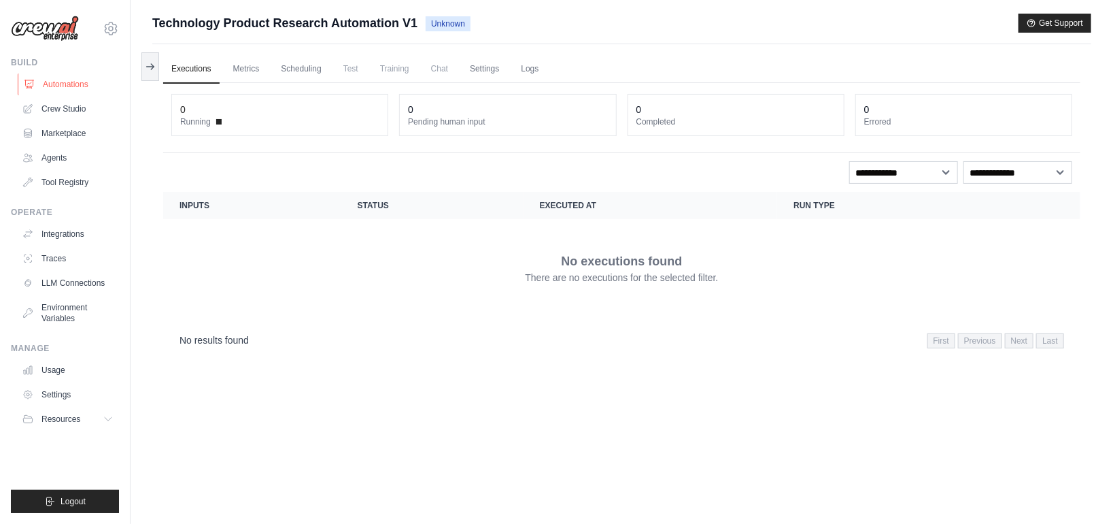
click at [88, 88] on link "Automations" at bounding box center [69, 84] width 103 height 22
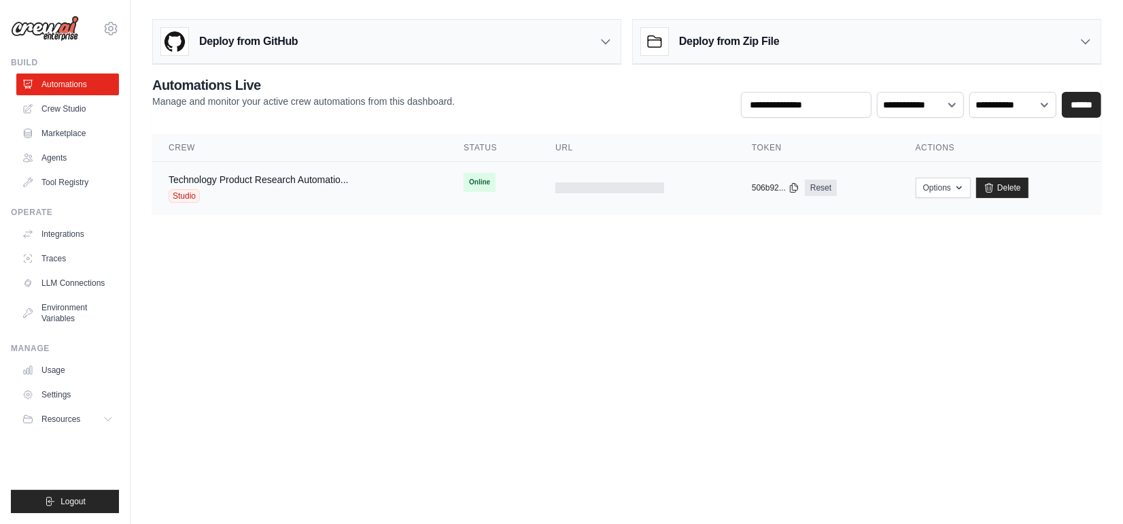
click at [287, 183] on div "Technology Product Research Automatio..." at bounding box center [259, 180] width 180 height 14
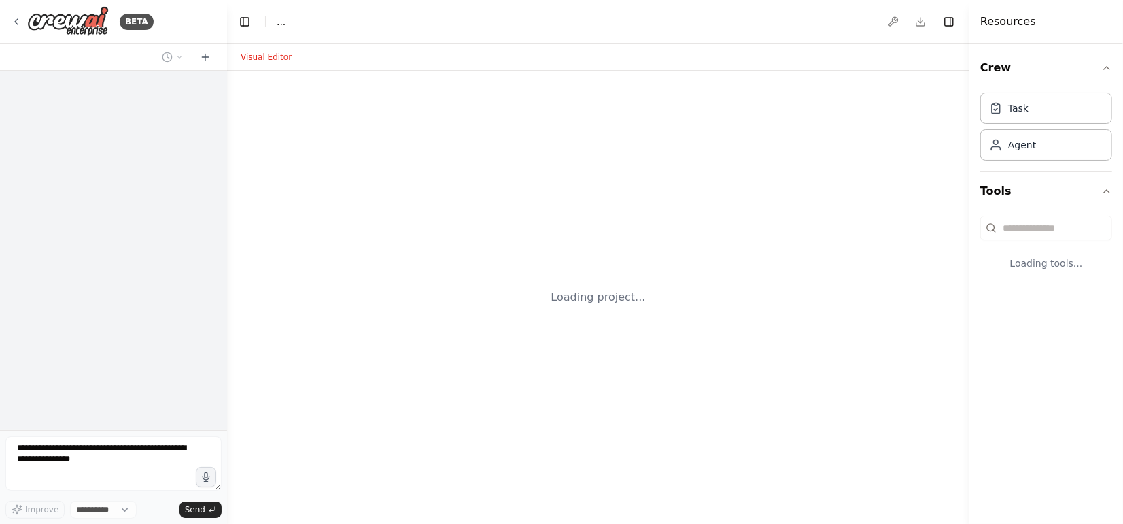
select select "****"
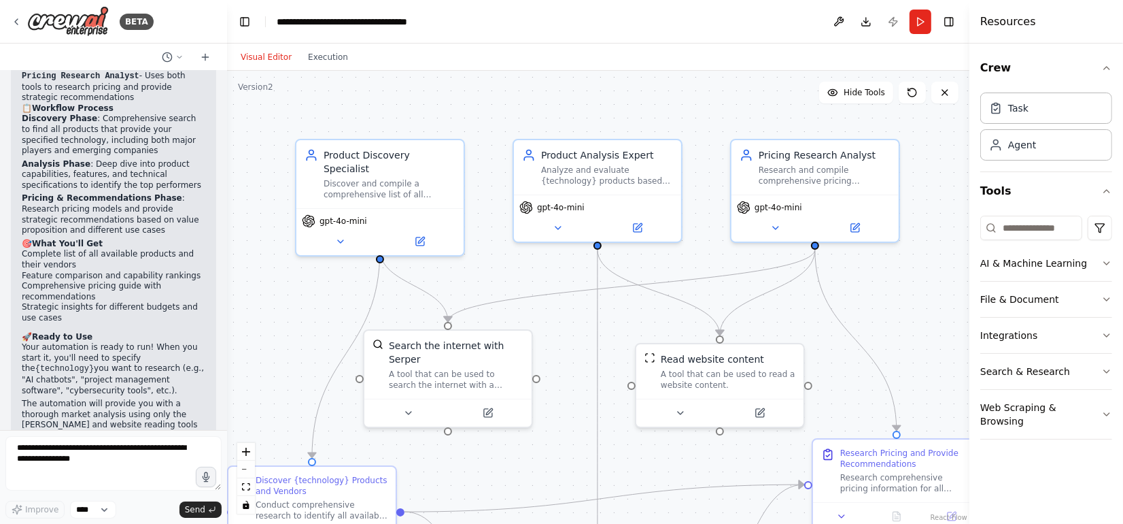
scroll to position [1105, 0]
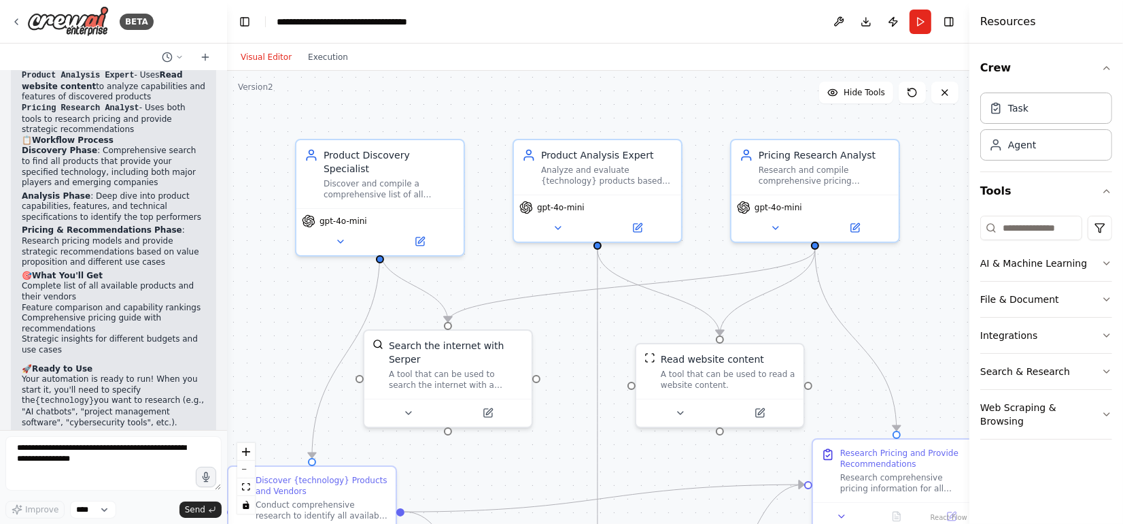
click at [891, 24] on header "**********" at bounding box center [598, 22] width 742 height 44
click at [892, 21] on button "Publish" at bounding box center [894, 22] width 22 height 24
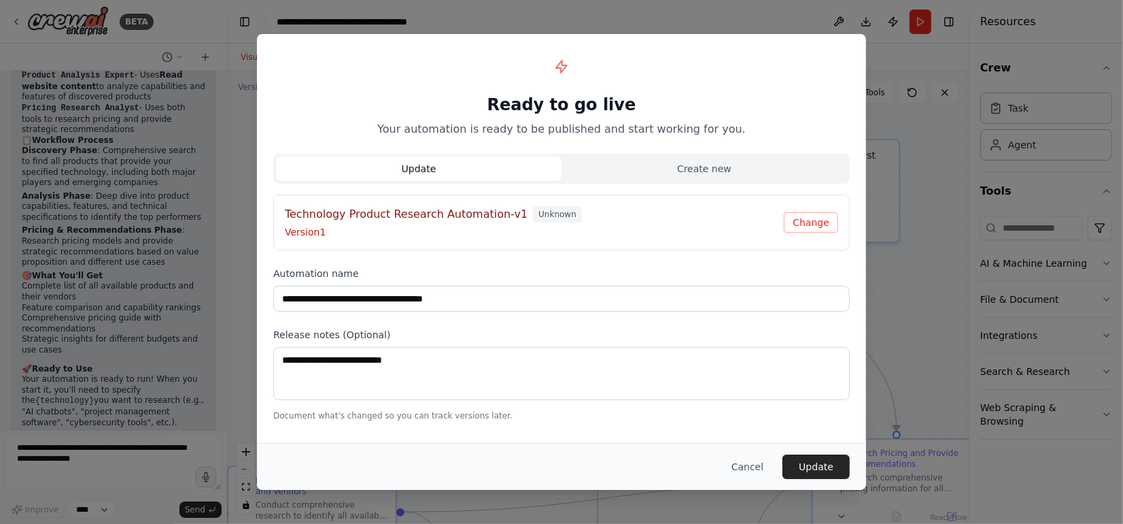
click at [633, 228] on p "Version 1" at bounding box center [534, 232] width 499 height 14
click at [378, 211] on h4 "Technology Product Research Automation-v1" at bounding box center [406, 214] width 243 height 16
click at [765, 468] on button "Cancel" at bounding box center [748, 466] width 54 height 24
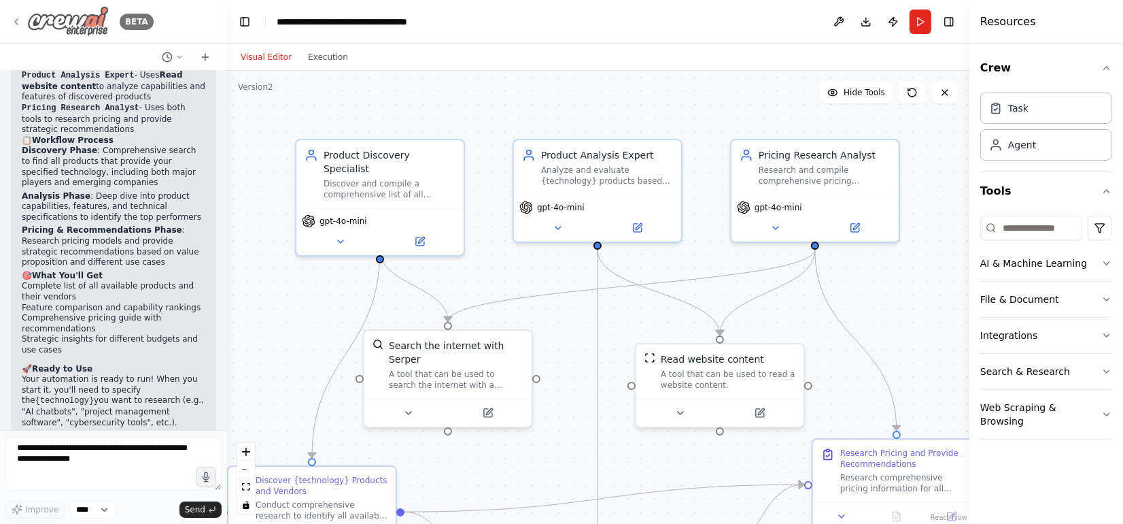
click at [24, 22] on div "BETA" at bounding box center [82, 21] width 143 height 31
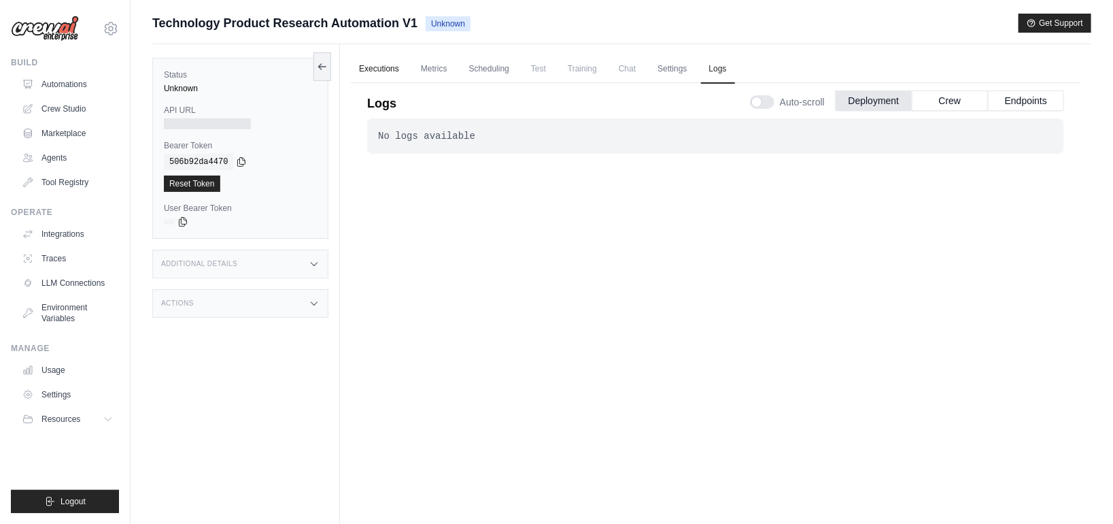
click at [377, 75] on link "Executions" at bounding box center [379, 69] width 56 height 29
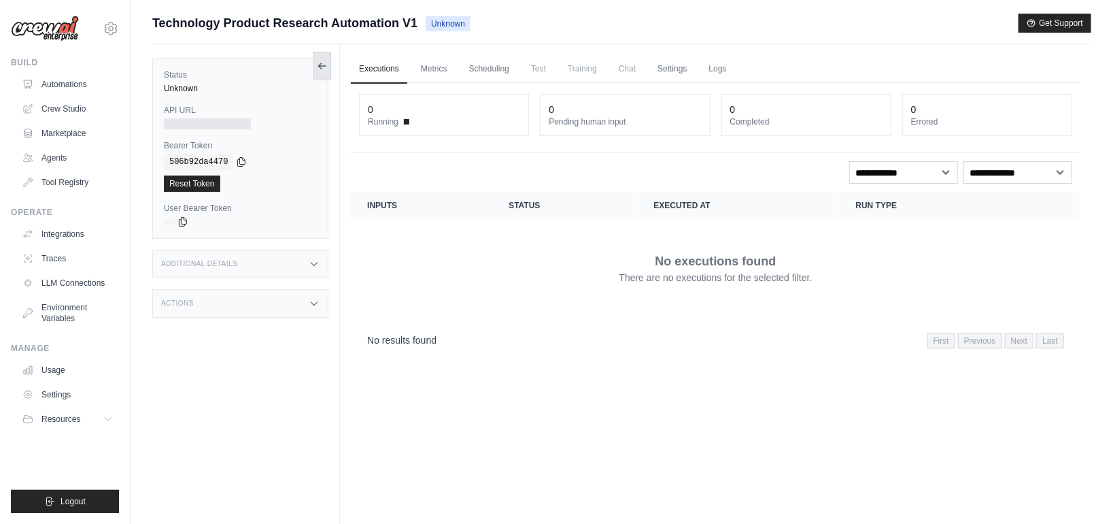
click at [327, 63] on icon at bounding box center [322, 66] width 11 height 11
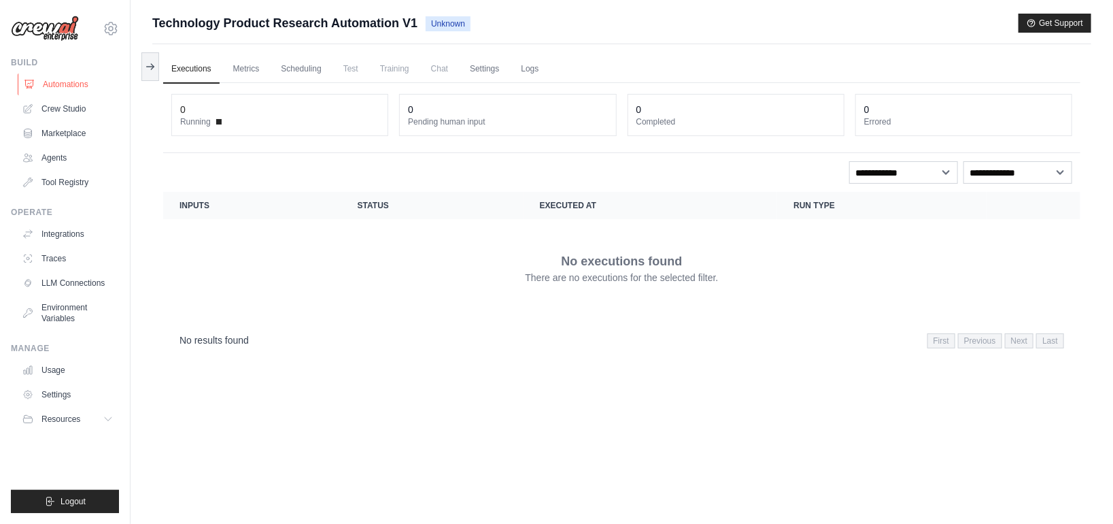
click at [83, 86] on link "Automations" at bounding box center [69, 84] width 103 height 22
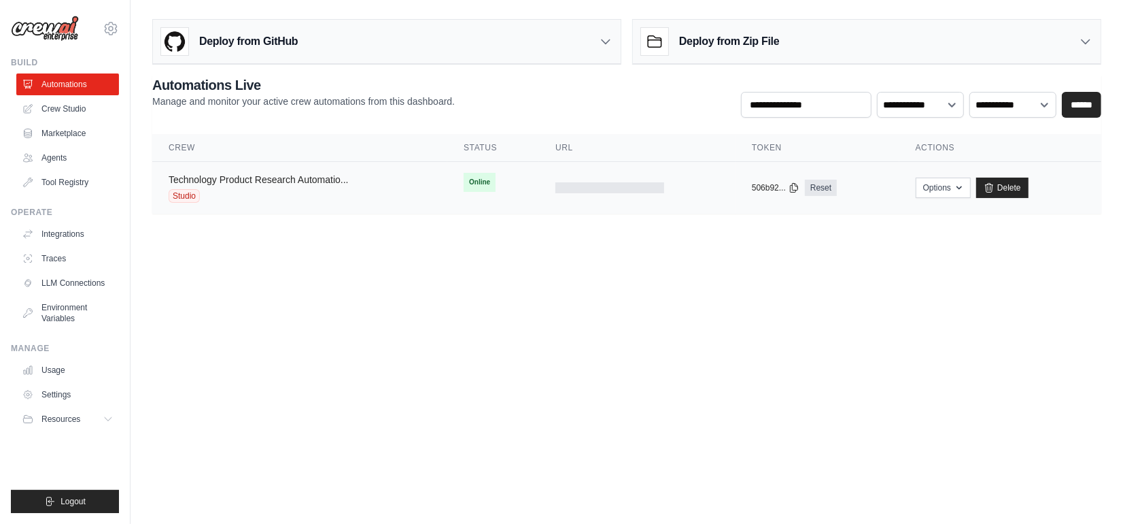
click at [332, 177] on link "Technology Product Research Automatio..." at bounding box center [259, 179] width 180 height 11
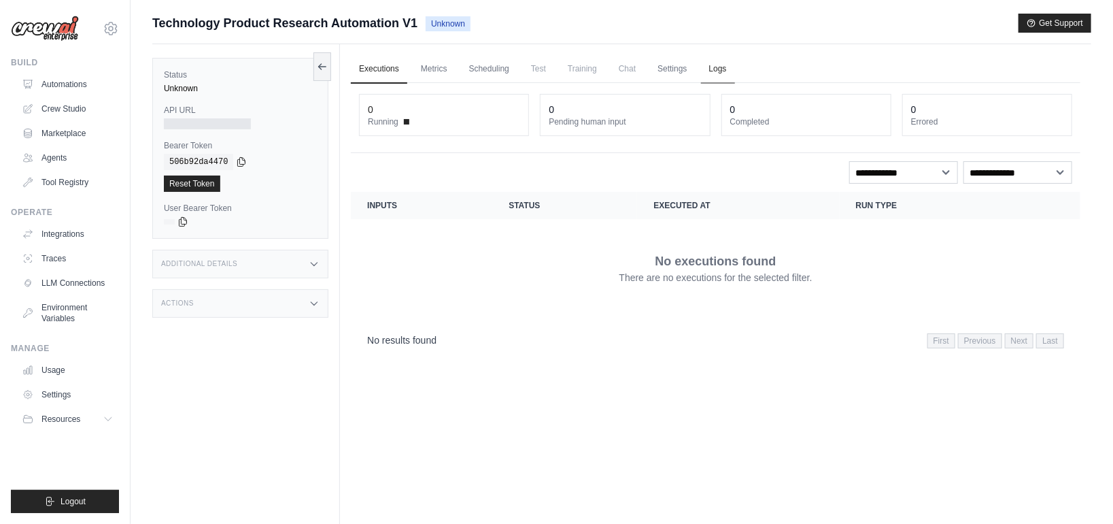
click at [725, 63] on link "Logs" at bounding box center [718, 69] width 34 height 29
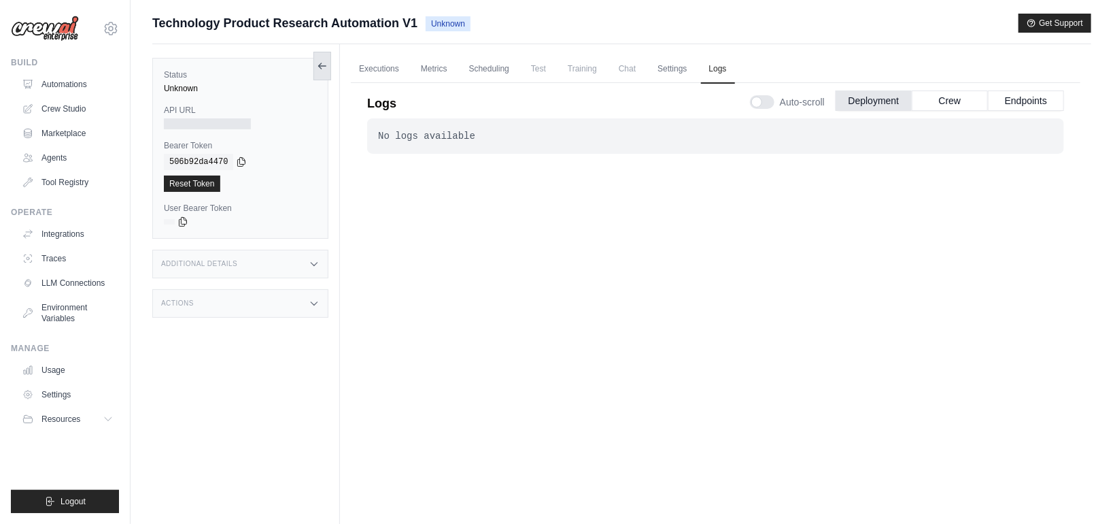
click at [321, 66] on icon at bounding box center [322, 66] width 7 height 0
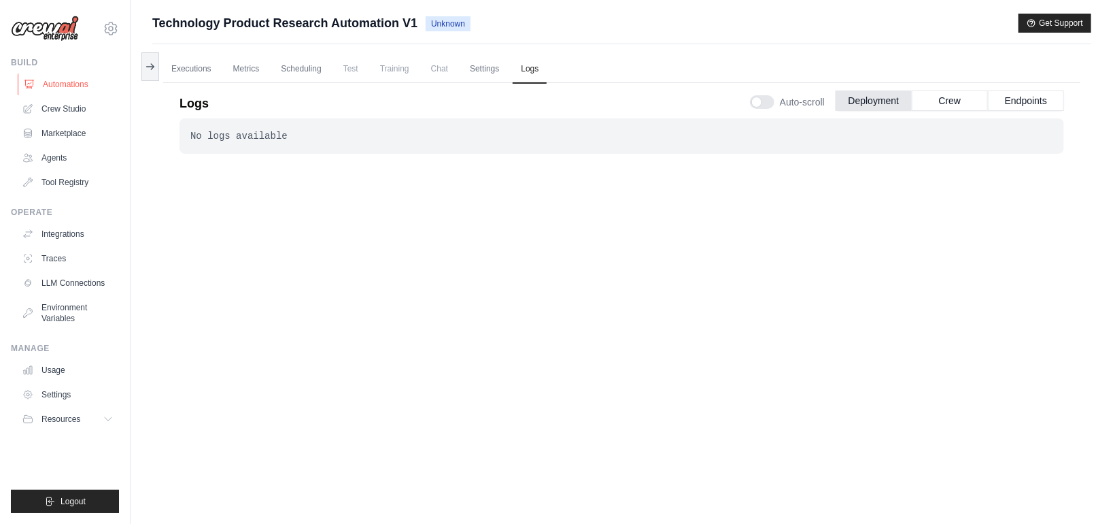
click at [77, 84] on link "Automations" at bounding box center [69, 84] width 103 height 22
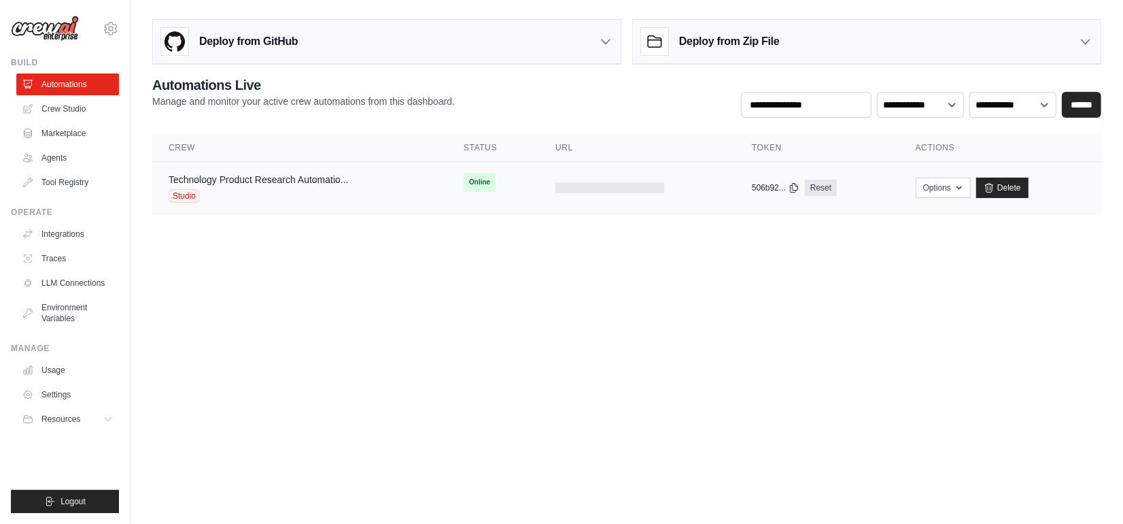
click at [224, 176] on link "Technology Product Research Automatio..." at bounding box center [259, 179] width 180 height 11
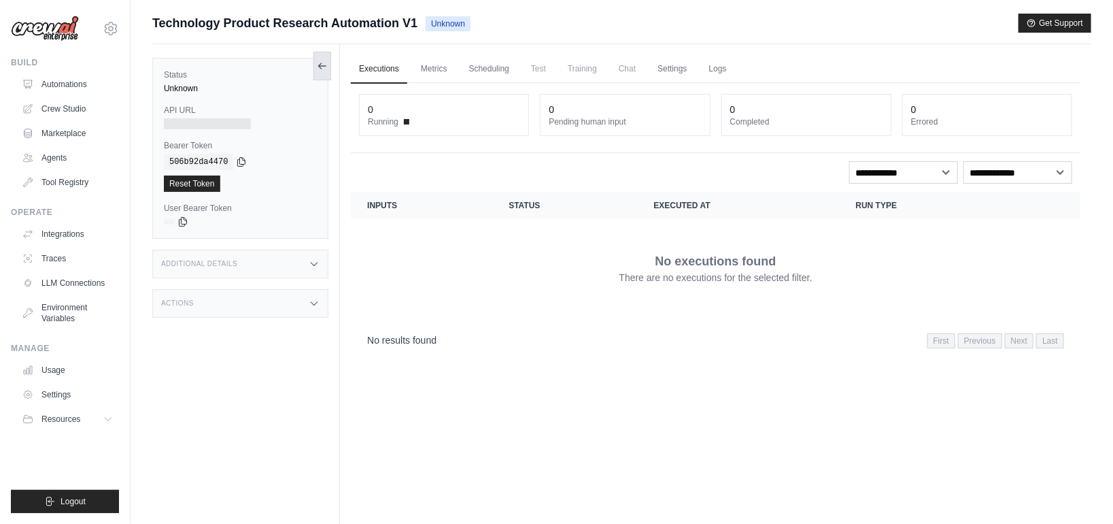
click at [324, 66] on icon at bounding box center [322, 66] width 11 height 11
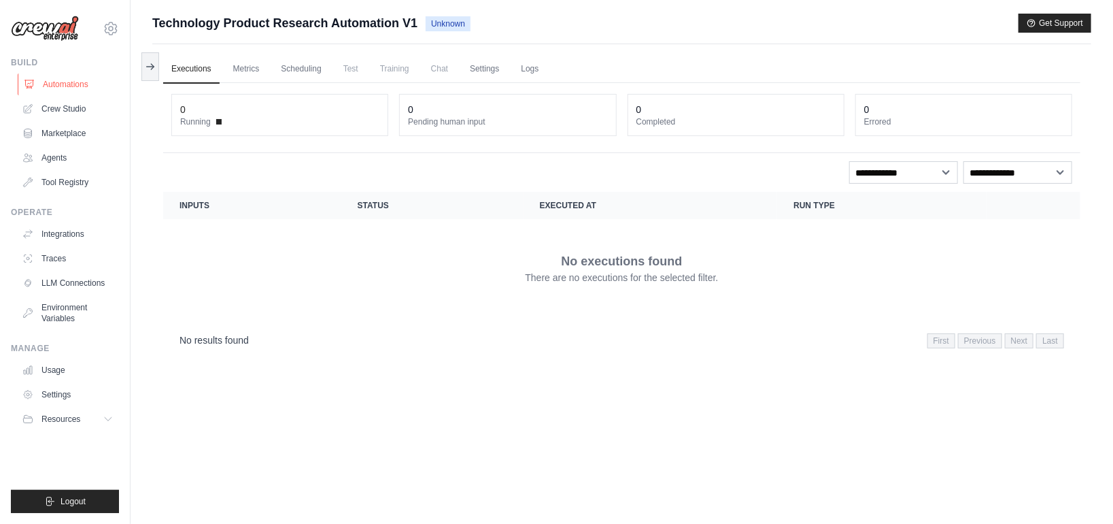
click at [86, 83] on link "Automations" at bounding box center [69, 84] width 103 height 22
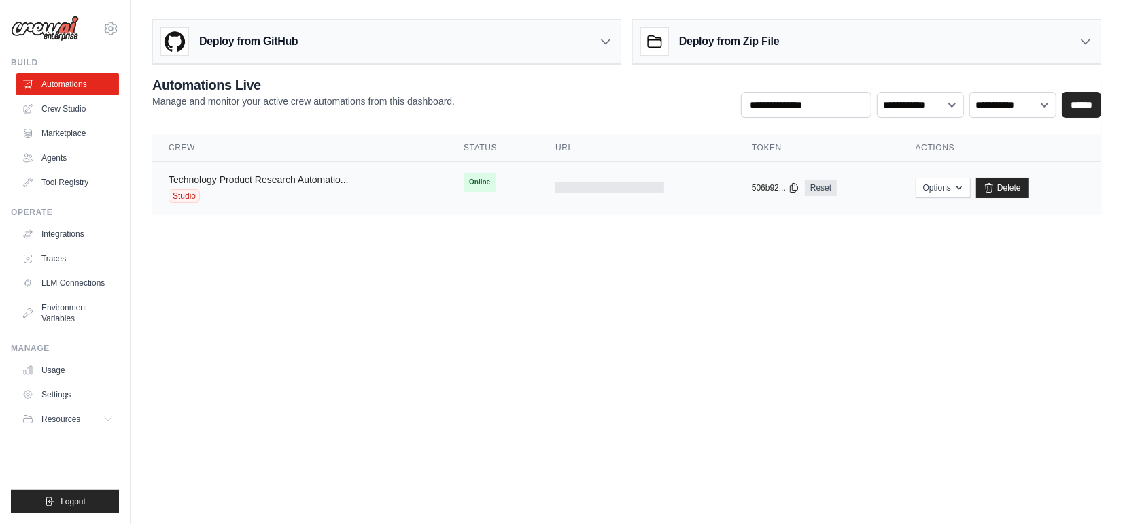
click at [278, 178] on link "Technology Product Research Automatio..." at bounding box center [259, 179] width 180 height 11
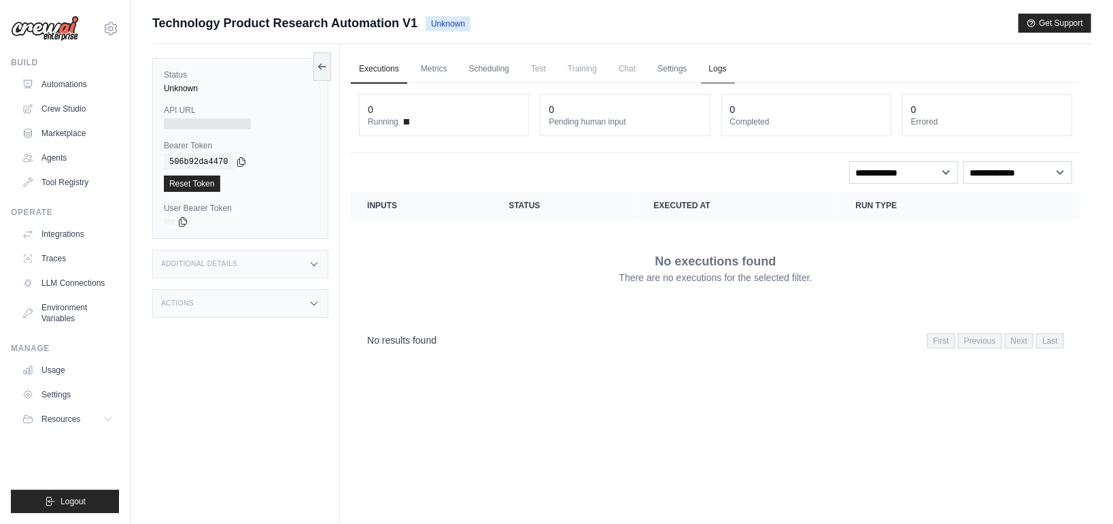
click at [719, 71] on link "Logs" at bounding box center [718, 69] width 34 height 29
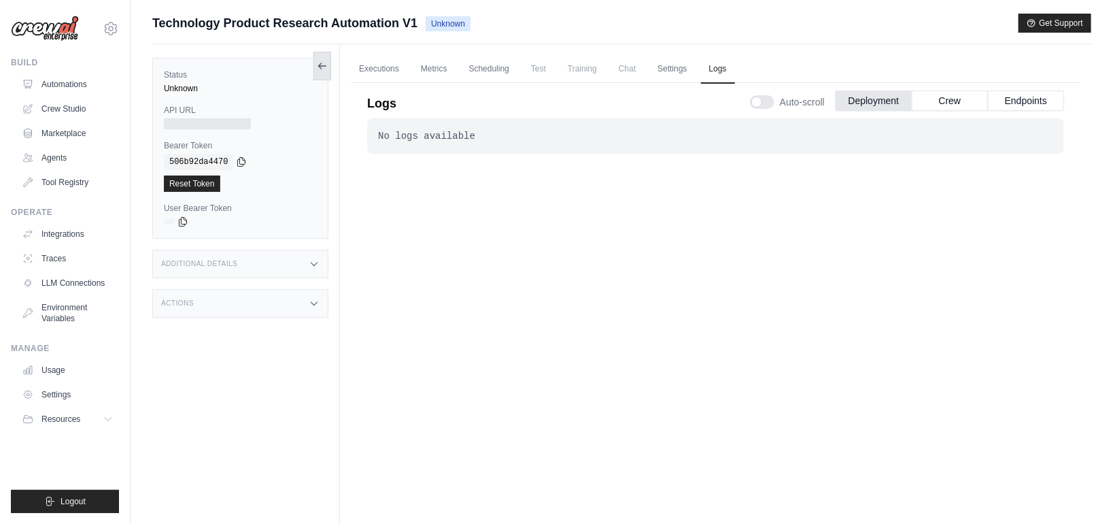
click at [328, 68] on button at bounding box center [322, 66] width 18 height 29
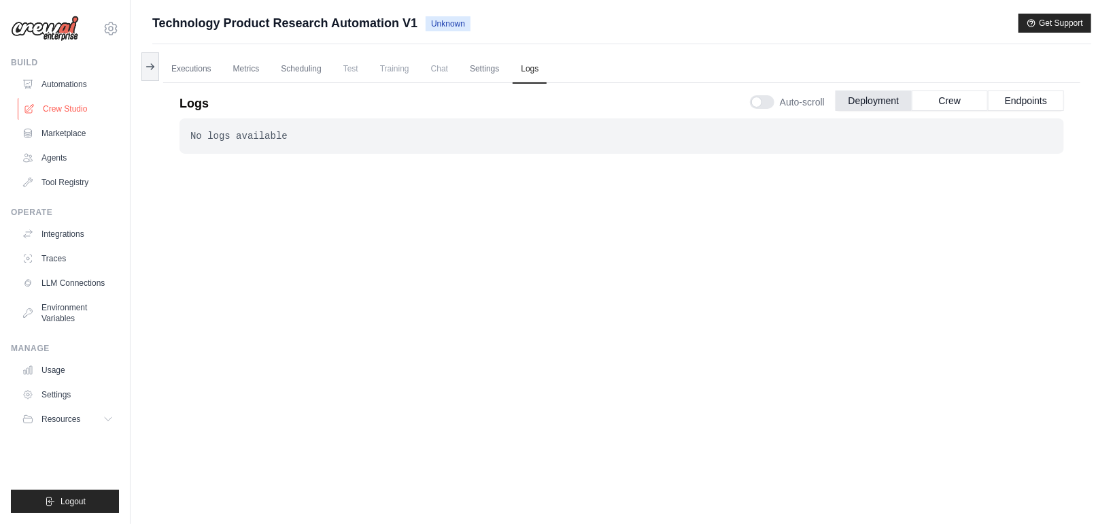
click at [75, 114] on link "Crew Studio" at bounding box center [69, 109] width 103 height 22
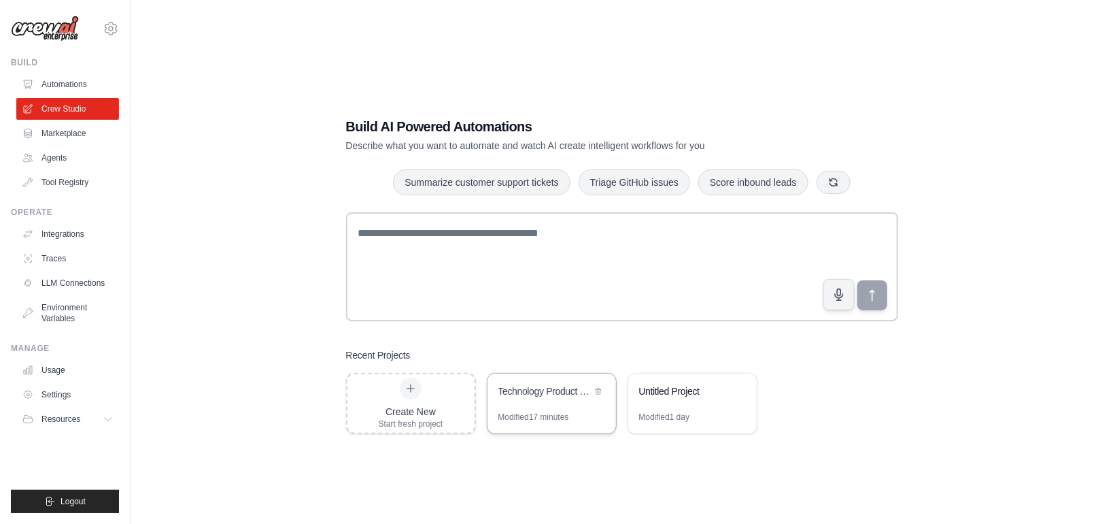
click at [543, 393] on div "Technology Product Research Automation" at bounding box center [544, 391] width 93 height 14
click at [544, 402] on div "Technology Product Research Automation" at bounding box center [552, 392] width 129 height 38
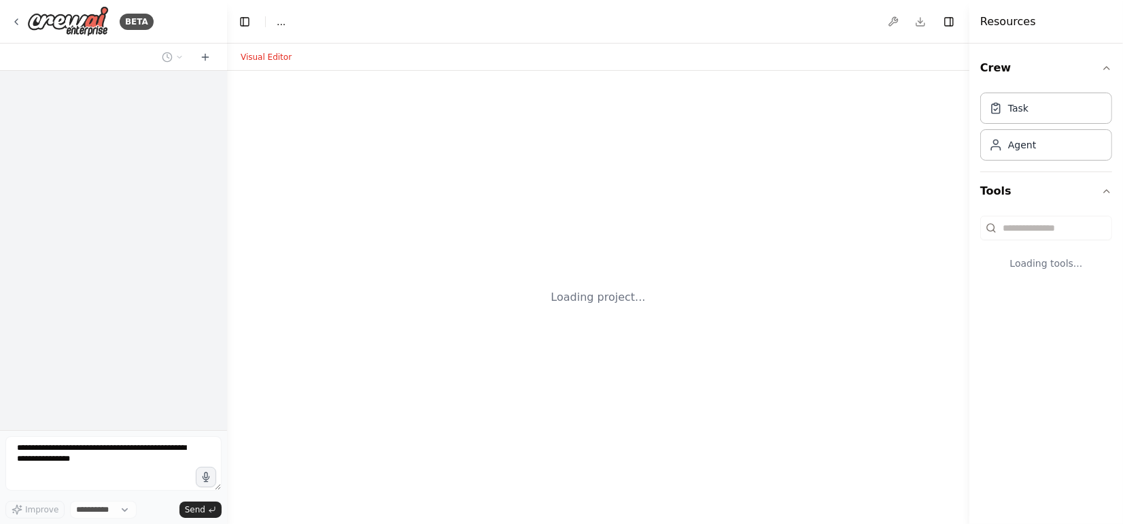
select select "****"
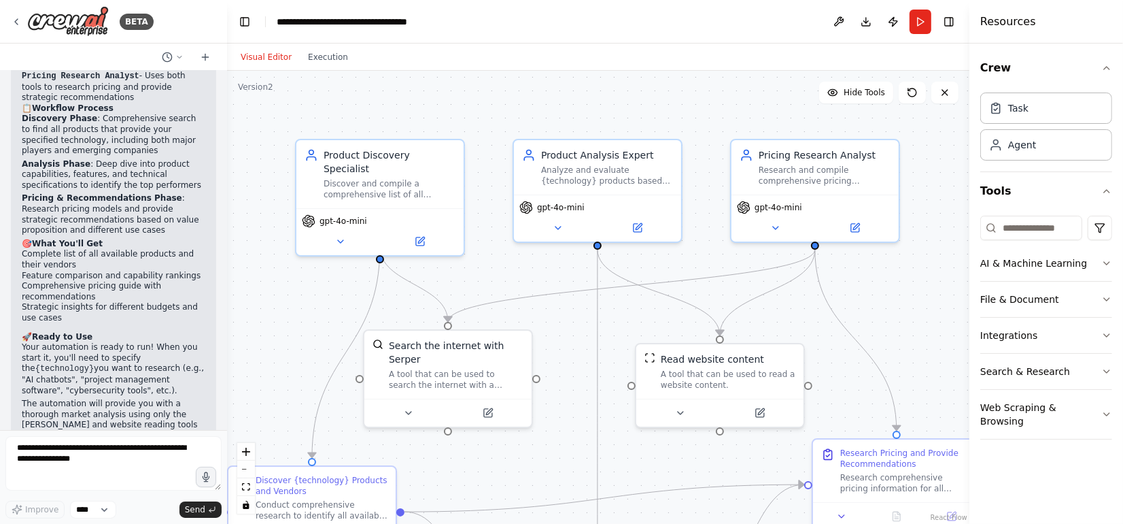
scroll to position [1105, 0]
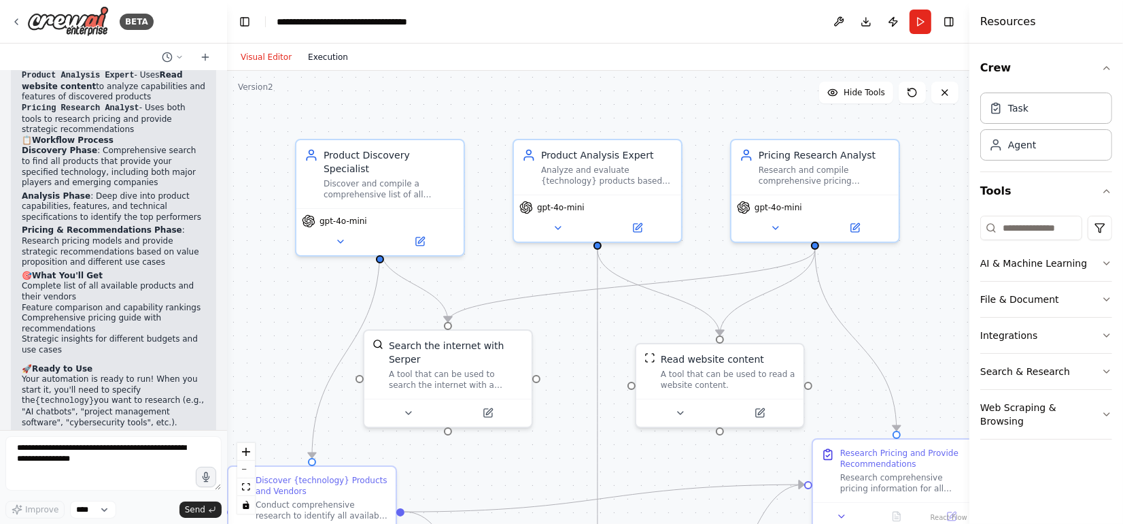
click at [318, 56] on button "Execution" at bounding box center [328, 57] width 56 height 16
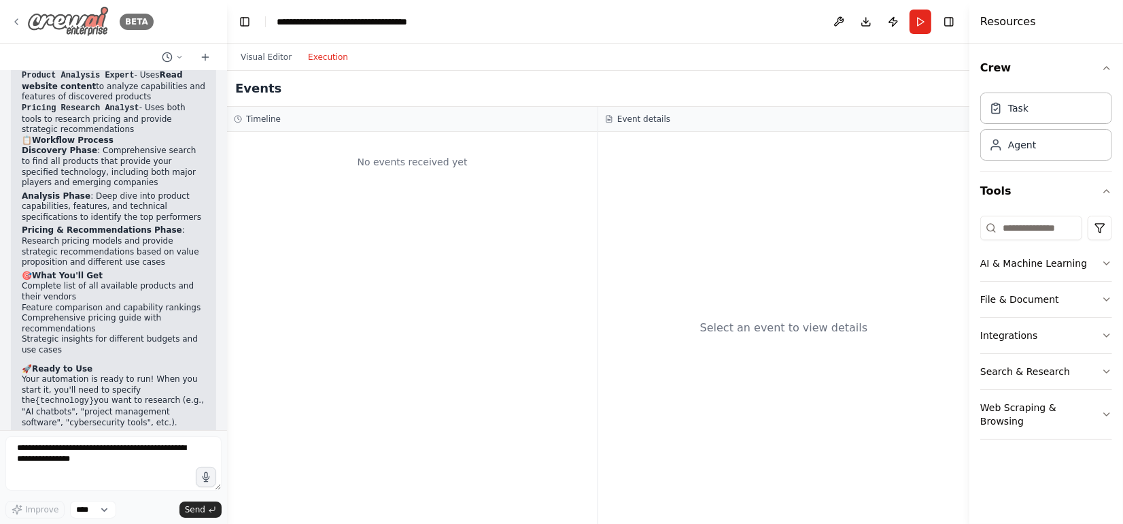
click at [18, 20] on icon at bounding box center [16, 21] width 11 height 11
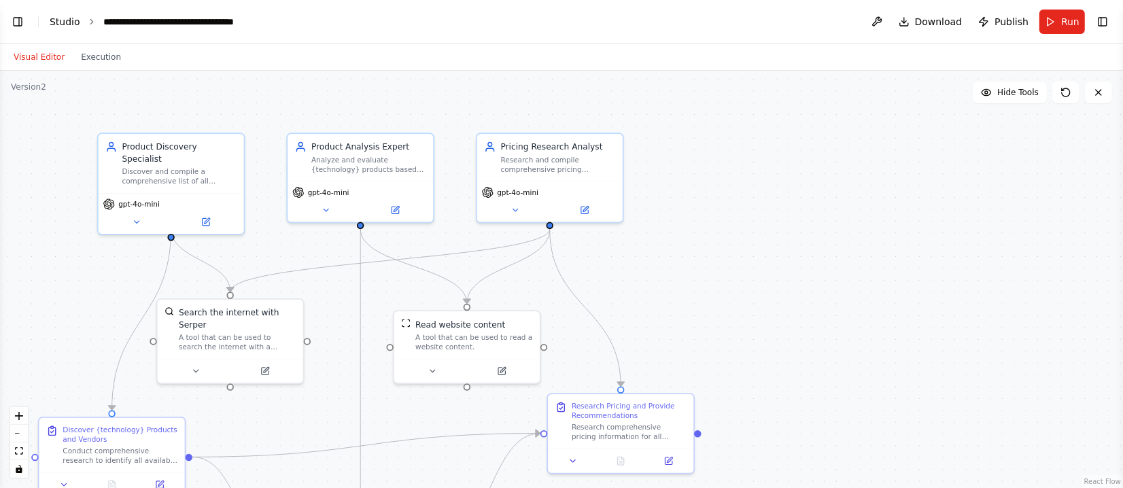
click at [64, 18] on link "Studio" at bounding box center [65, 21] width 31 height 11
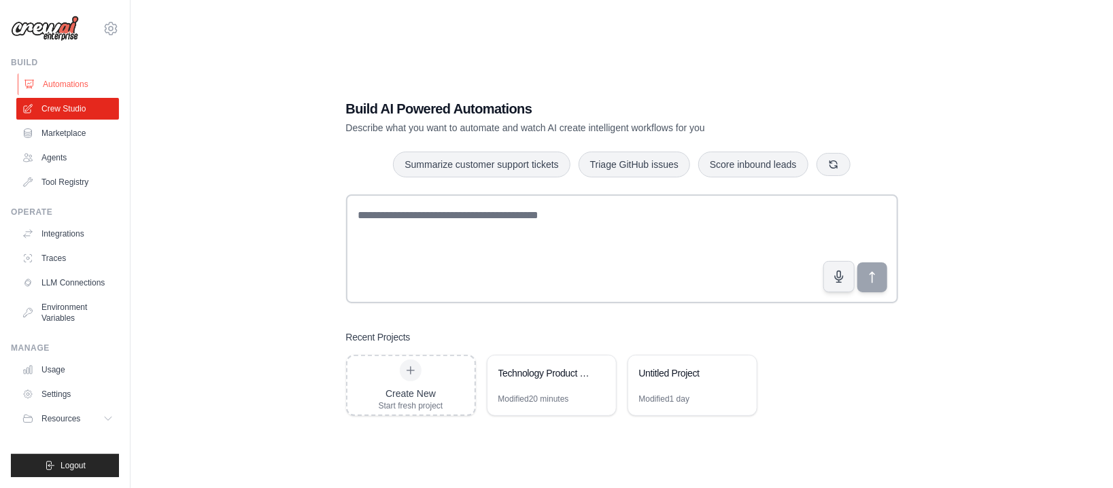
click at [54, 85] on link "Automations" at bounding box center [69, 84] width 103 height 22
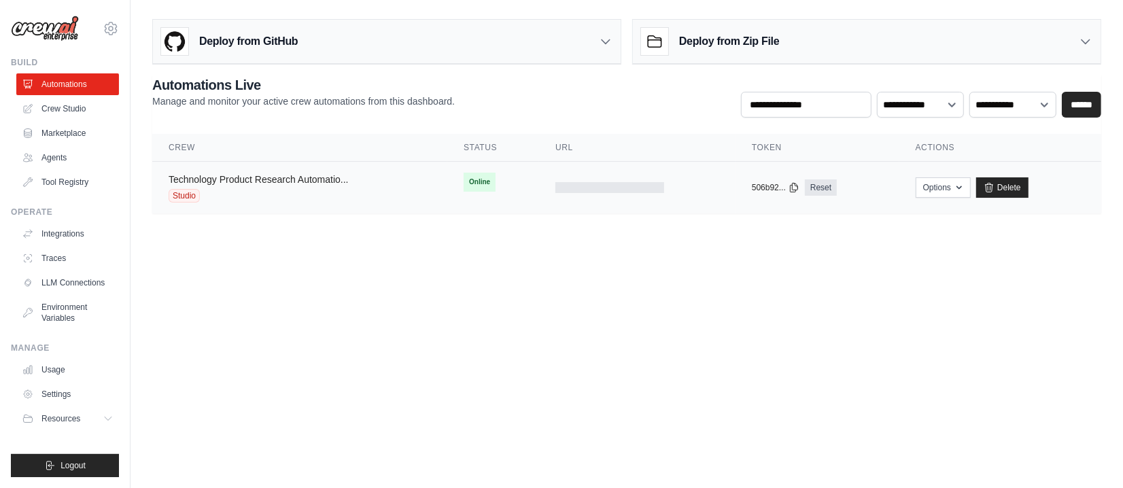
click at [259, 180] on link "Technology Product Research Automatio..." at bounding box center [259, 179] width 180 height 11
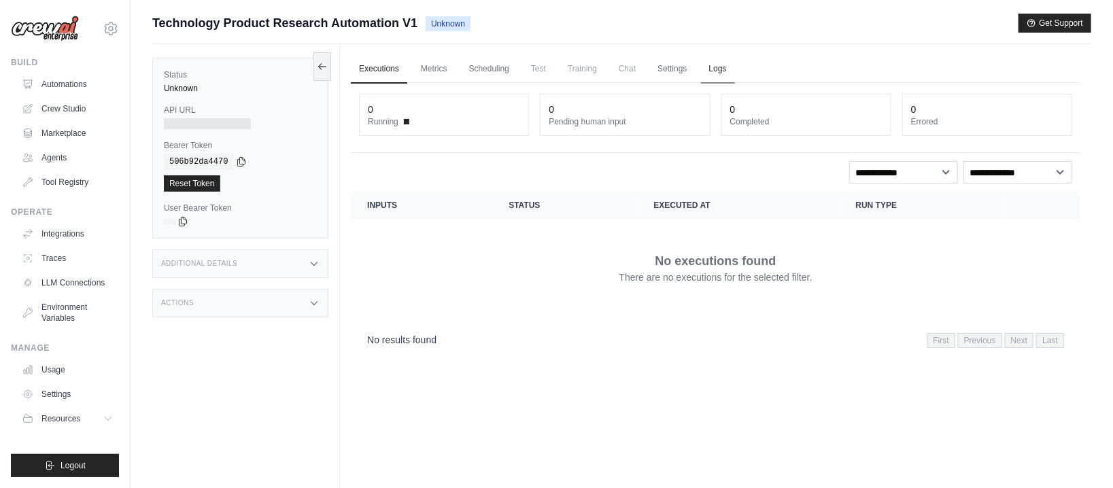
click at [723, 67] on link "Logs" at bounding box center [718, 69] width 34 height 29
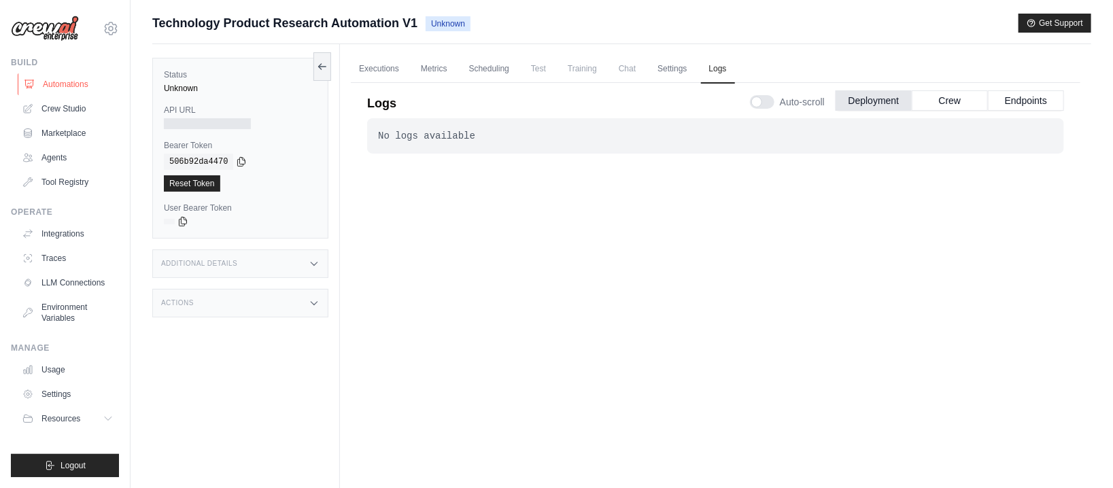
click at [73, 88] on link "Automations" at bounding box center [69, 84] width 103 height 22
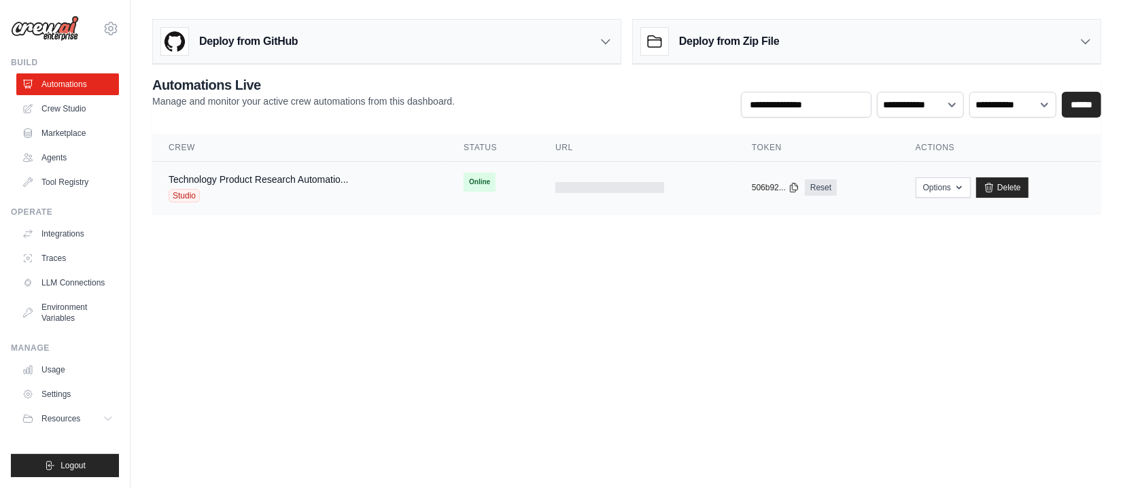
click at [369, 170] on td "Technology Product Research Automatio... Studio" at bounding box center [299, 188] width 295 height 52
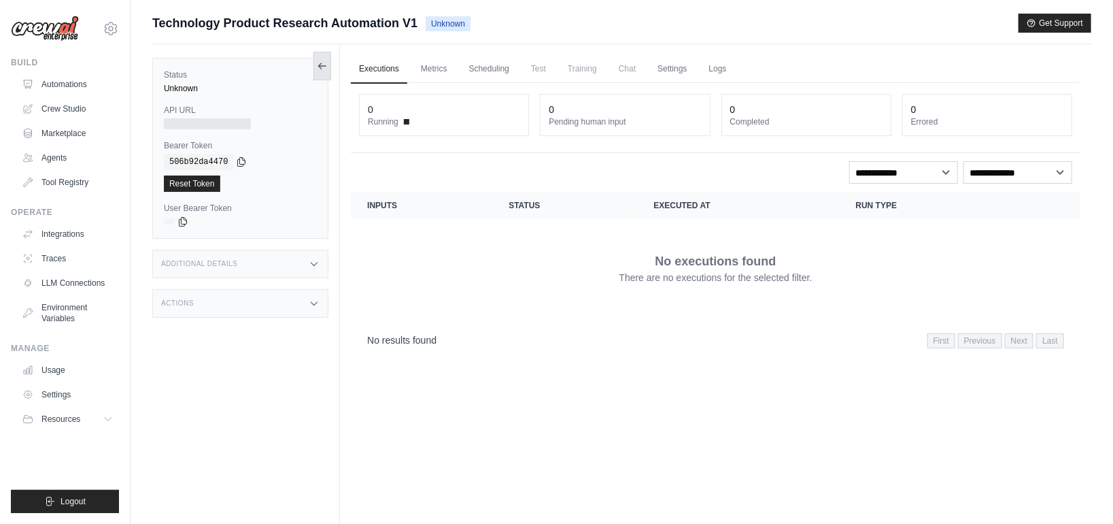
click at [324, 67] on icon at bounding box center [322, 66] width 11 height 11
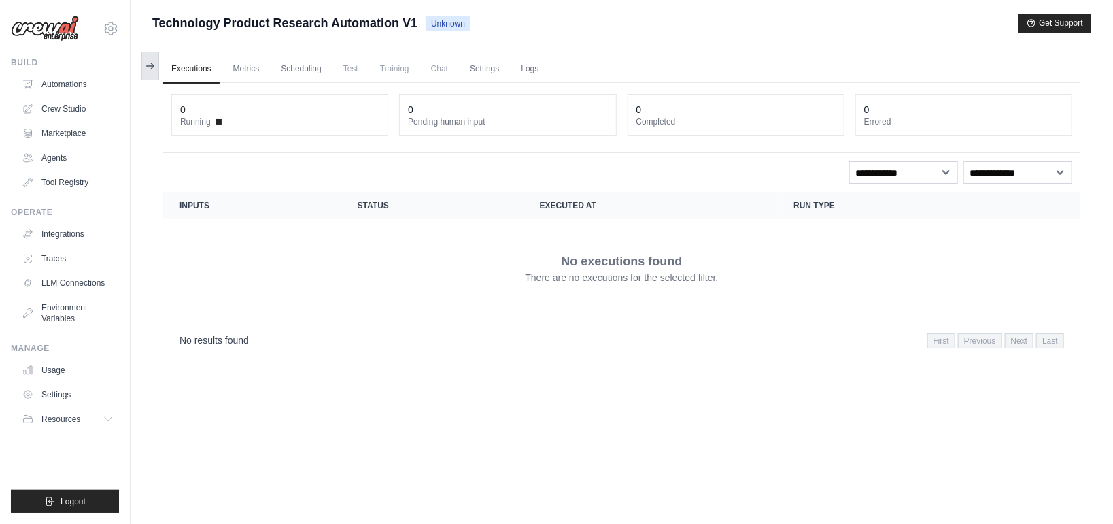
click at [145, 65] on icon at bounding box center [150, 66] width 11 height 11
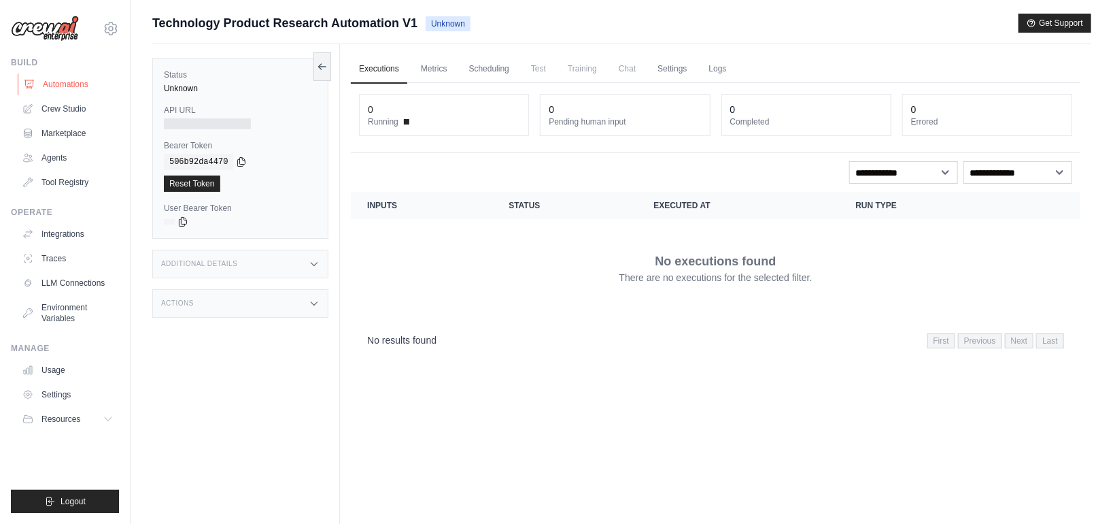
click at [67, 86] on link "Automations" at bounding box center [69, 84] width 103 height 22
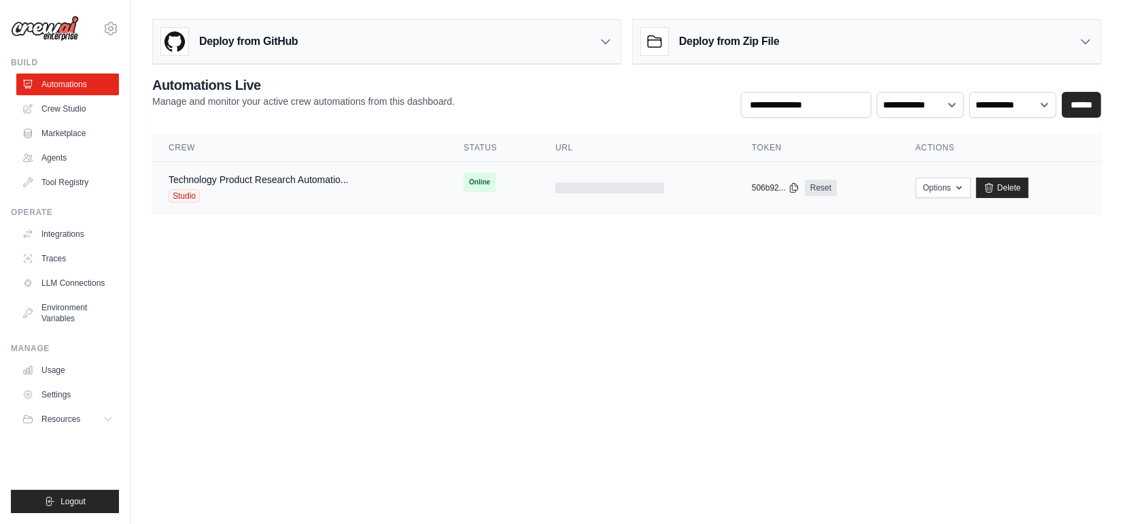
click at [186, 199] on span "Studio" at bounding box center [184, 196] width 31 height 14
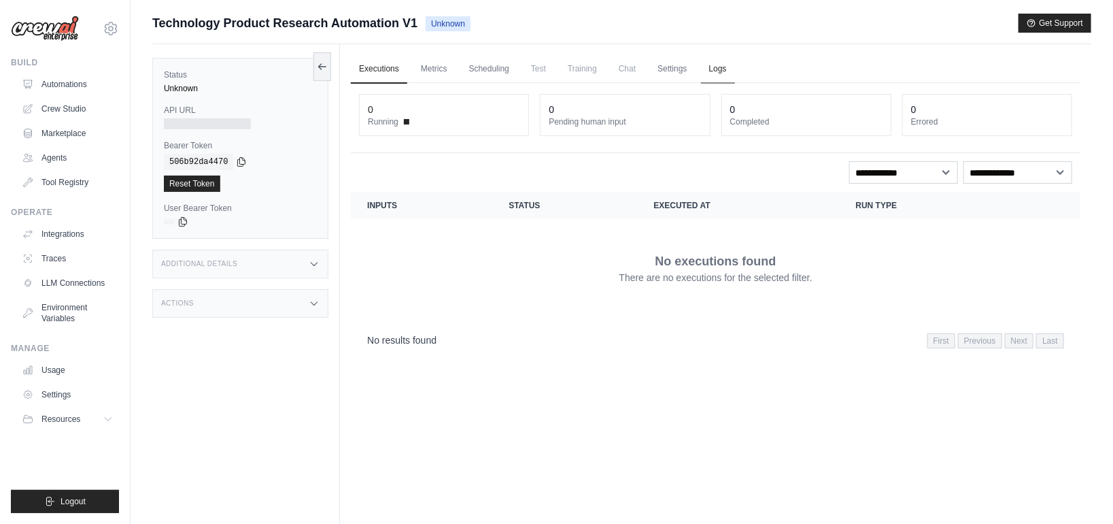
click at [717, 68] on link "Logs" at bounding box center [718, 69] width 34 height 29
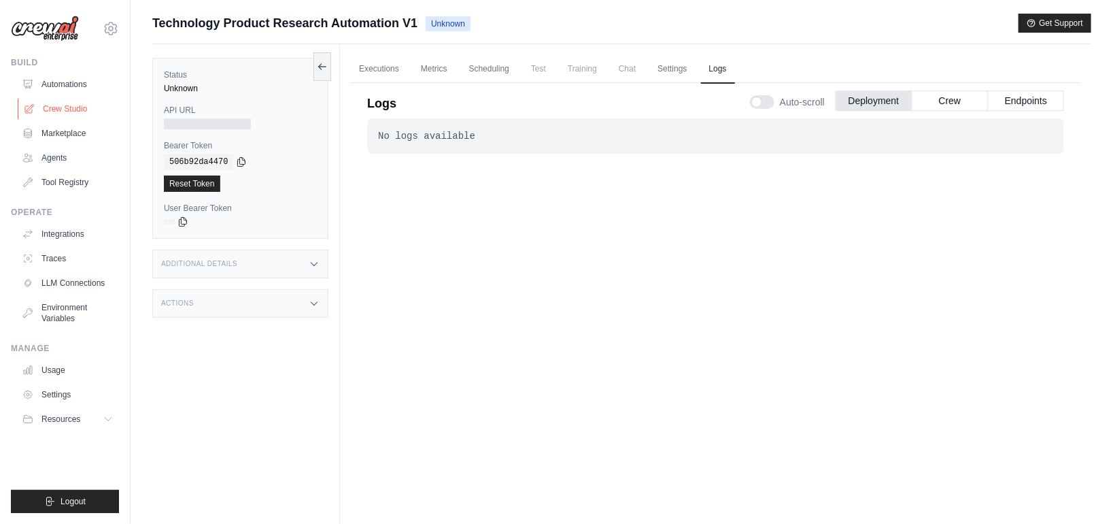
click at [67, 106] on link "Crew Studio" at bounding box center [69, 109] width 103 height 22
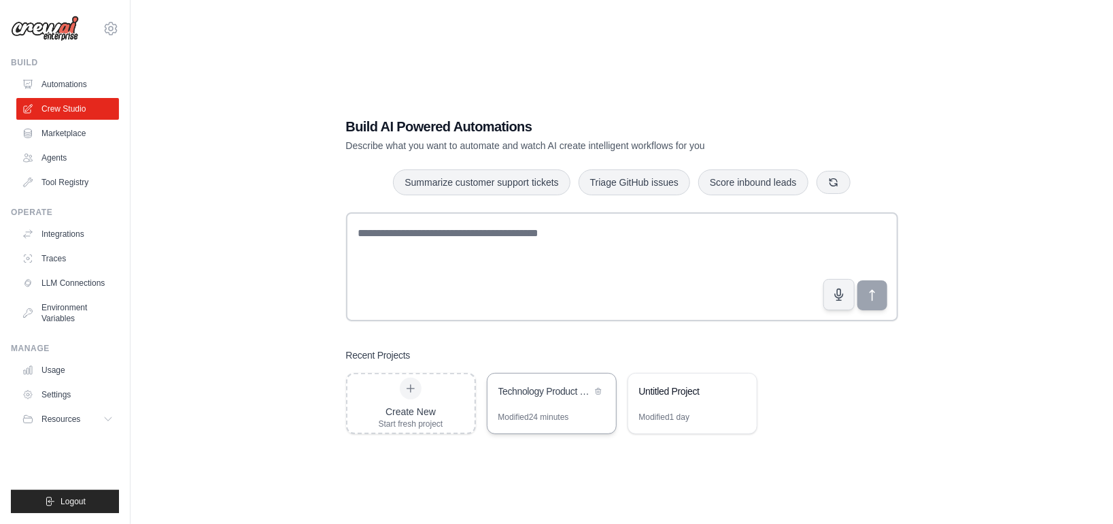
click at [552, 406] on div "Technology Product Research Automation" at bounding box center [552, 392] width 129 height 38
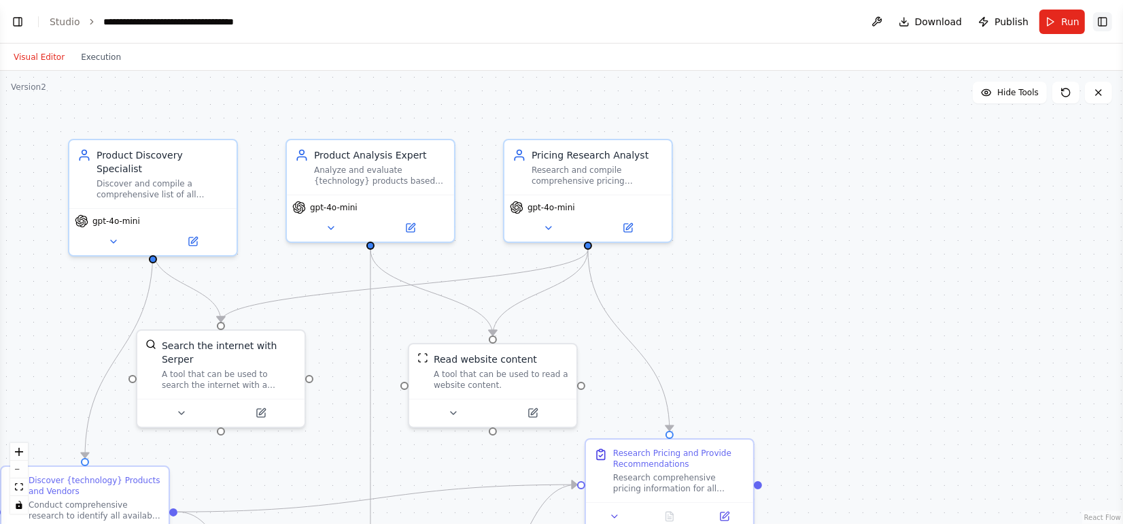
scroll to position [543, 0]
click at [1097, 22] on button "Toggle Right Sidebar" at bounding box center [1102, 21] width 19 height 19
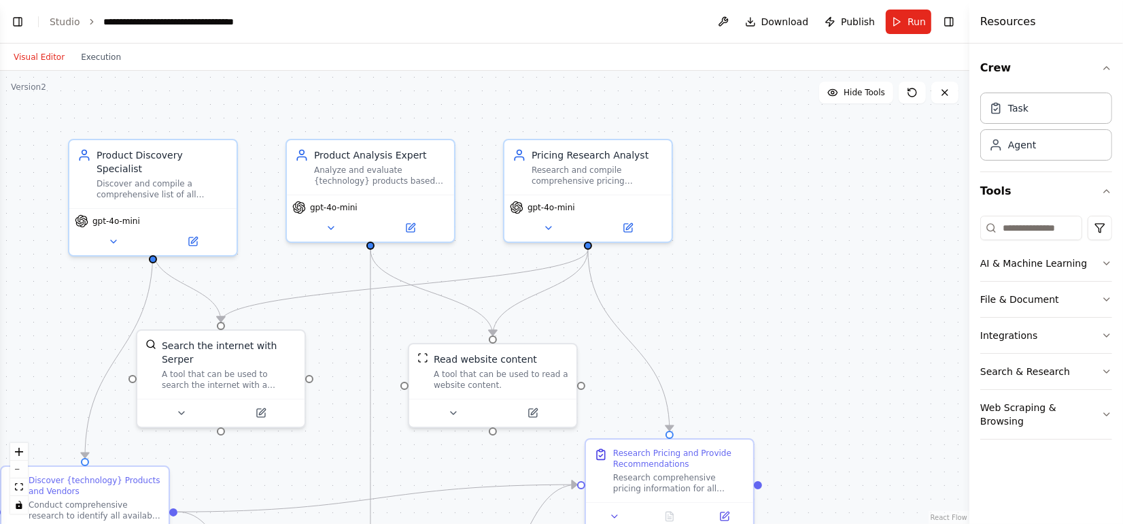
click at [85, 69] on div "Visual Editor Execution" at bounding box center [67, 57] width 124 height 27
click at [88, 61] on button "Execution" at bounding box center [101, 57] width 56 height 16
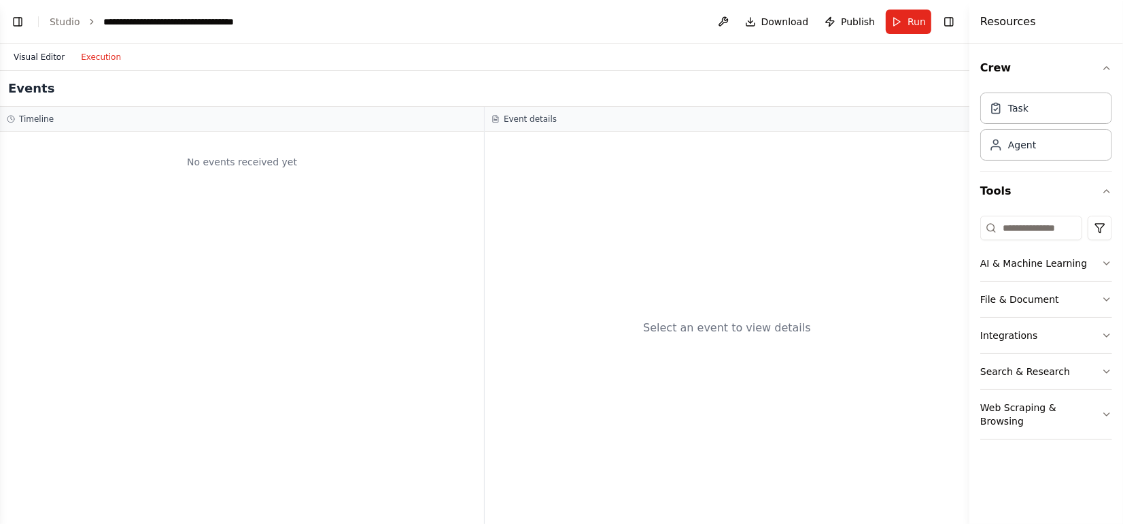
click at [53, 52] on button "Visual Editor" at bounding box center [38, 57] width 67 height 16
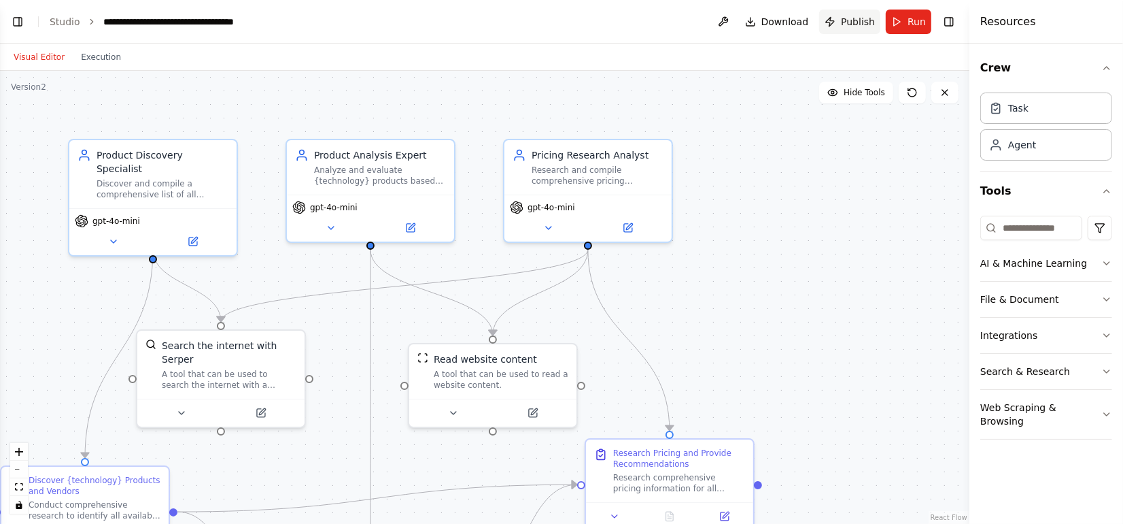
click at [855, 19] on span "Publish" at bounding box center [858, 22] width 34 height 14
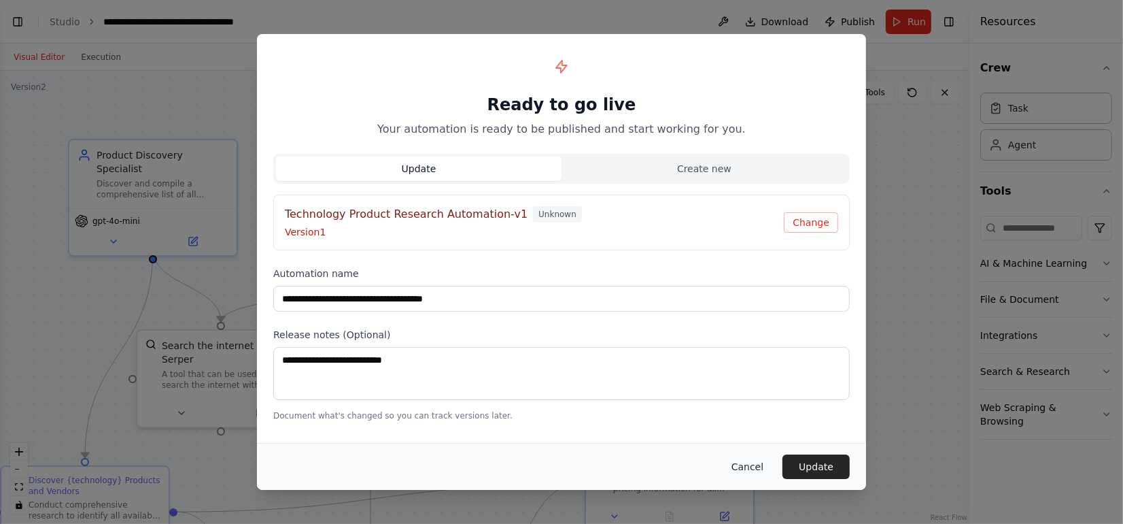
click at [757, 465] on button "Cancel" at bounding box center [748, 466] width 54 height 24
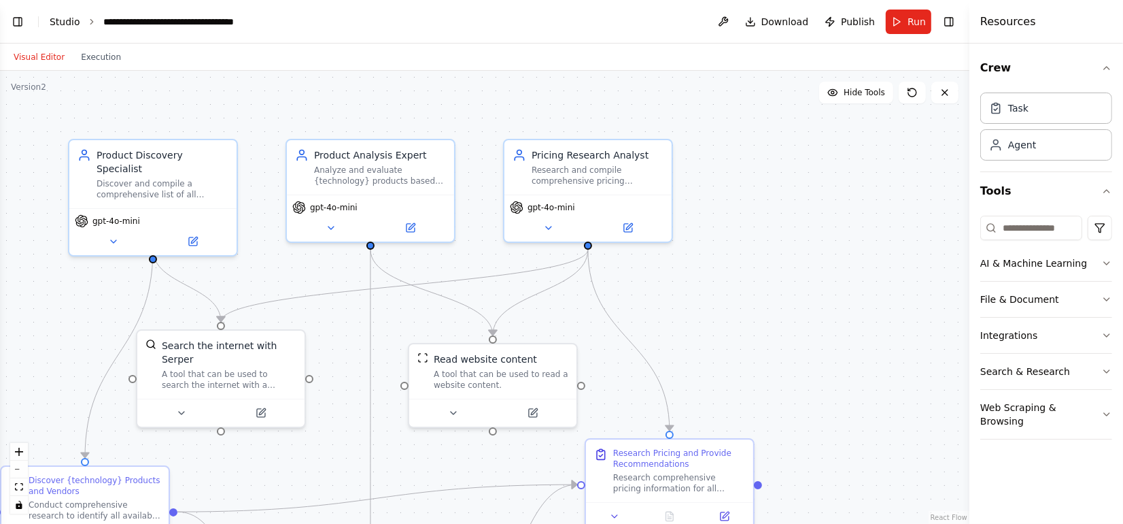
click at [57, 24] on link "Studio" at bounding box center [65, 21] width 31 height 11
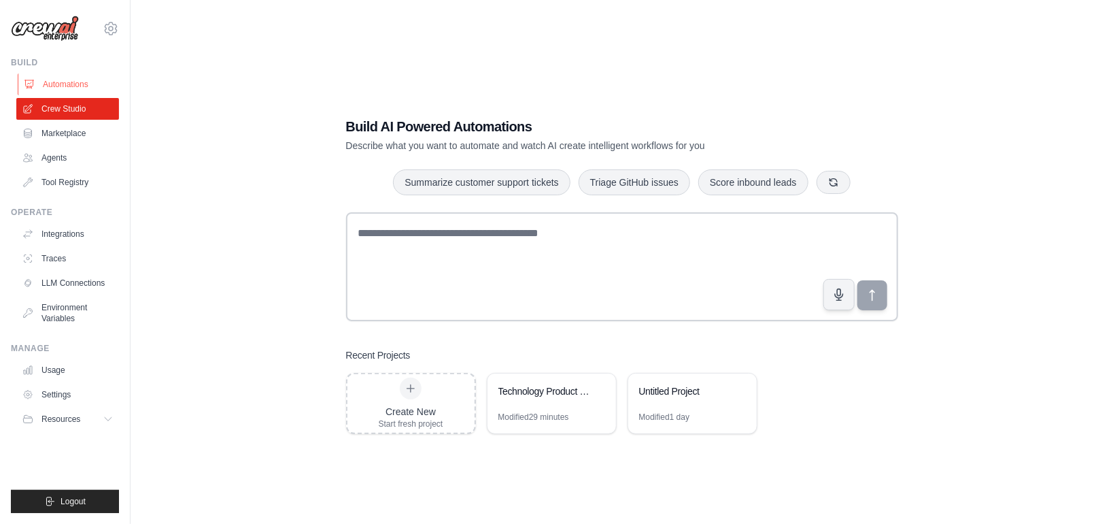
click at [44, 85] on link "Automations" at bounding box center [69, 84] width 103 height 22
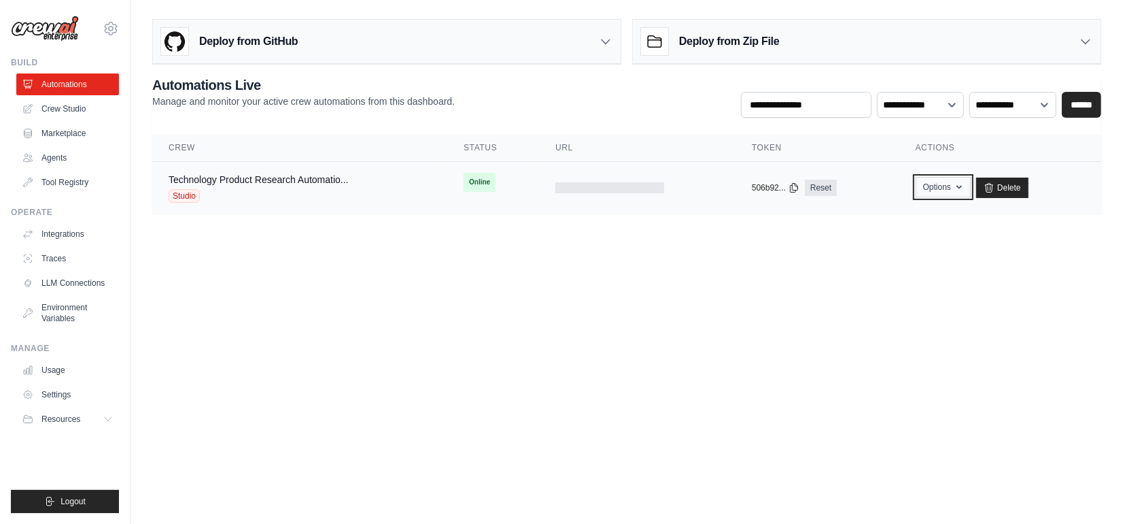
click at [961, 182] on icon "button" at bounding box center [959, 187] width 11 height 11
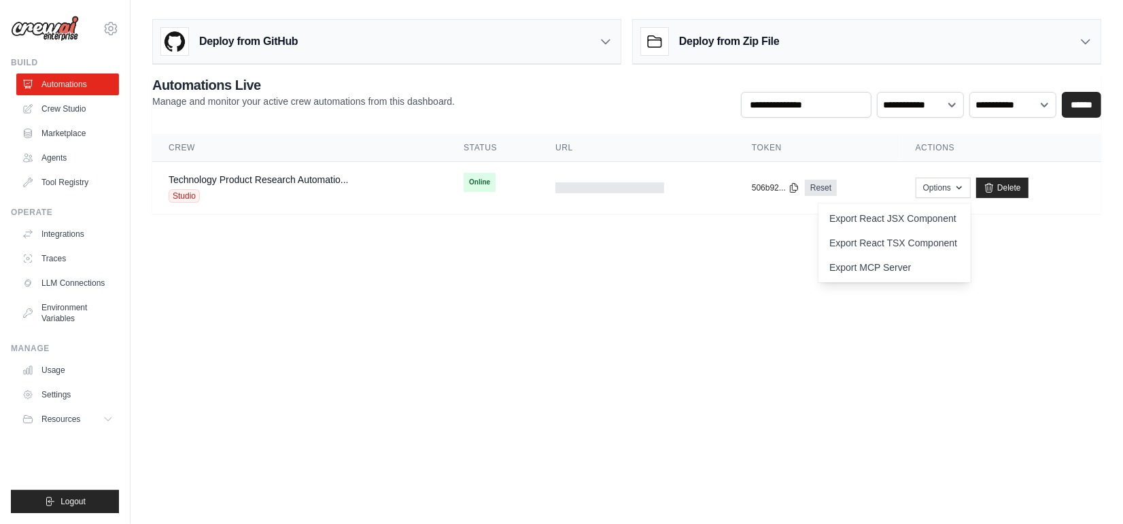
click at [708, 243] on body "[EMAIL_ADDRESS][PERSON_NAME][DOMAIN_NAME] Settings Build Automations Crew Studio" at bounding box center [561, 262] width 1123 height 524
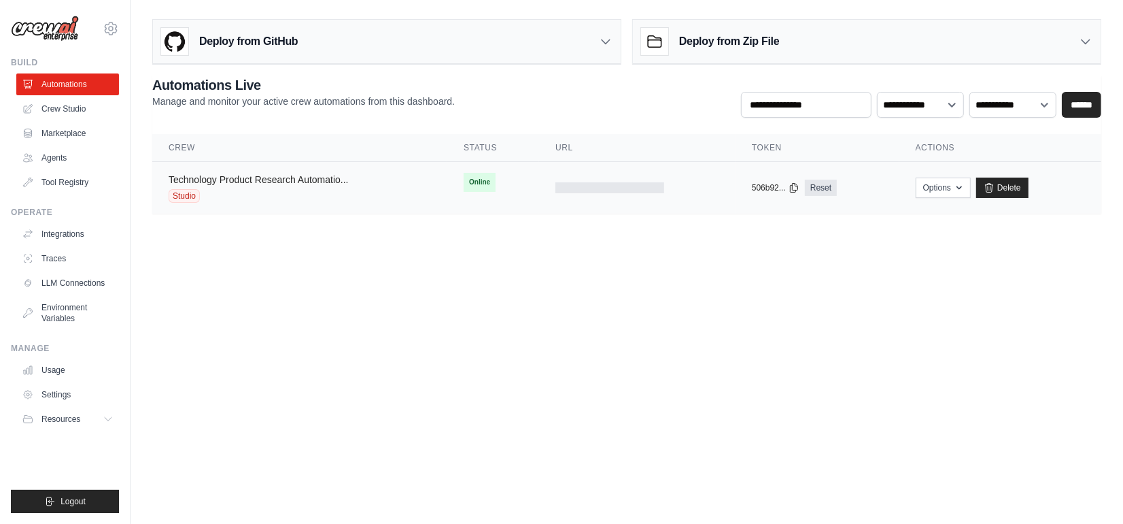
click at [339, 176] on link "Technology Product Research Automatio..." at bounding box center [259, 179] width 180 height 11
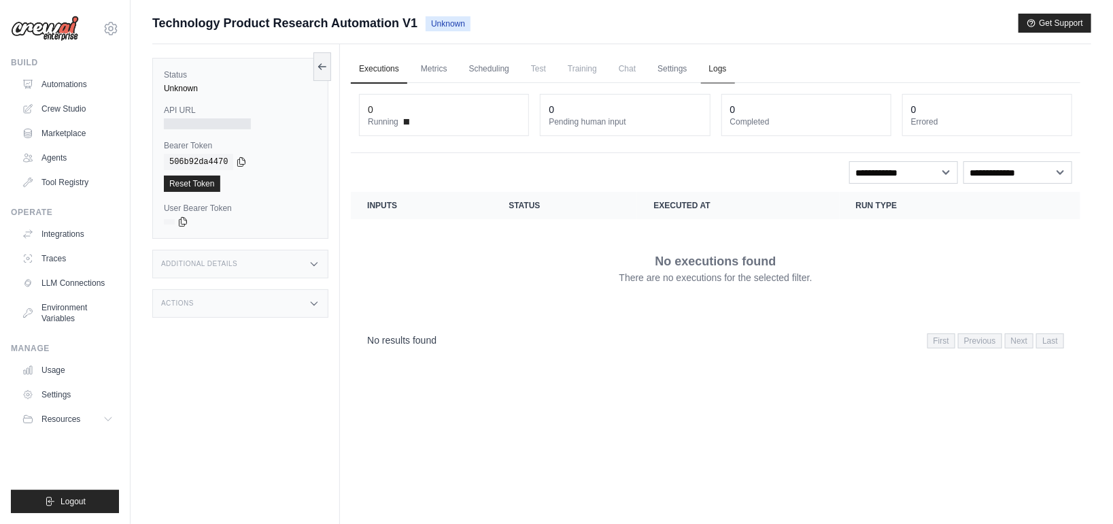
click at [715, 67] on link "Logs" at bounding box center [718, 69] width 34 height 29
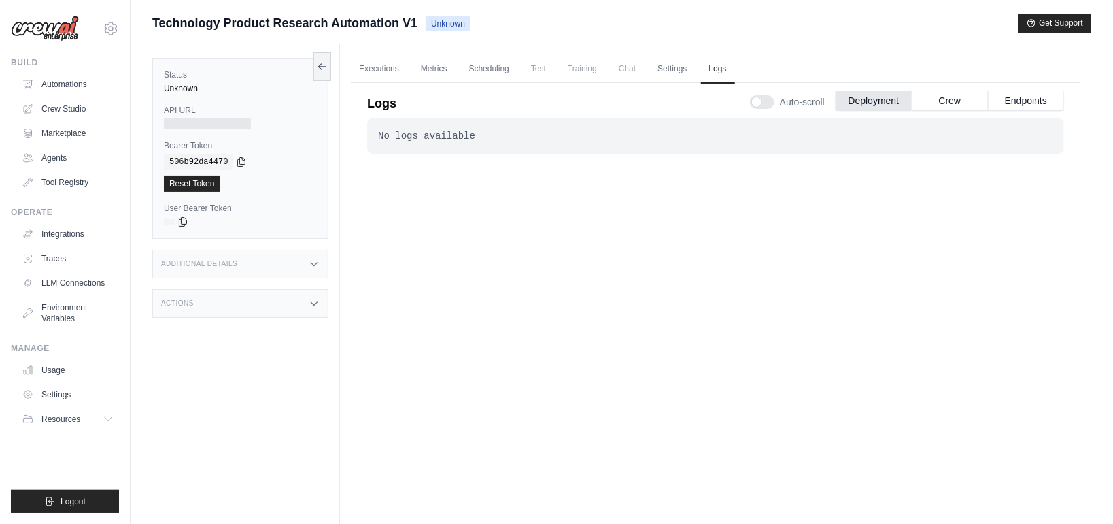
click at [876, 88] on div "Auto-scroll Deployment Crew Endpoints" at bounding box center [907, 99] width 314 height 38
click at [876, 101] on button "Deployment" at bounding box center [874, 100] width 76 height 20
click at [50, 107] on link "Crew Studio" at bounding box center [69, 109] width 103 height 22
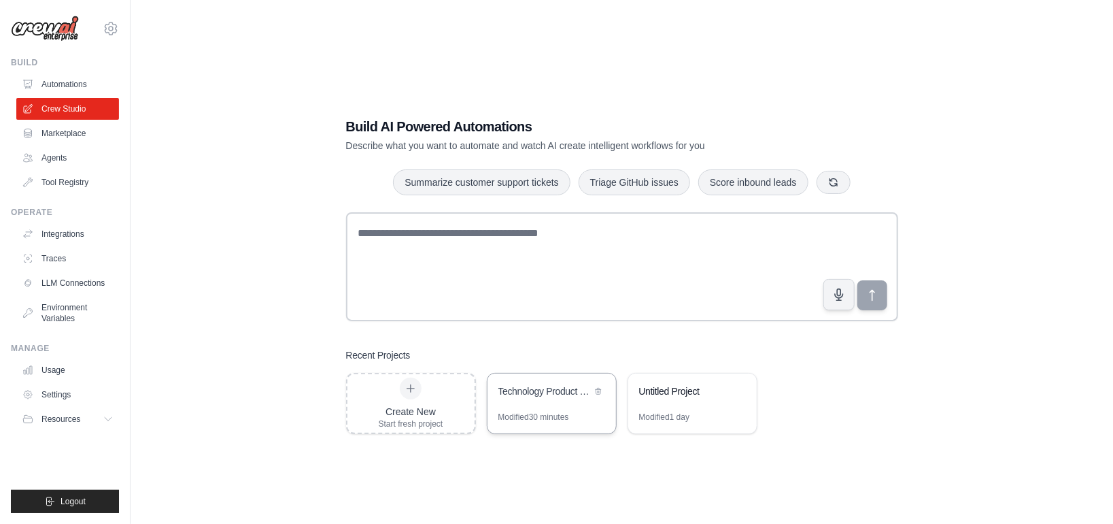
click at [533, 396] on div "Technology Product Research Automation" at bounding box center [544, 391] width 93 height 14
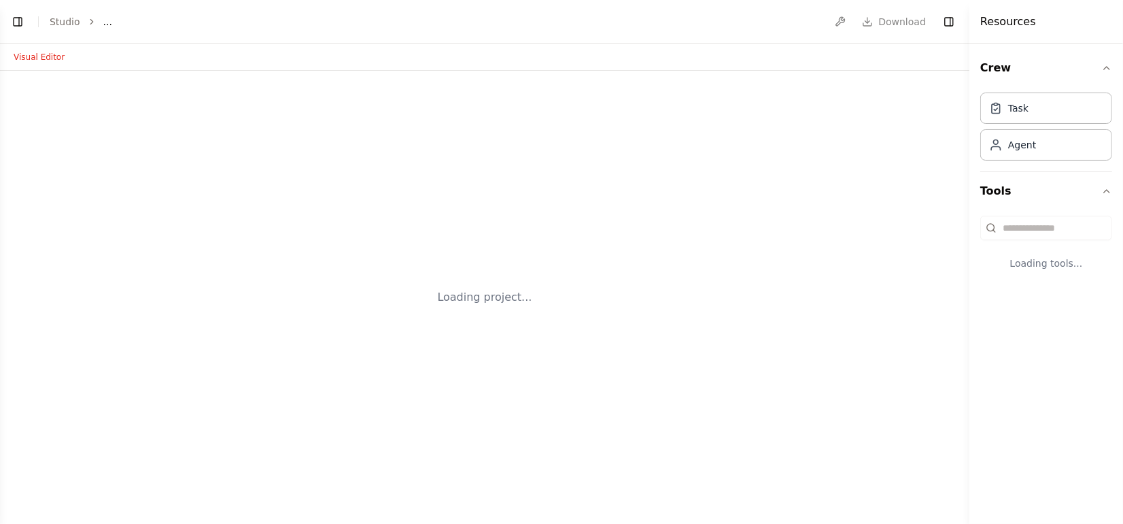
select select "****"
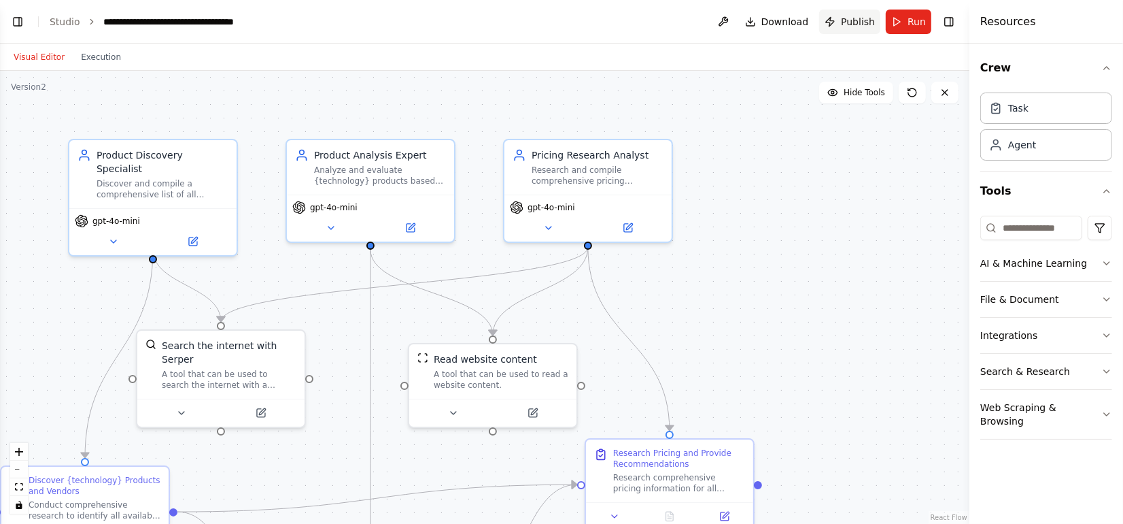
scroll to position [1105, 0]
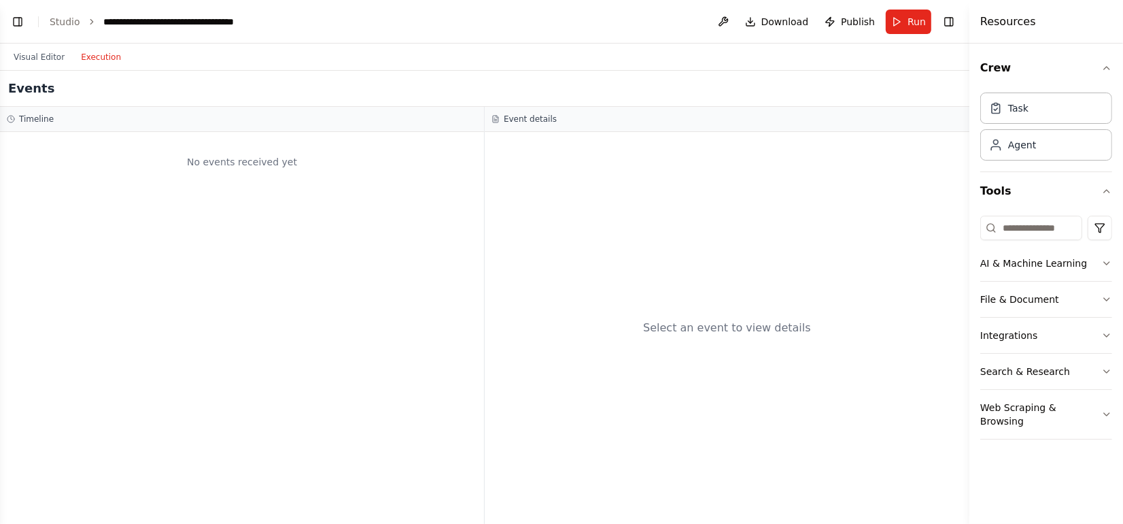
click at [96, 52] on button "Execution" at bounding box center [101, 57] width 56 height 16
click at [917, 22] on span "Run" at bounding box center [917, 22] width 18 height 14
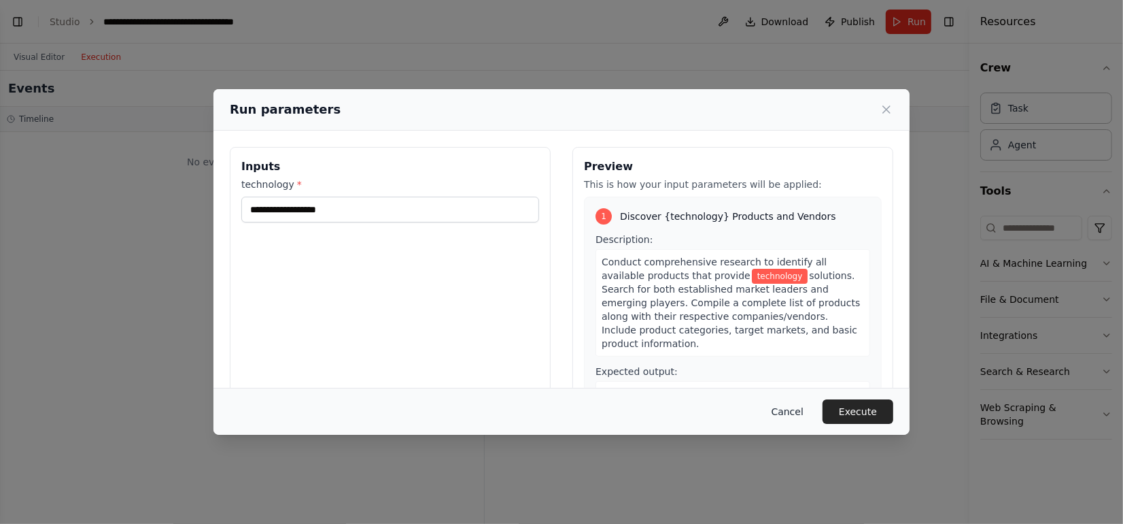
click at [789, 410] on button "Cancel" at bounding box center [788, 411] width 54 height 24
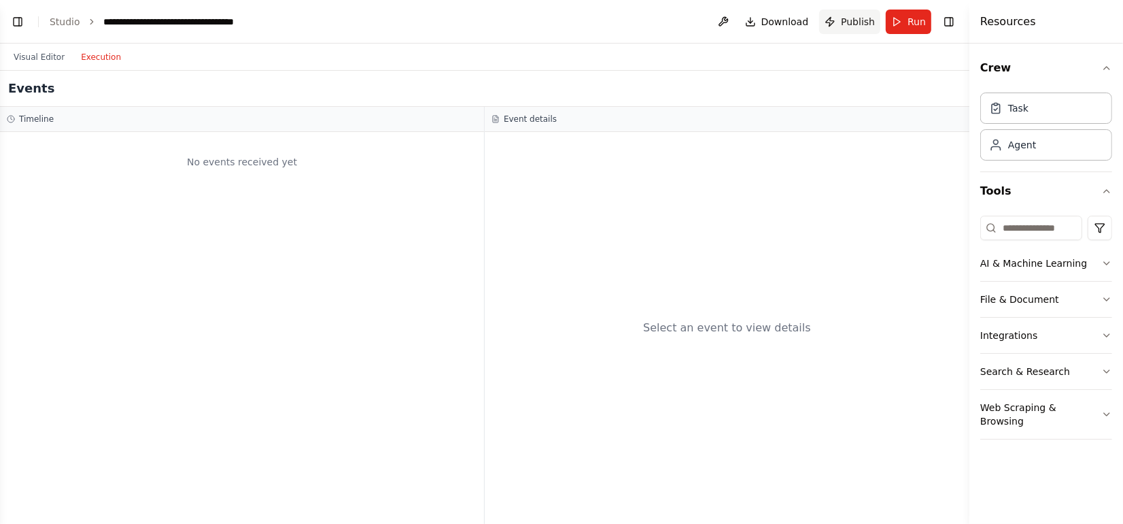
click at [848, 22] on span "Publish" at bounding box center [858, 22] width 34 height 14
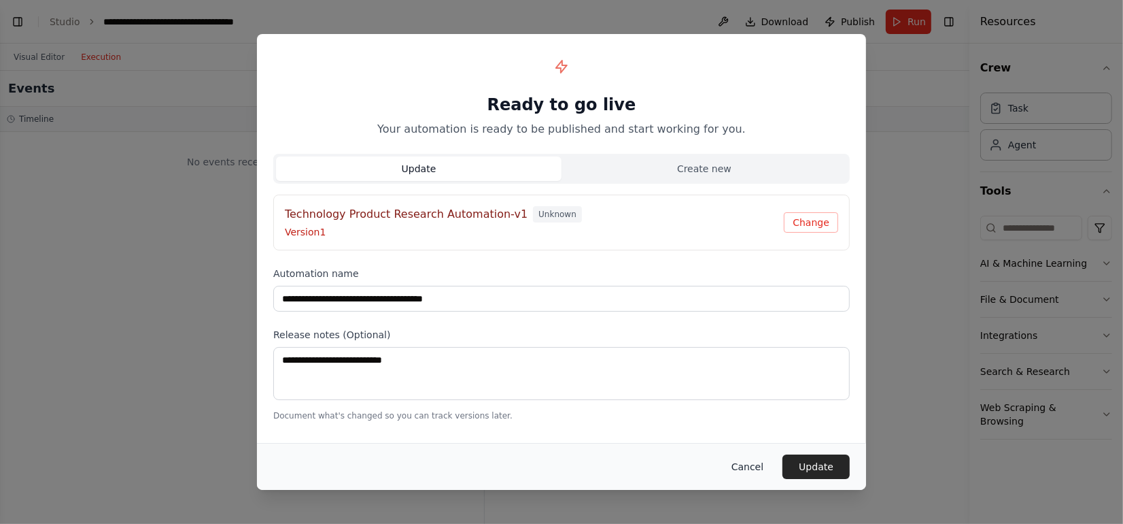
click at [764, 465] on button "Cancel" at bounding box center [748, 466] width 54 height 24
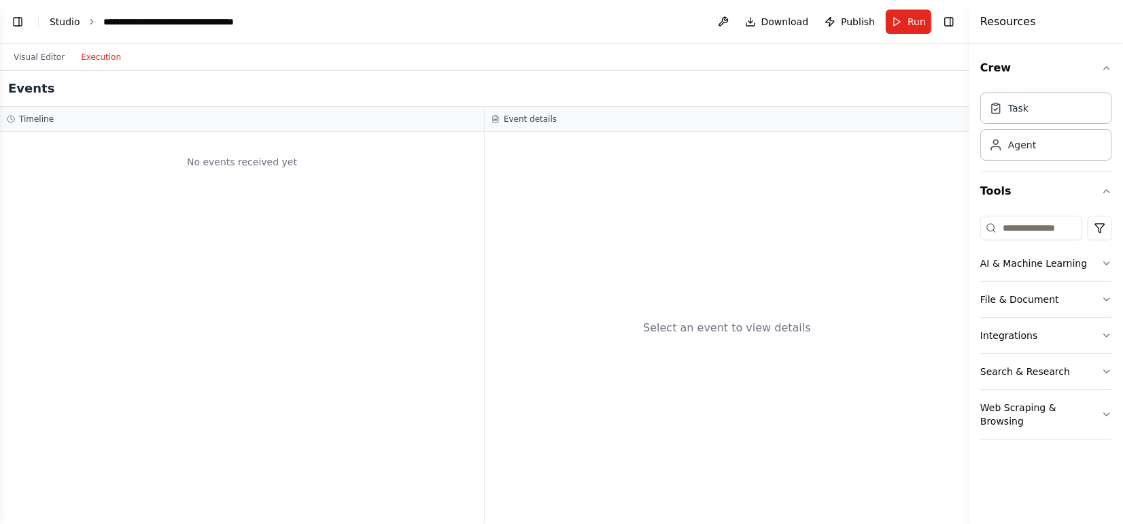
click at [62, 22] on link "Studio" at bounding box center [65, 21] width 31 height 11
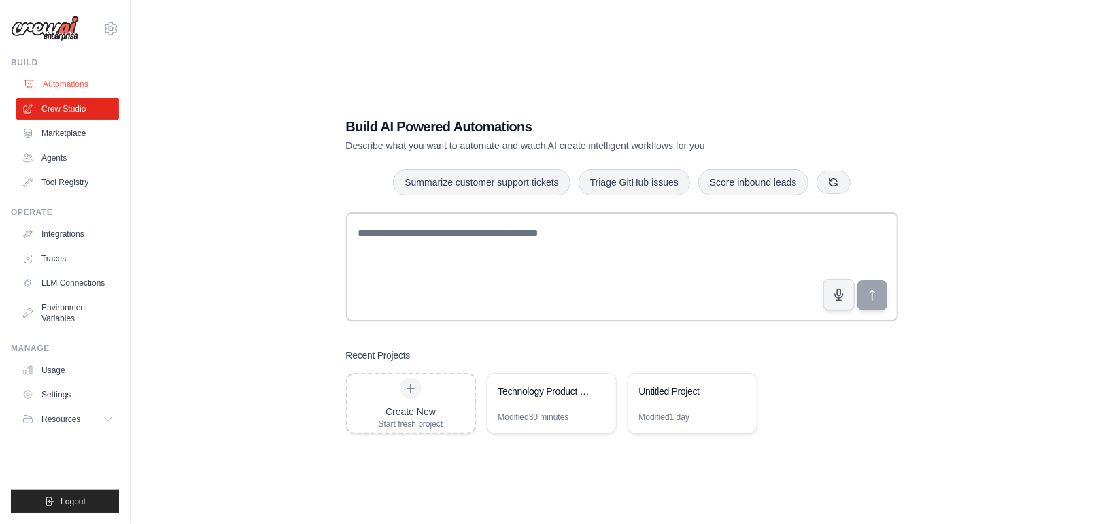
click at [75, 82] on link "Automations" at bounding box center [69, 84] width 103 height 22
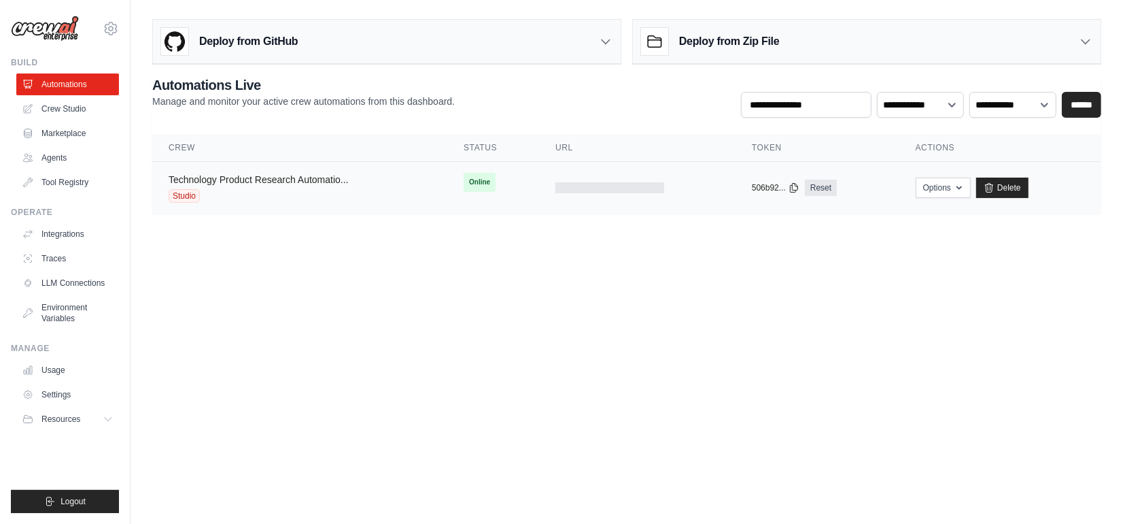
click at [264, 174] on link "Technology Product Research Automatio..." at bounding box center [259, 179] width 180 height 11
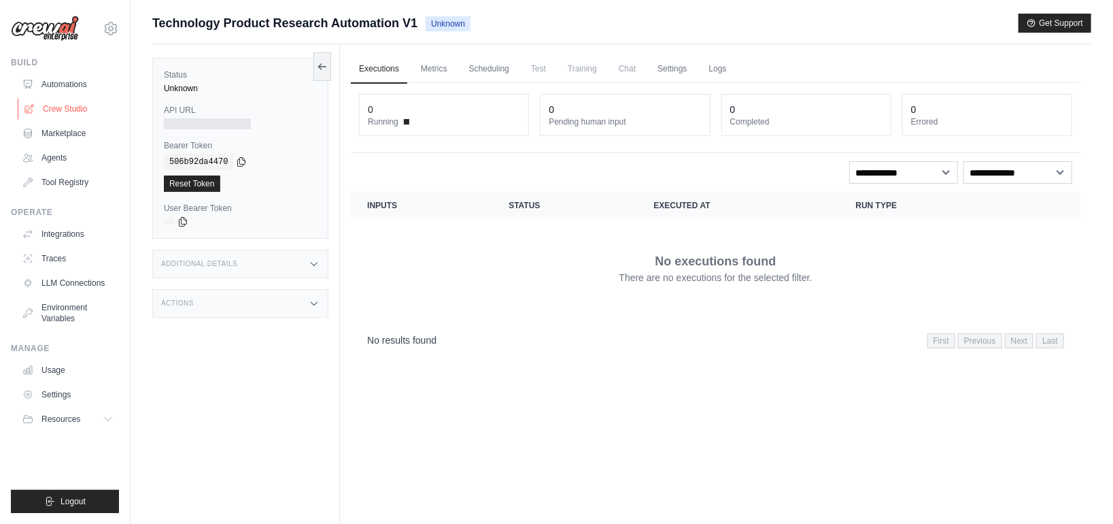
click at [61, 111] on link "Crew Studio" at bounding box center [69, 109] width 103 height 22
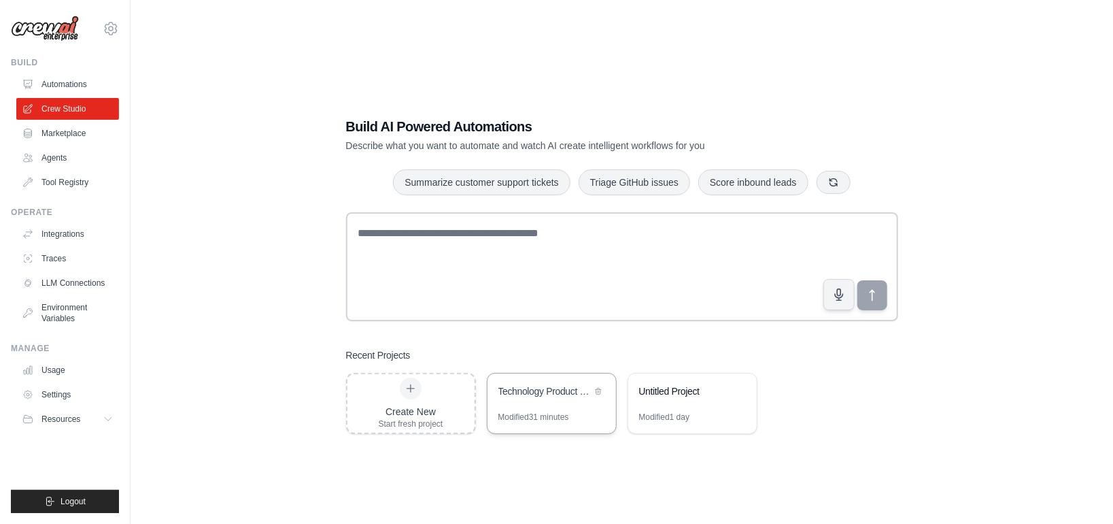
click at [509, 406] on div "Technology Product Research Automation" at bounding box center [552, 392] width 129 height 38
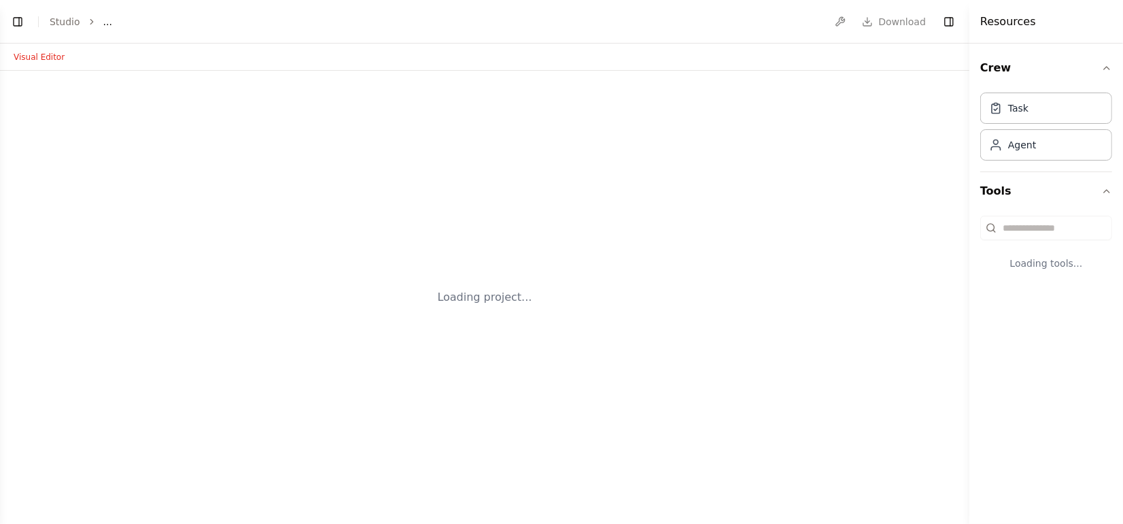
select select "****"
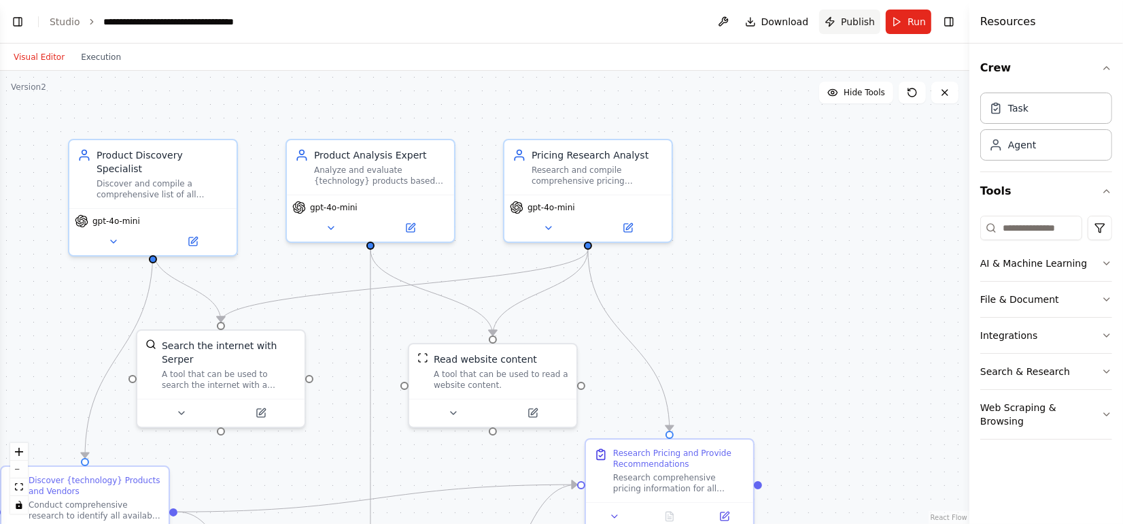
click at [857, 21] on span "Publish" at bounding box center [858, 22] width 34 height 14
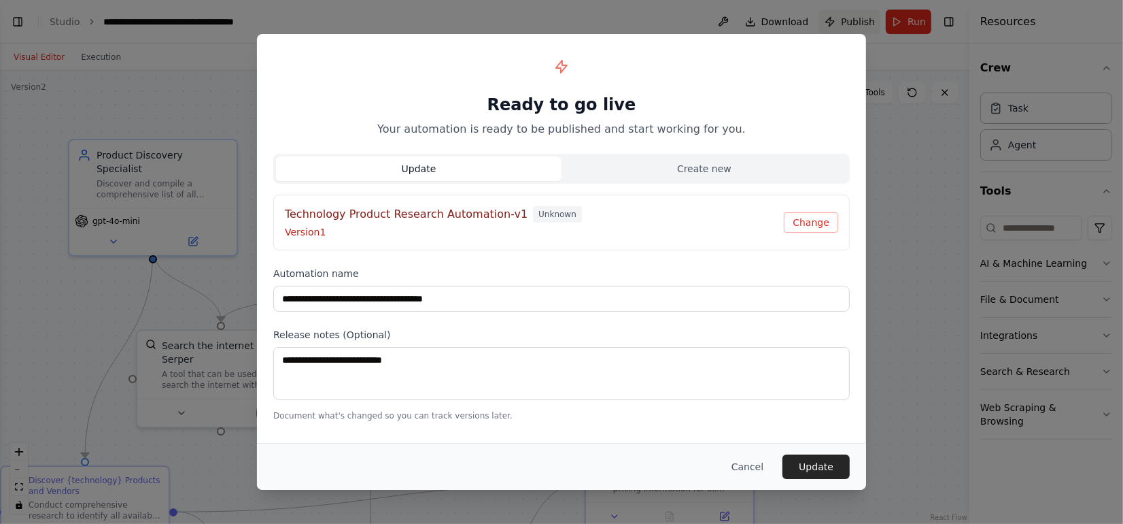
scroll to position [543, 0]
click at [828, 220] on button "Change" at bounding box center [811, 222] width 54 height 20
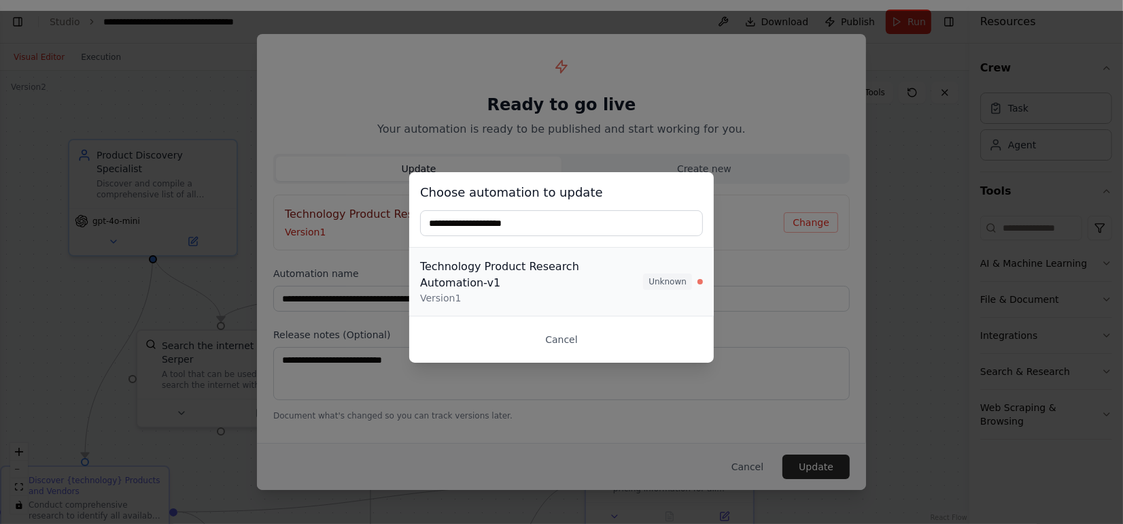
click at [608, 291] on div "Version 1" at bounding box center [531, 298] width 223 height 14
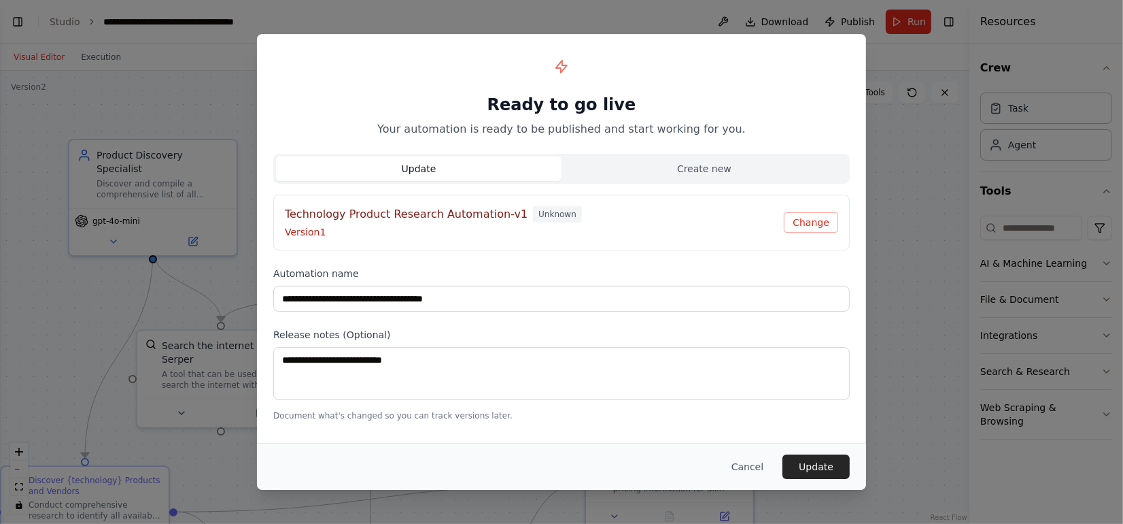
click at [492, 214] on h4 "Technology Product Research Automation-v1" at bounding box center [406, 214] width 243 height 16
click at [498, 211] on h4 "Technology Product Research Automation-v1" at bounding box center [406, 214] width 243 height 16
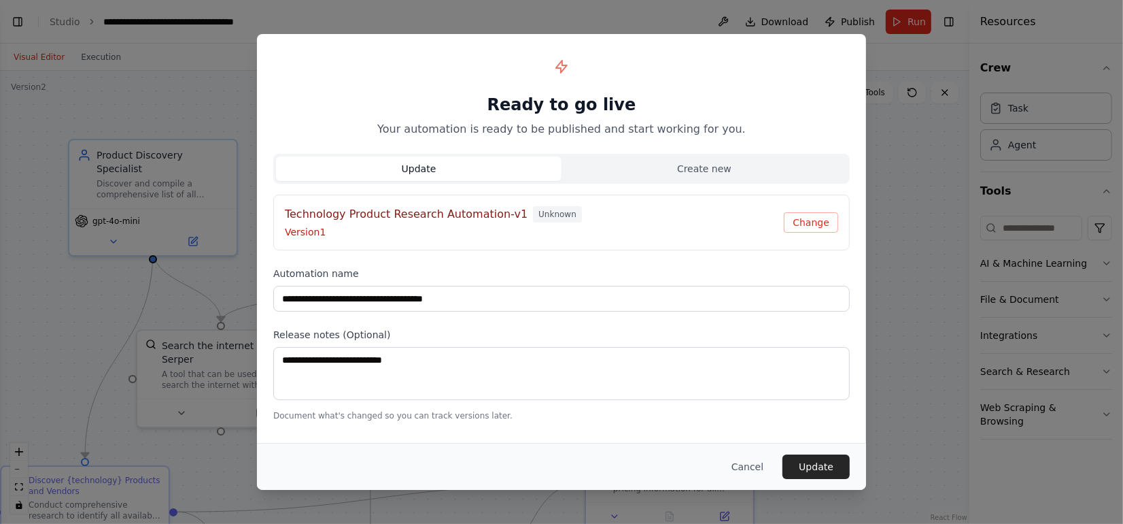
click at [462, 227] on p "Version 1" at bounding box center [534, 232] width 499 height 14
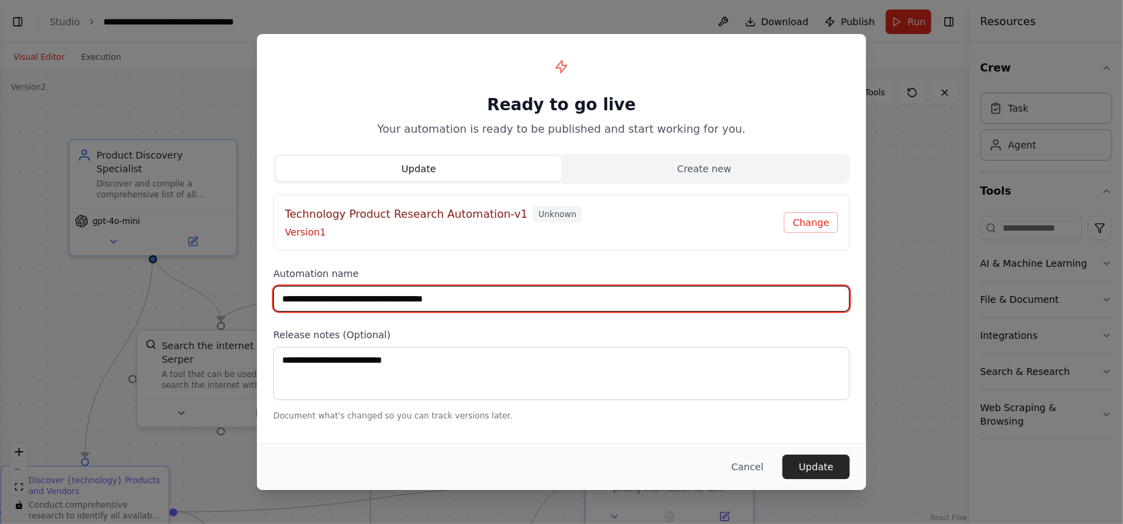
click at [479, 298] on input "**********" at bounding box center [561, 299] width 577 height 26
type input "**********"
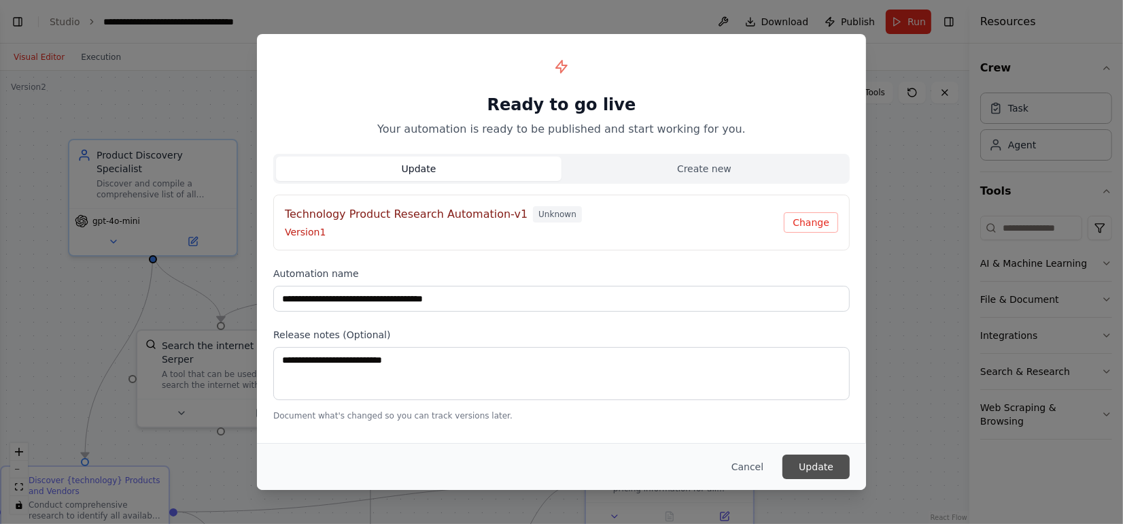
click at [802, 466] on button "Update" at bounding box center [816, 466] width 67 height 24
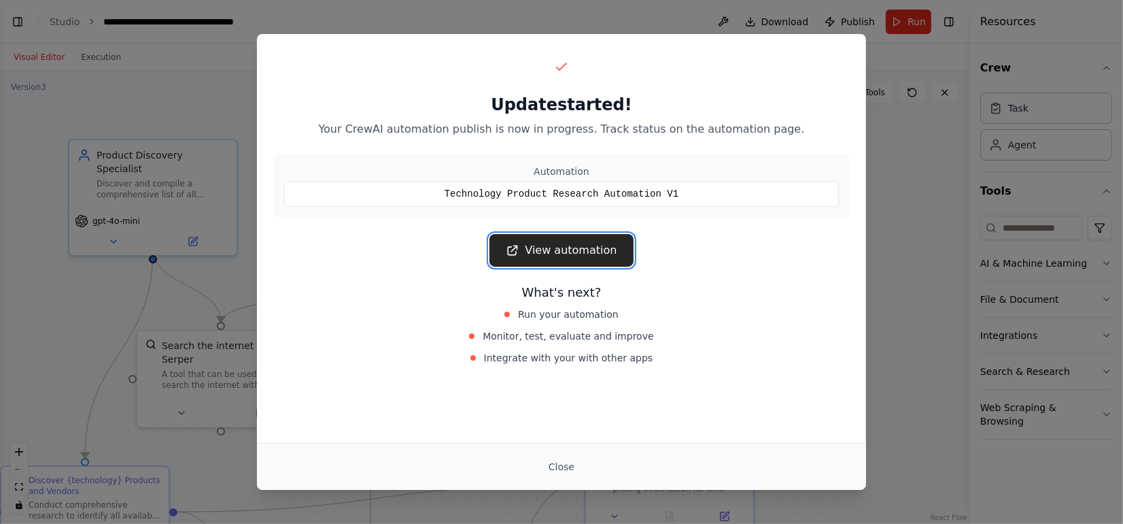
click at [554, 254] on link "View automation" at bounding box center [561, 250] width 143 height 33
click at [575, 464] on button "Close" at bounding box center [562, 466] width 48 height 24
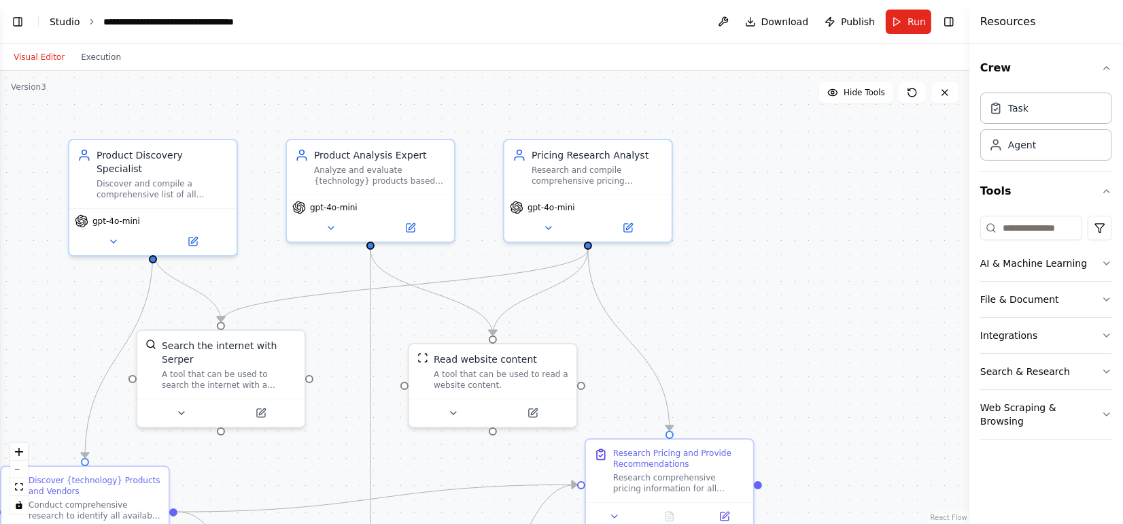
click at [54, 23] on link "Studio" at bounding box center [65, 21] width 31 height 11
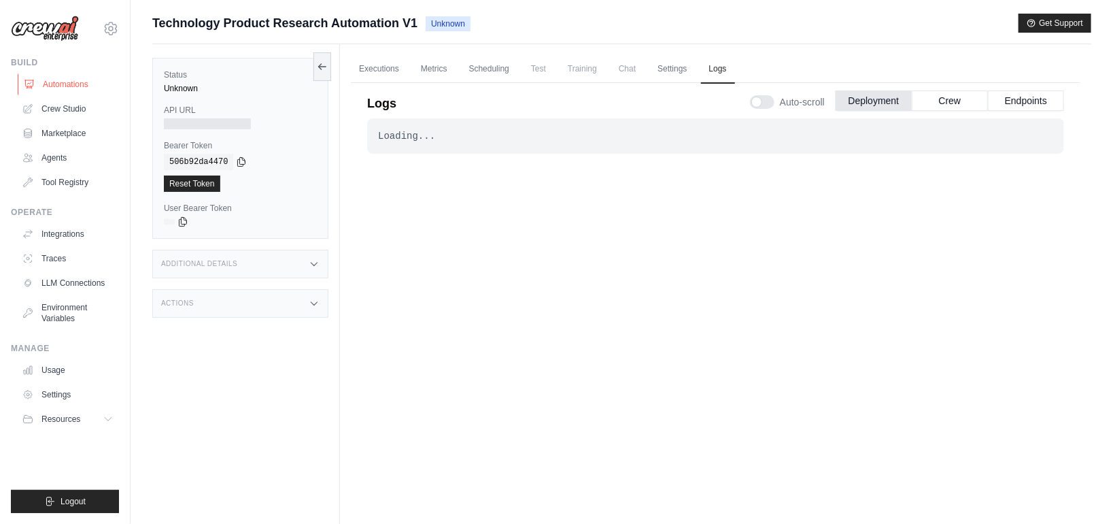
click at [44, 80] on link "Automations" at bounding box center [69, 84] width 103 height 22
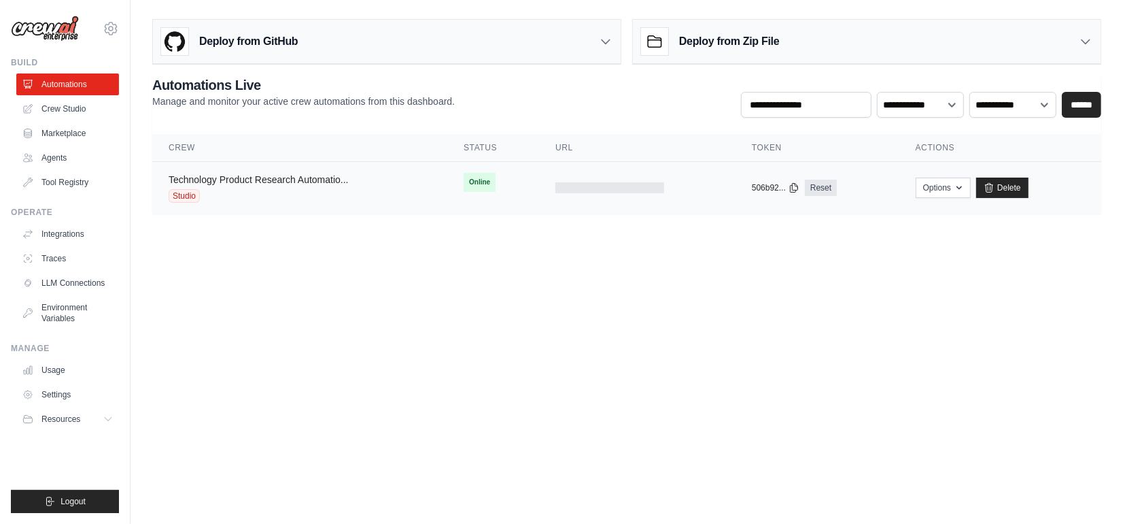
click at [274, 180] on link "Technology Product Research Automatio..." at bounding box center [259, 179] width 180 height 11
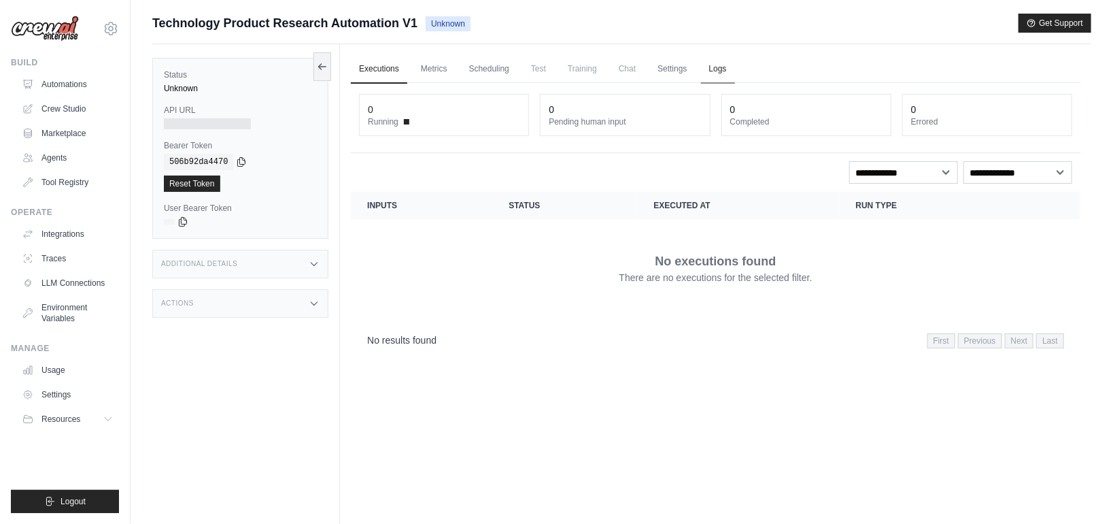
click at [719, 66] on link "Logs" at bounding box center [718, 69] width 34 height 29
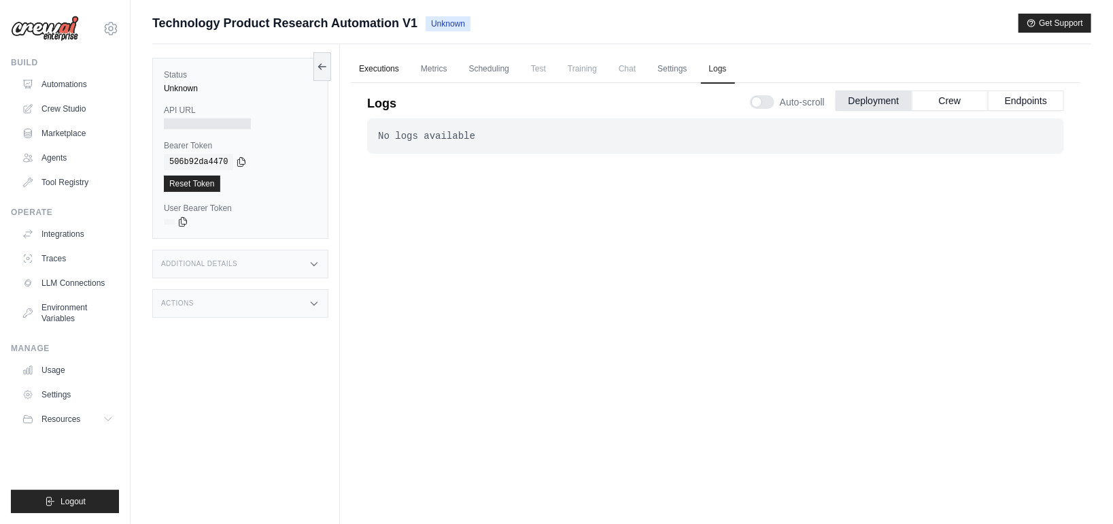
click at [368, 61] on link "Executions" at bounding box center [379, 69] width 56 height 29
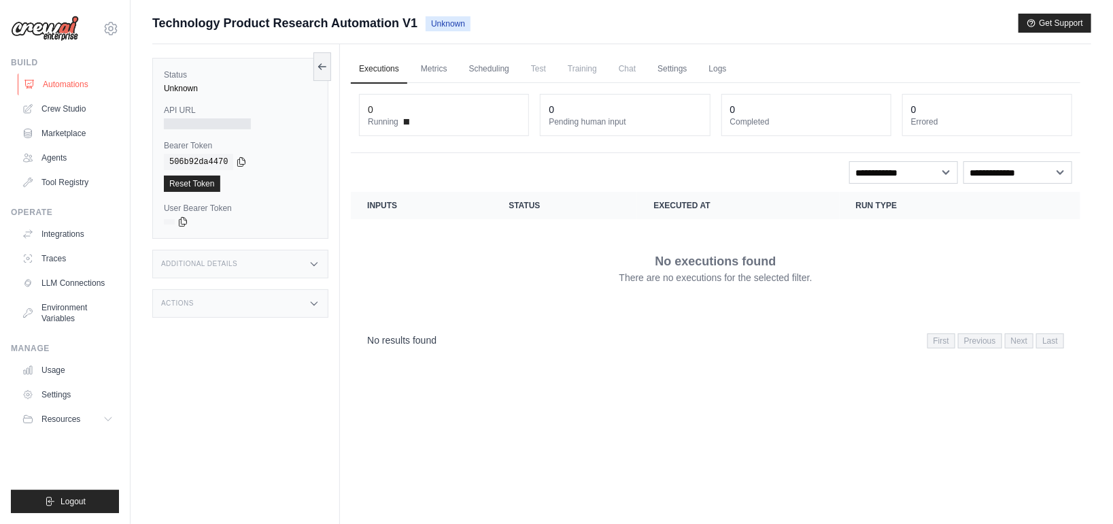
click at [61, 86] on link "Automations" at bounding box center [69, 84] width 103 height 22
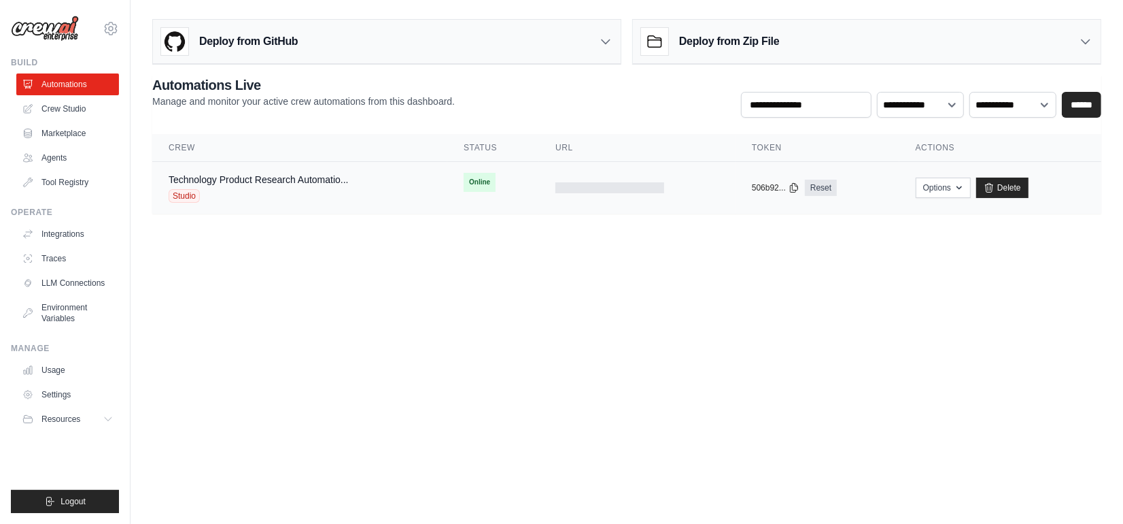
click at [389, 192] on div "Technology Product Research Automatio... Studio" at bounding box center [300, 188] width 262 height 30
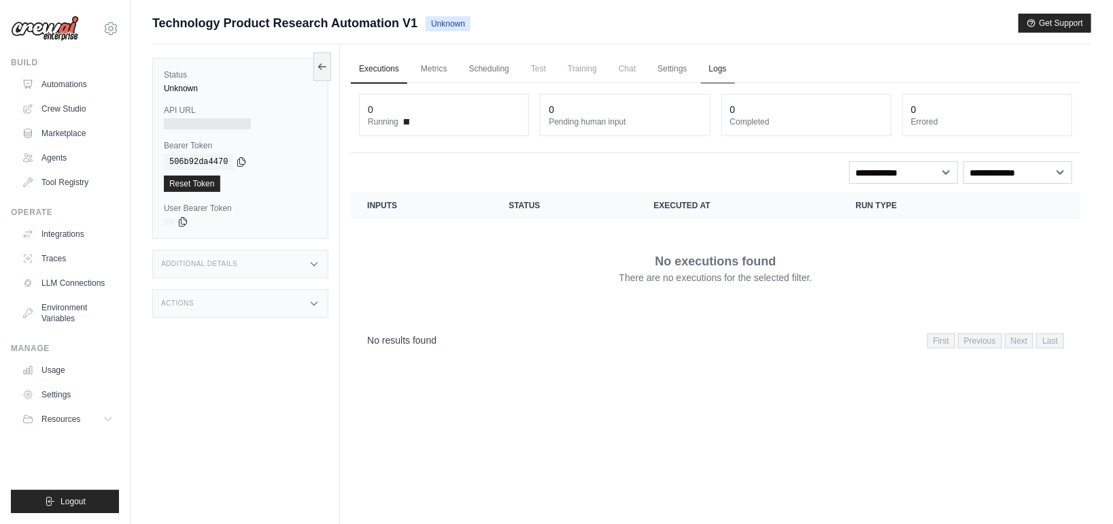
click at [713, 58] on link "Logs" at bounding box center [718, 69] width 34 height 29
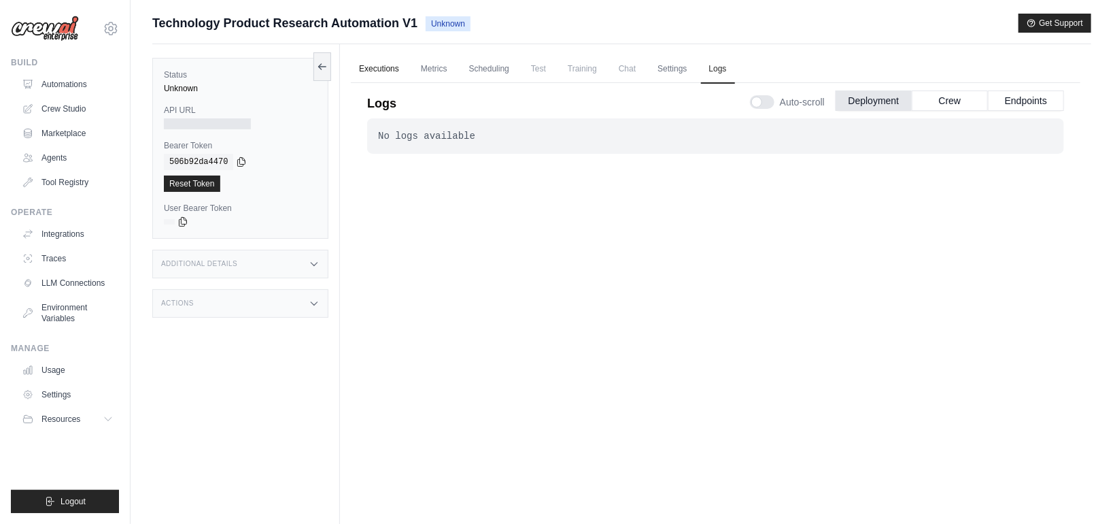
click at [364, 71] on link "Executions" at bounding box center [379, 69] width 56 height 29
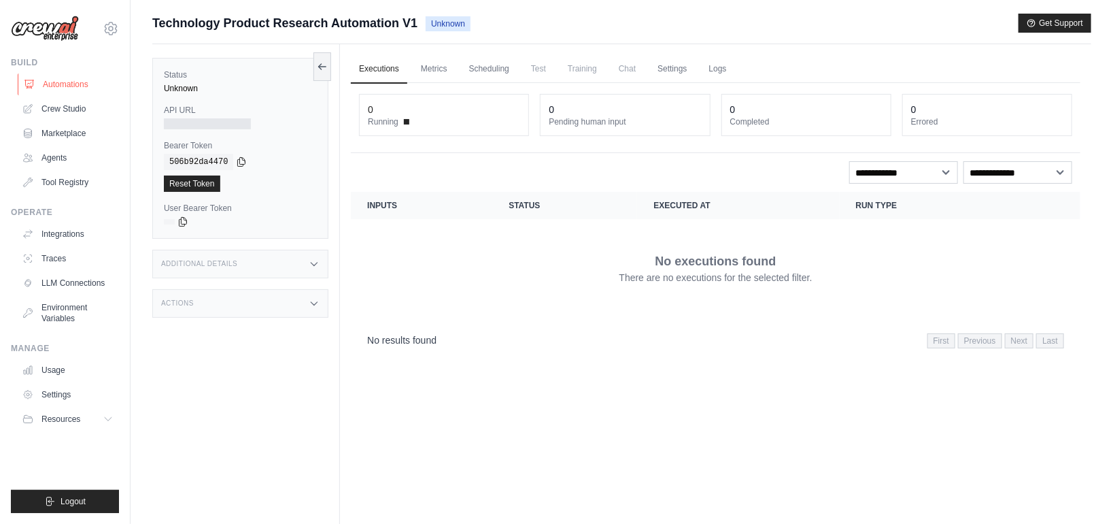
click at [55, 84] on link "Automations" at bounding box center [69, 84] width 103 height 22
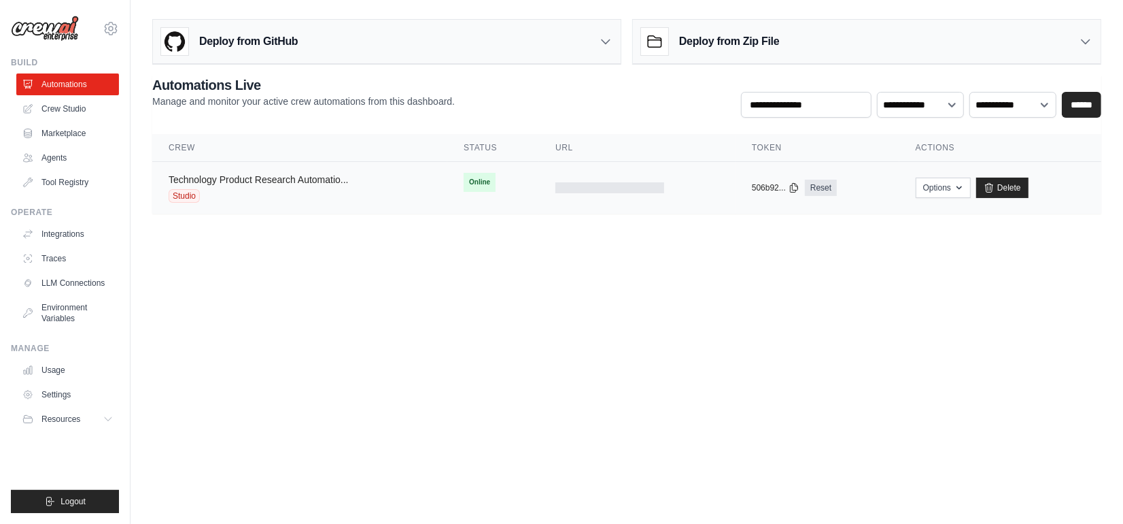
click at [257, 175] on link "Technology Product Research Automatio..." at bounding box center [259, 179] width 180 height 11
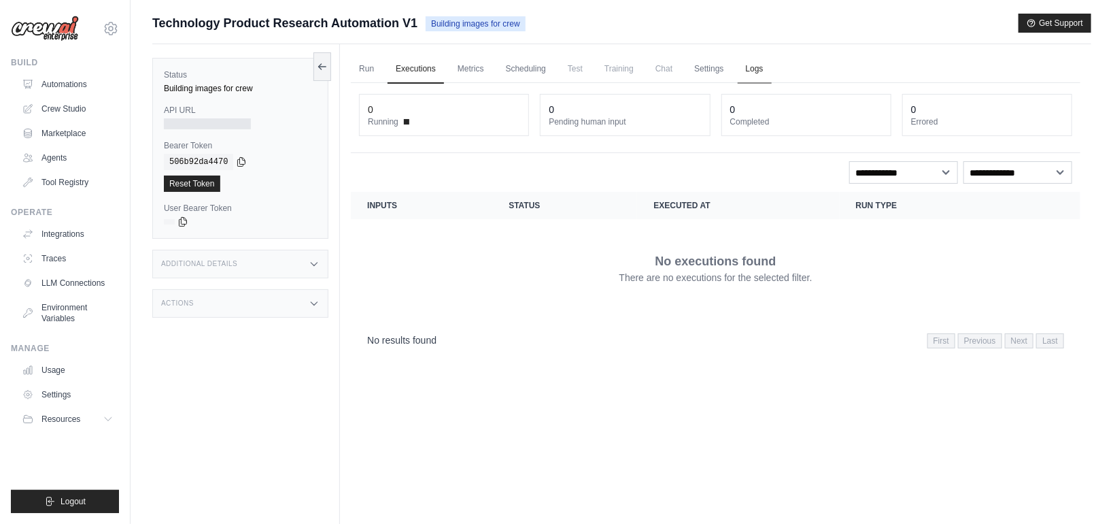
click at [753, 69] on link "Logs" at bounding box center [755, 69] width 34 height 29
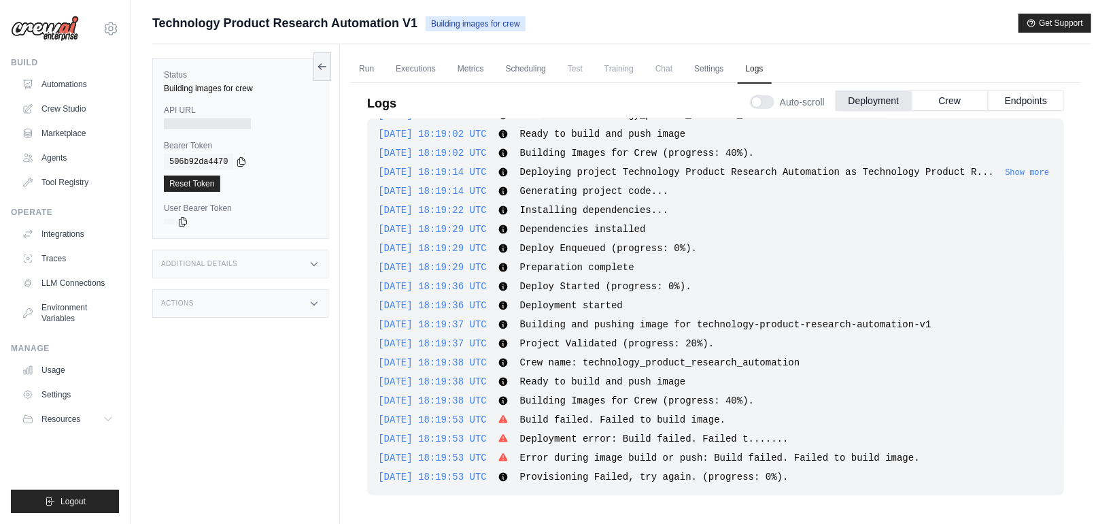
scroll to position [215, 0]
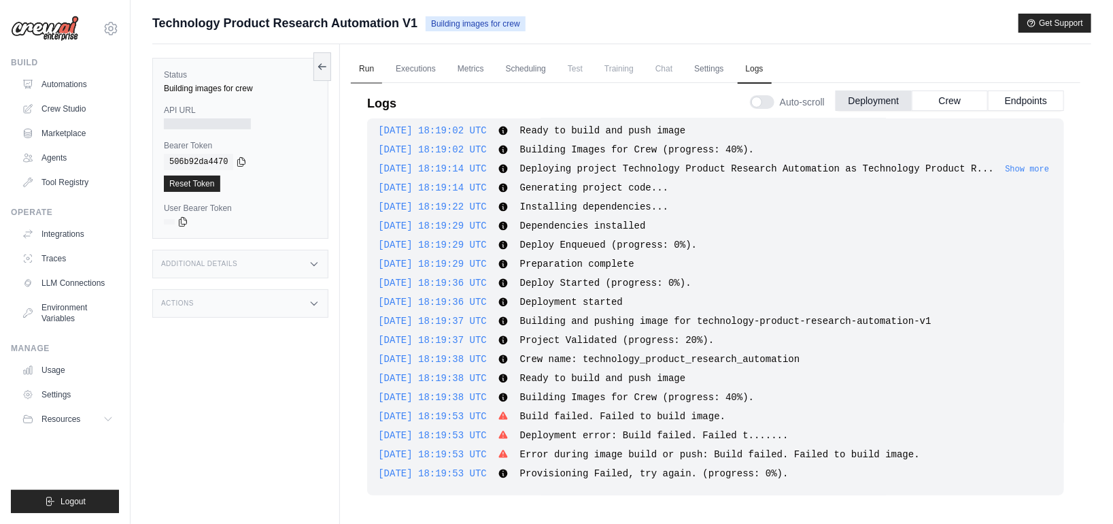
click at [364, 71] on link "Run" at bounding box center [366, 69] width 31 height 29
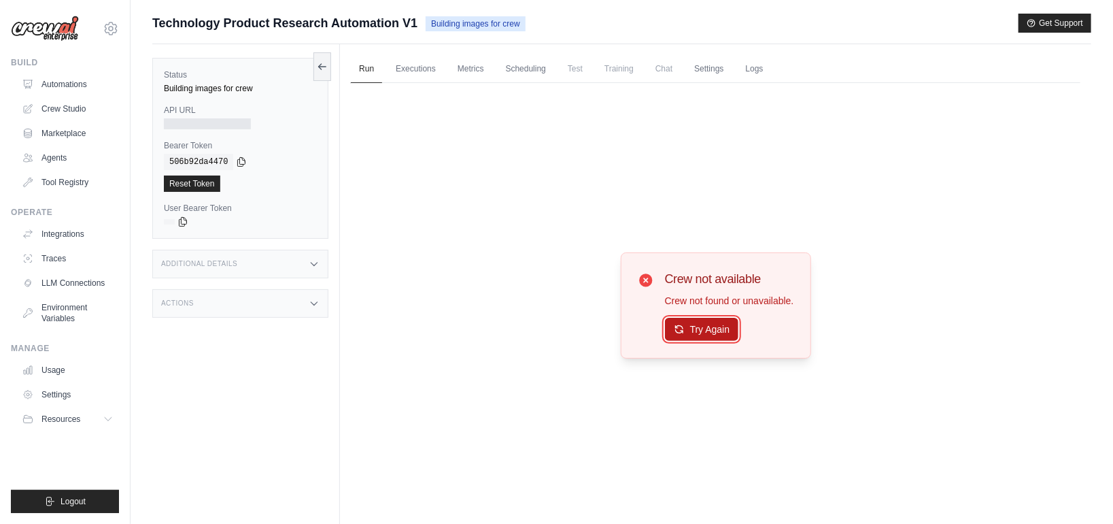
click at [671, 329] on button "Try Again" at bounding box center [702, 329] width 74 height 23
click at [751, 74] on link "Logs" at bounding box center [755, 69] width 34 height 29
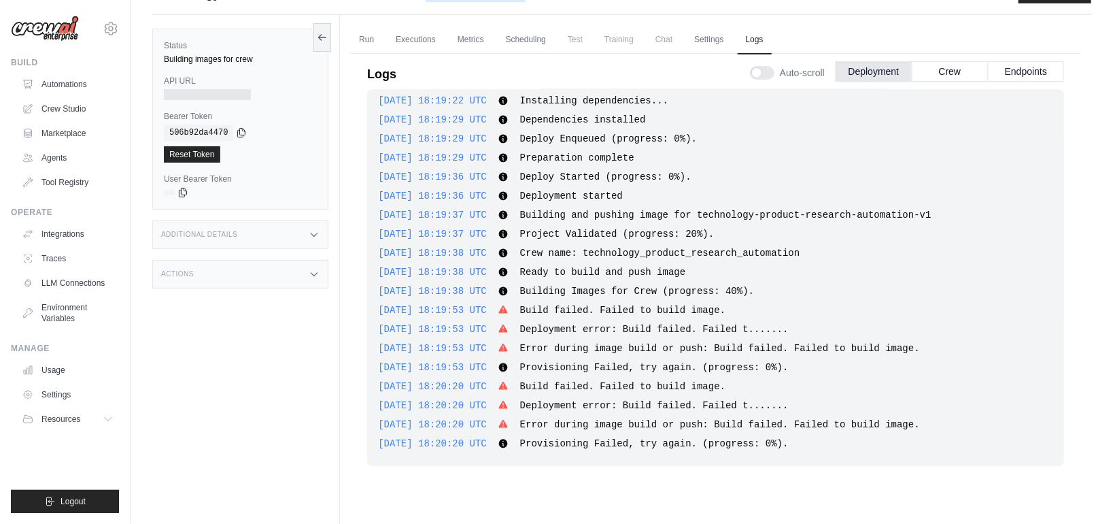
scroll to position [57, 0]
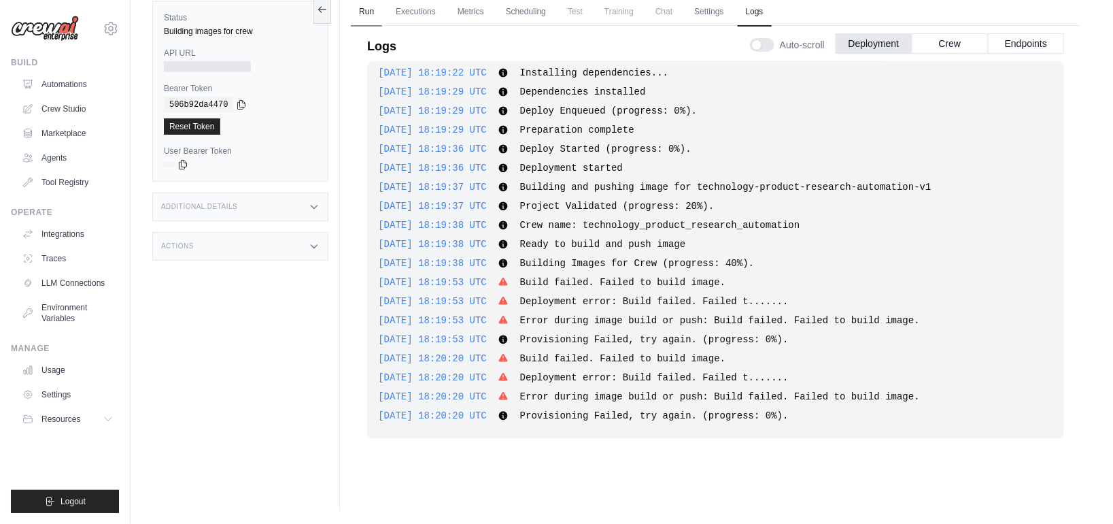
click at [371, 15] on link "Run" at bounding box center [366, 12] width 31 height 29
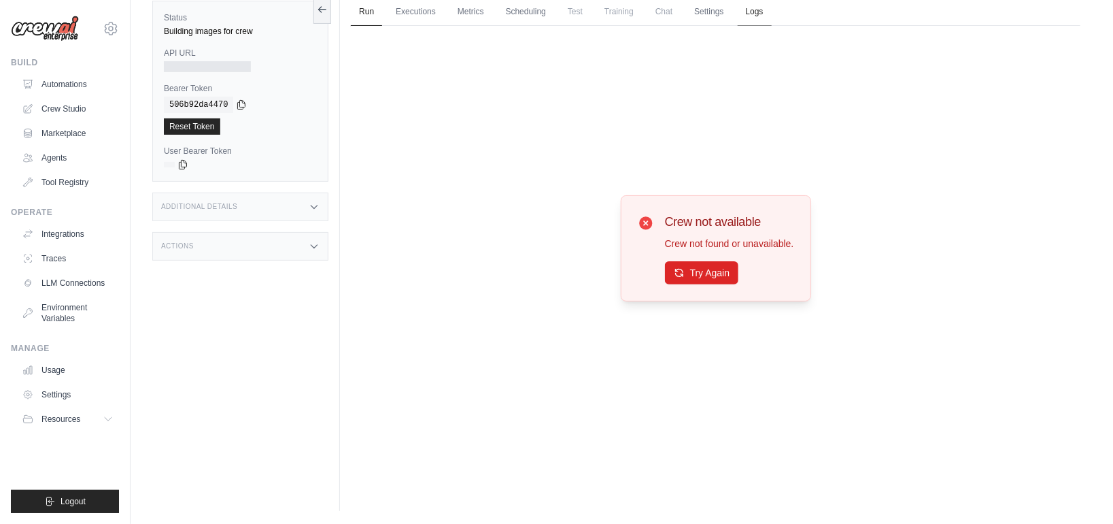
click at [751, 16] on link "Logs" at bounding box center [755, 12] width 34 height 29
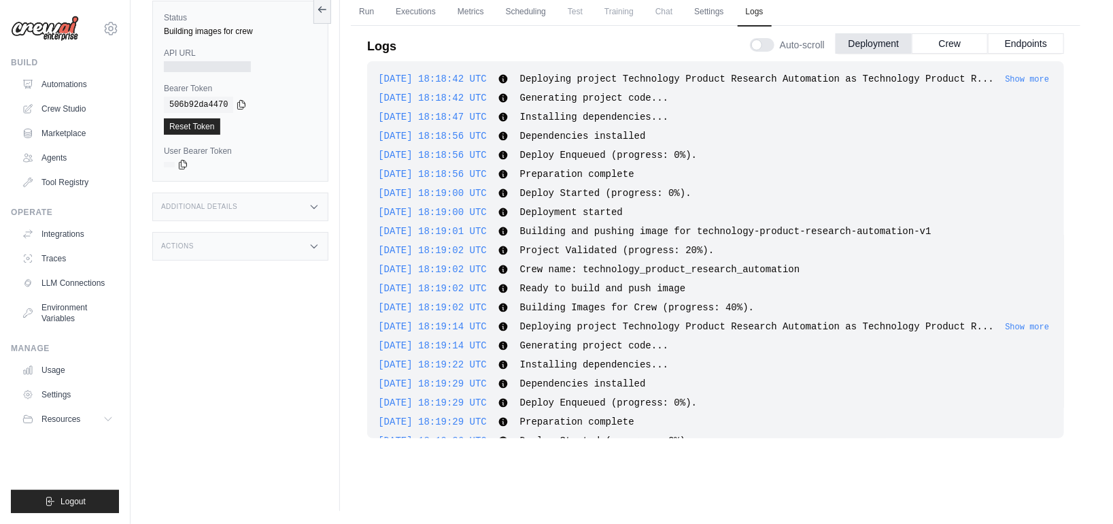
scroll to position [292, 0]
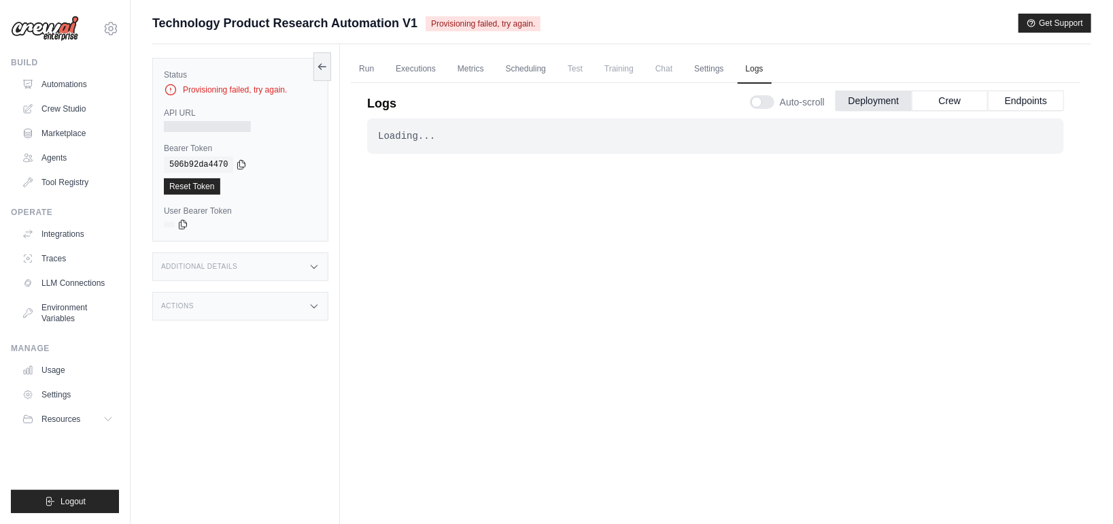
click at [486, 24] on span "Provisioning failed, try again." at bounding box center [483, 23] width 115 height 15
click at [462, 35] on div "Submit a support request Describe your issue or question * Please be specific a…" at bounding box center [621, 29] width 939 height 31
